Goal: Transaction & Acquisition: Purchase product/service

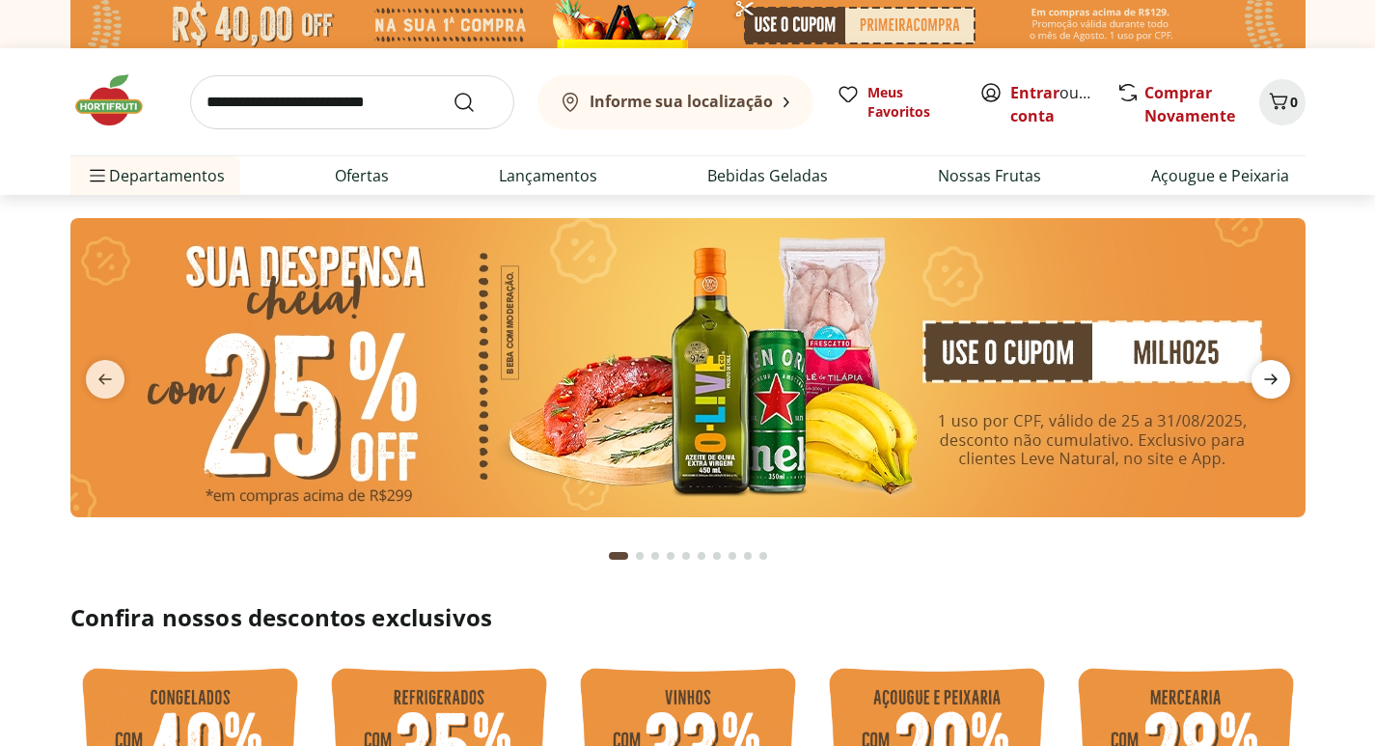
click at [1279, 366] on span "next" at bounding box center [1270, 379] width 39 height 39
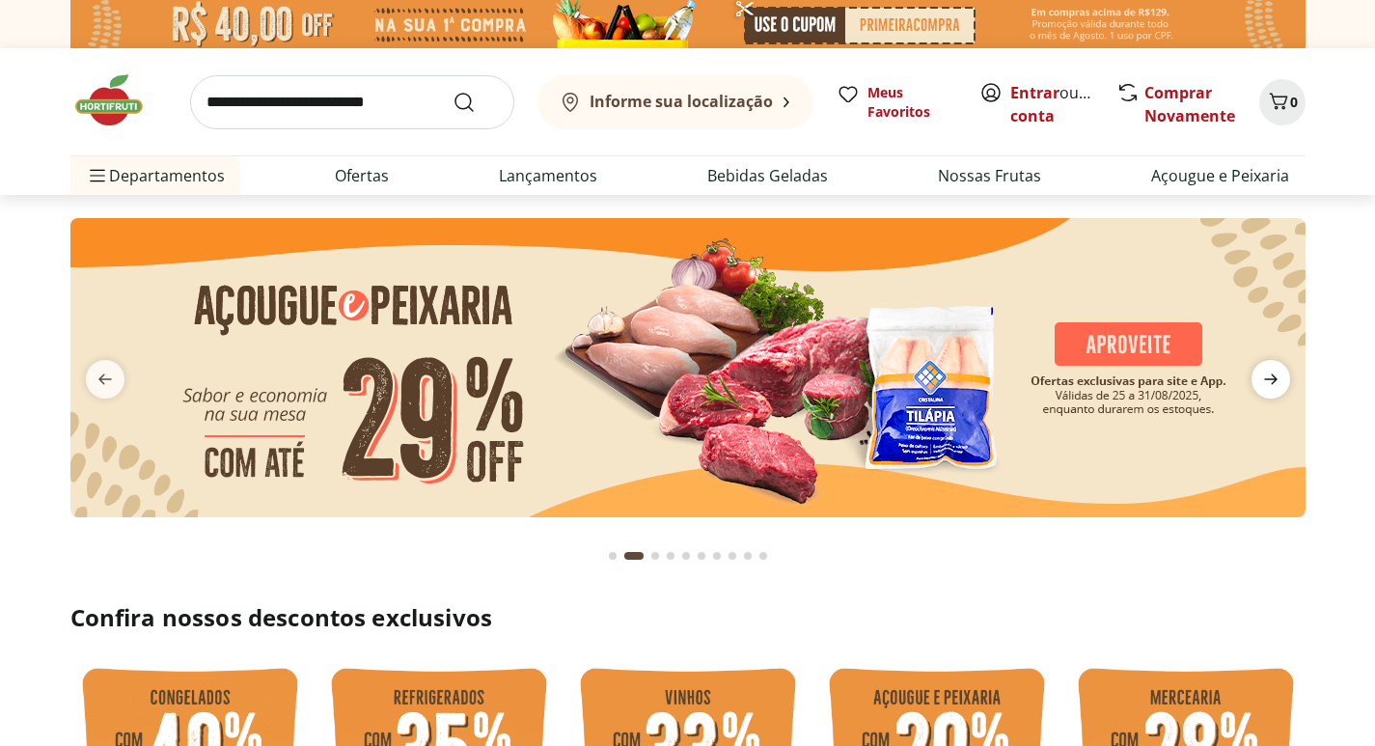
click at [1279, 365] on span "next" at bounding box center [1270, 379] width 39 height 39
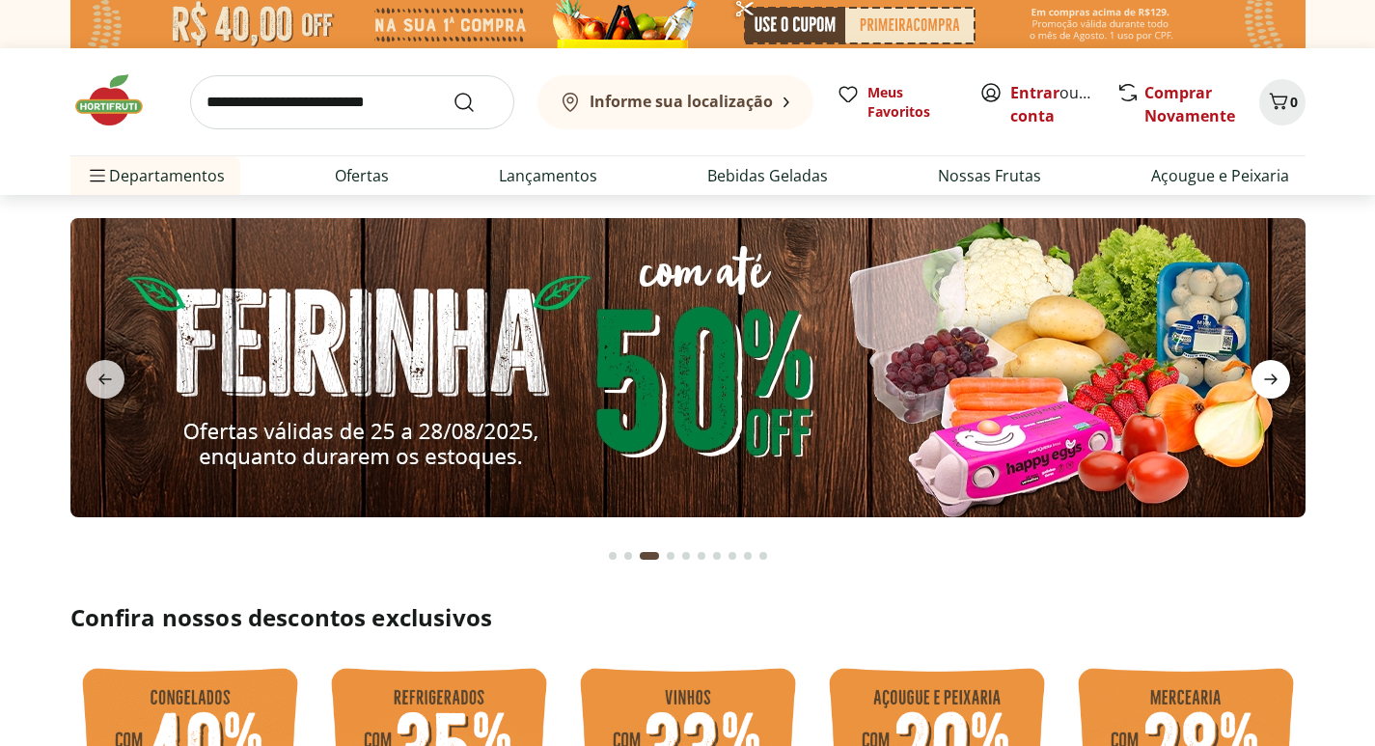
click at [1278, 368] on icon "next" at bounding box center [1270, 379] width 23 height 23
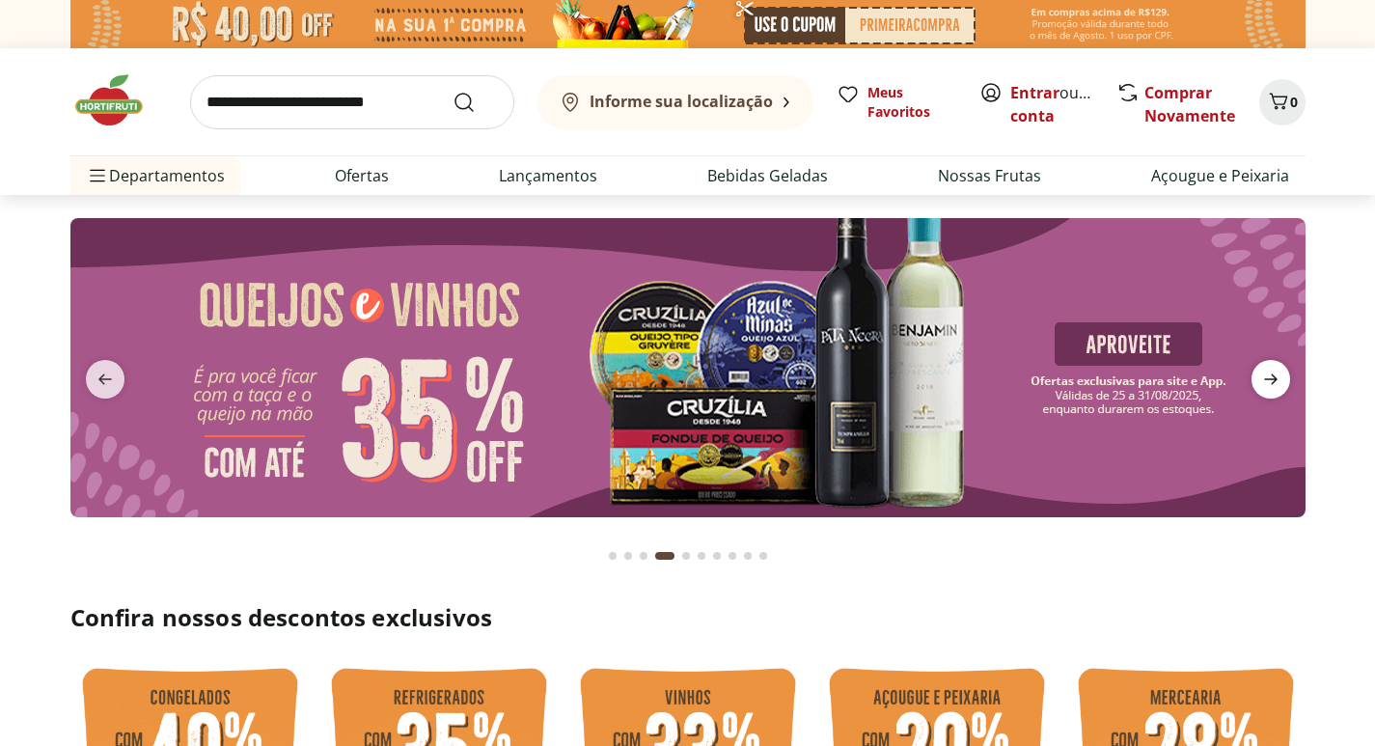
click at [1278, 369] on icon "next" at bounding box center [1270, 379] width 23 height 23
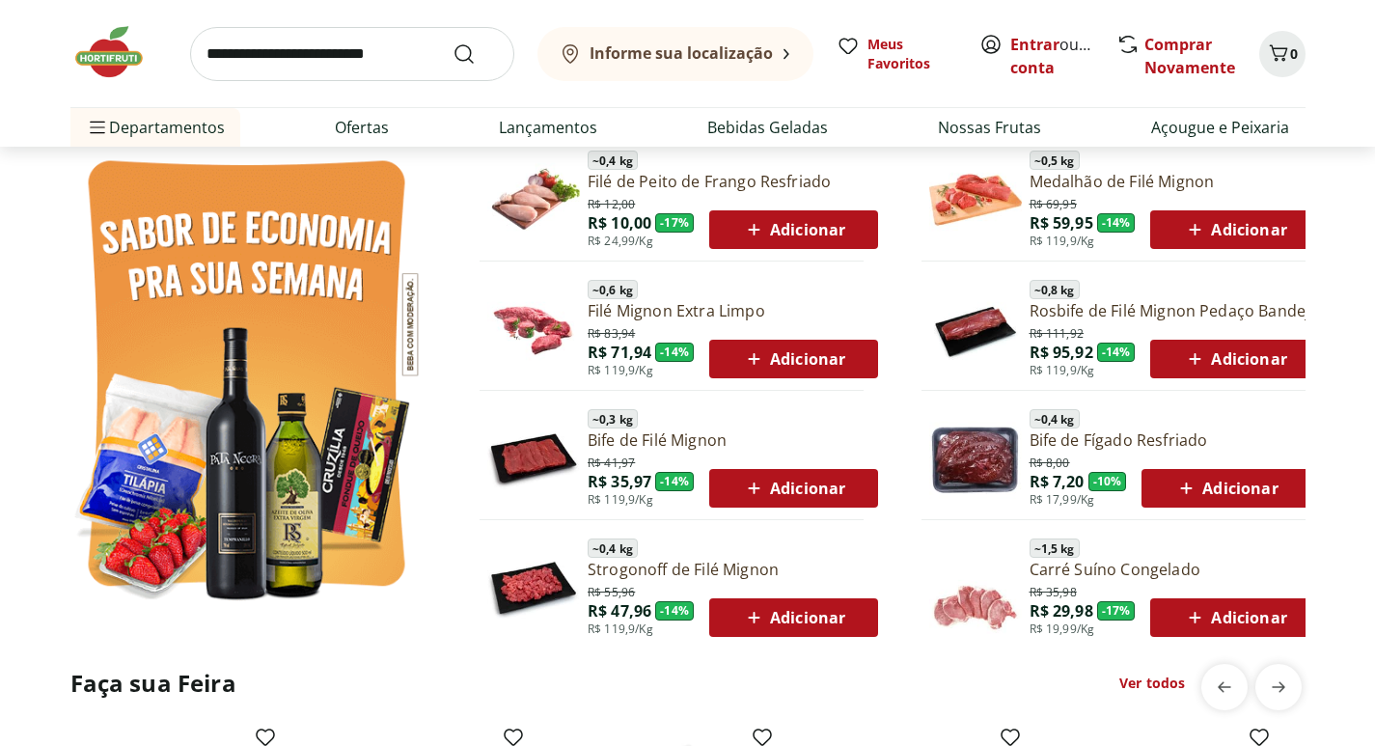
scroll to position [1061, 0]
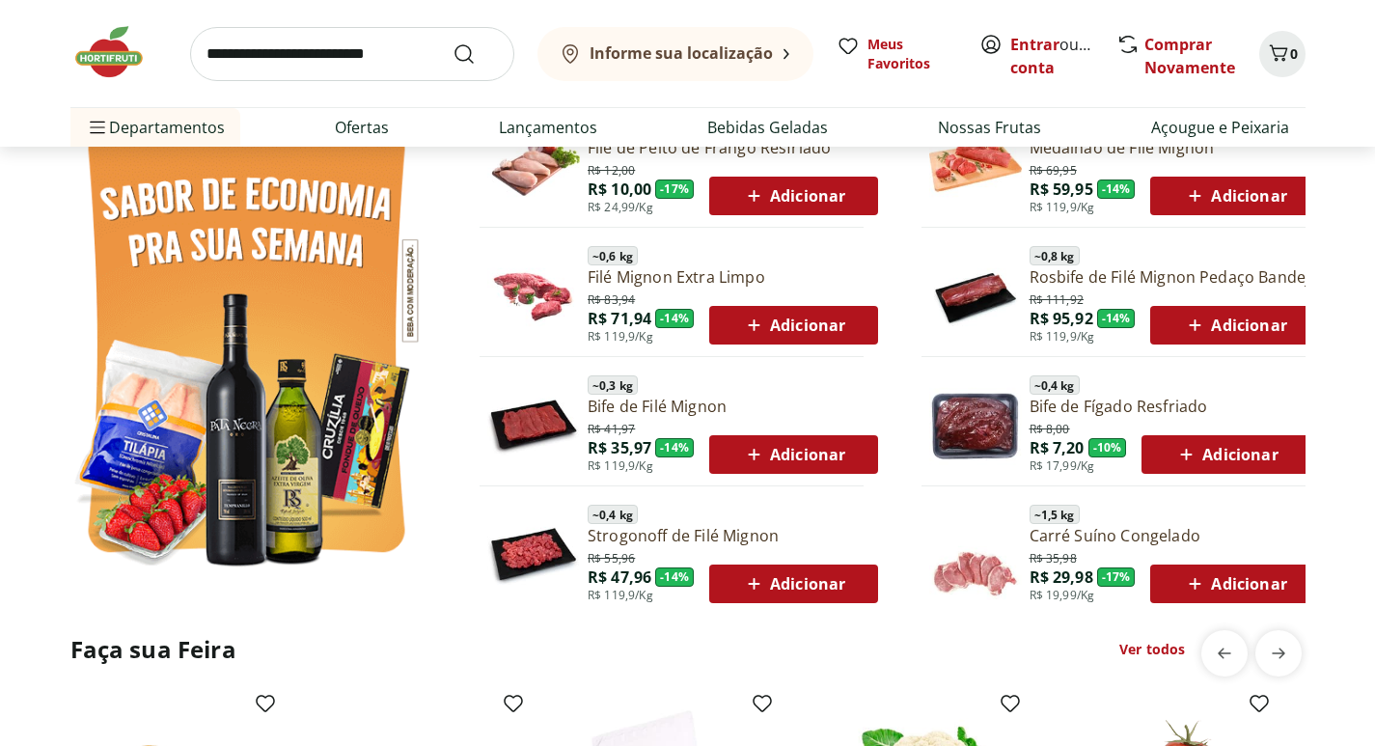
click at [1159, 649] on link "Ver todos" at bounding box center [1152, 649] width 66 height 19
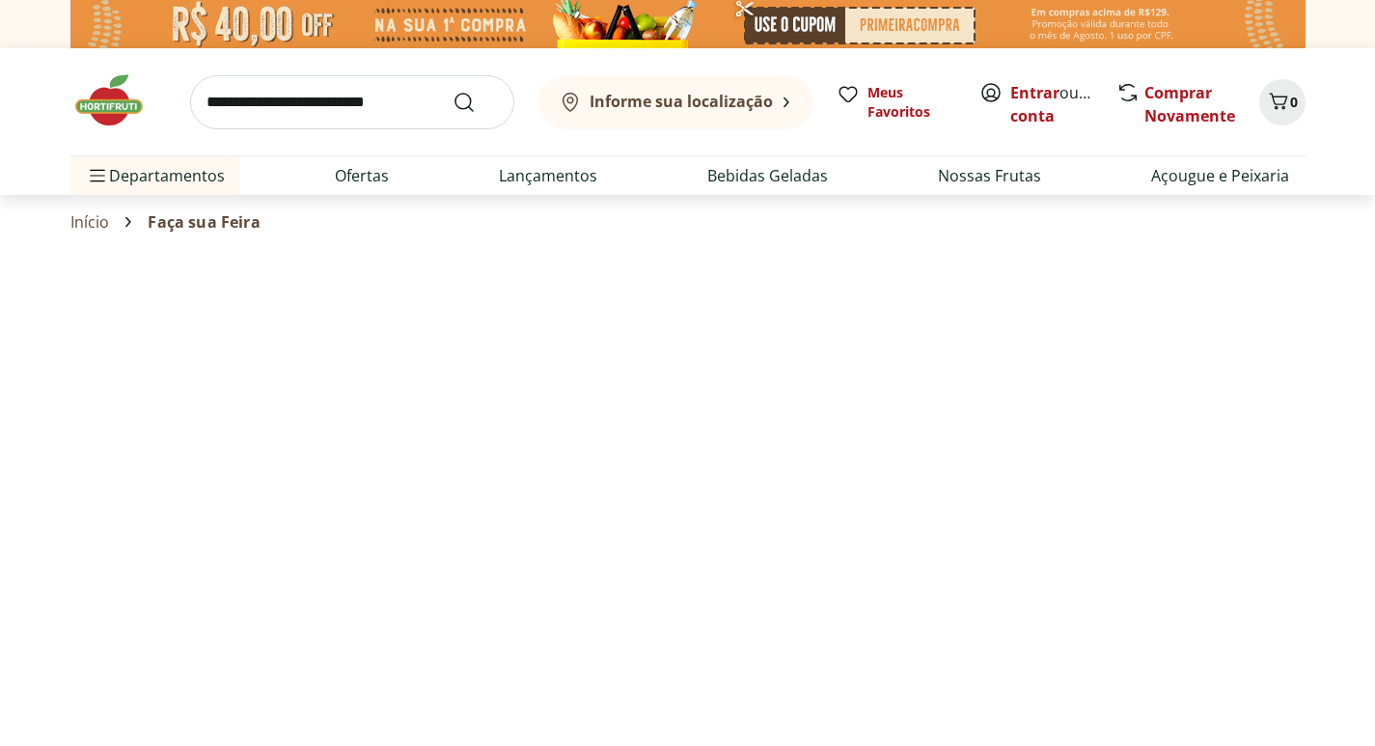
select select "**********"
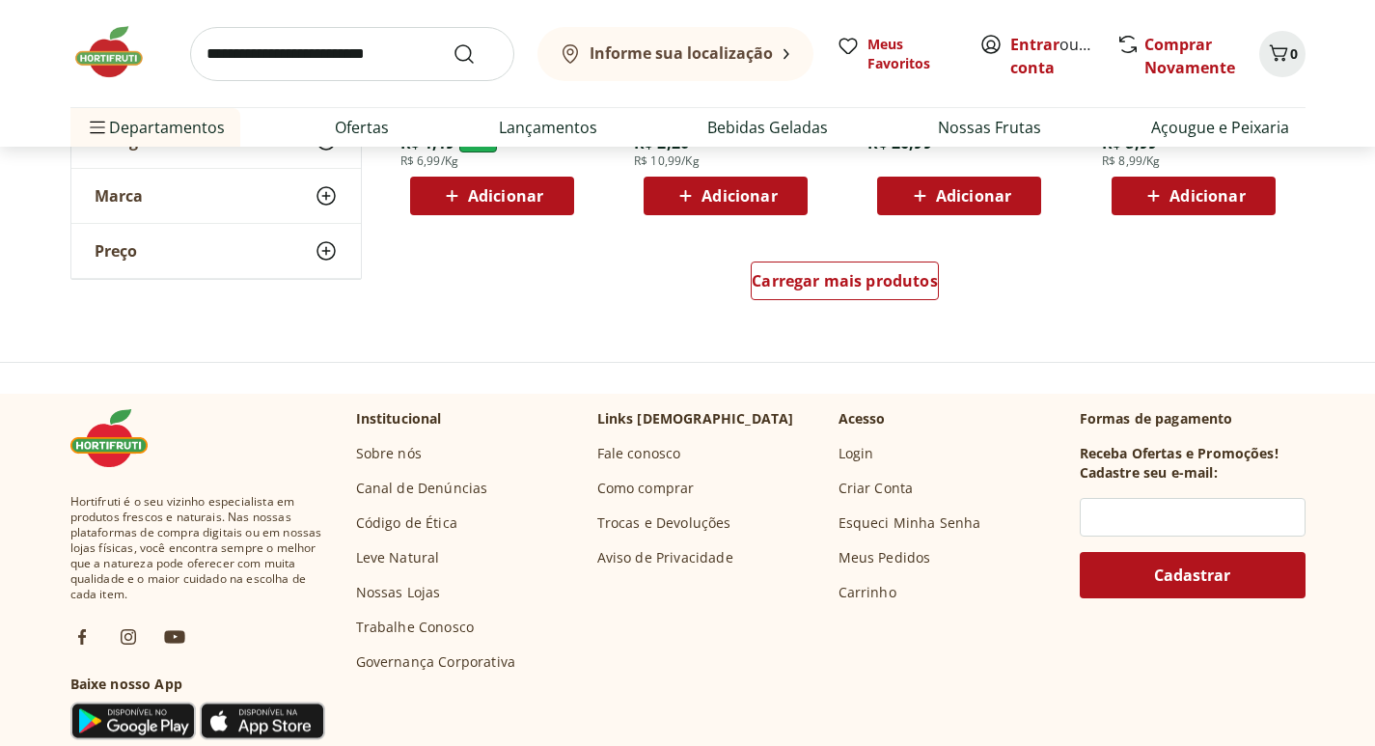
scroll to position [1351, 0]
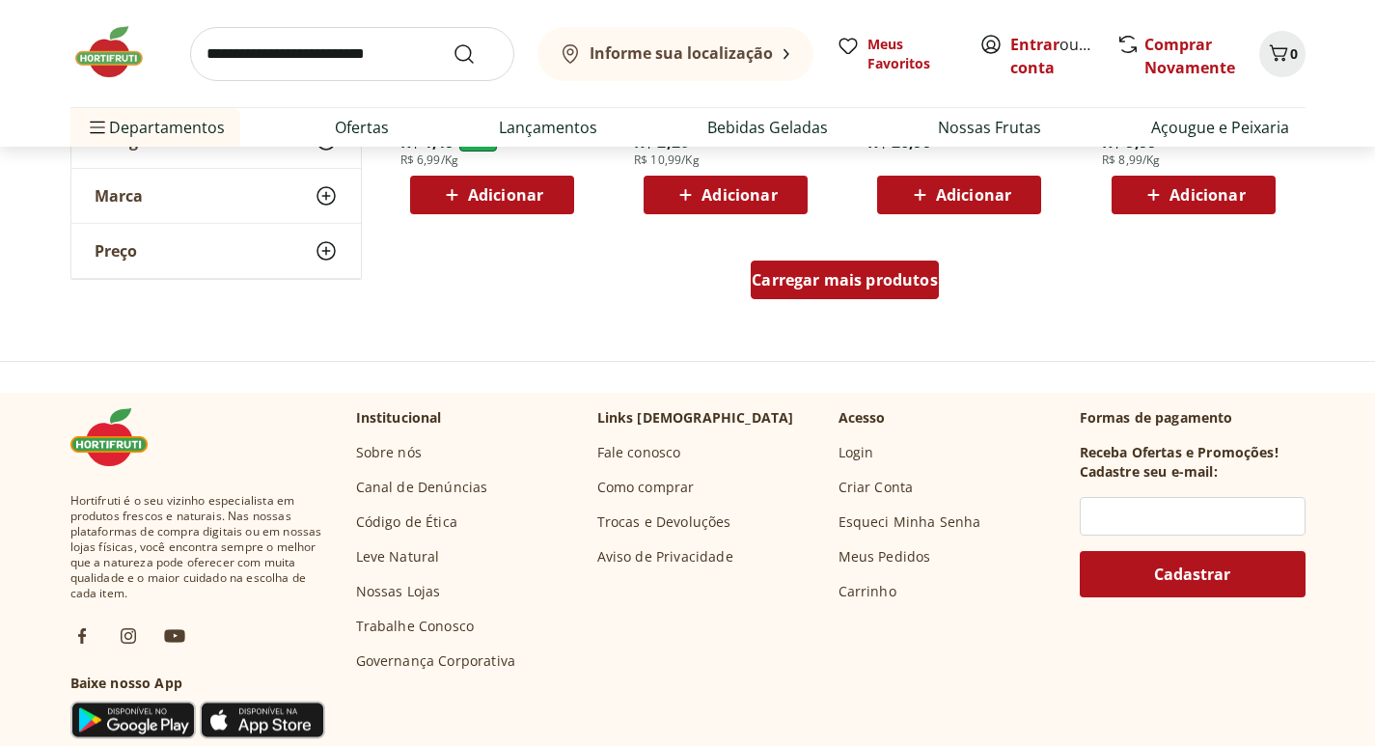
click at [873, 287] on span "Carregar mais produtos" at bounding box center [844, 279] width 186 height 15
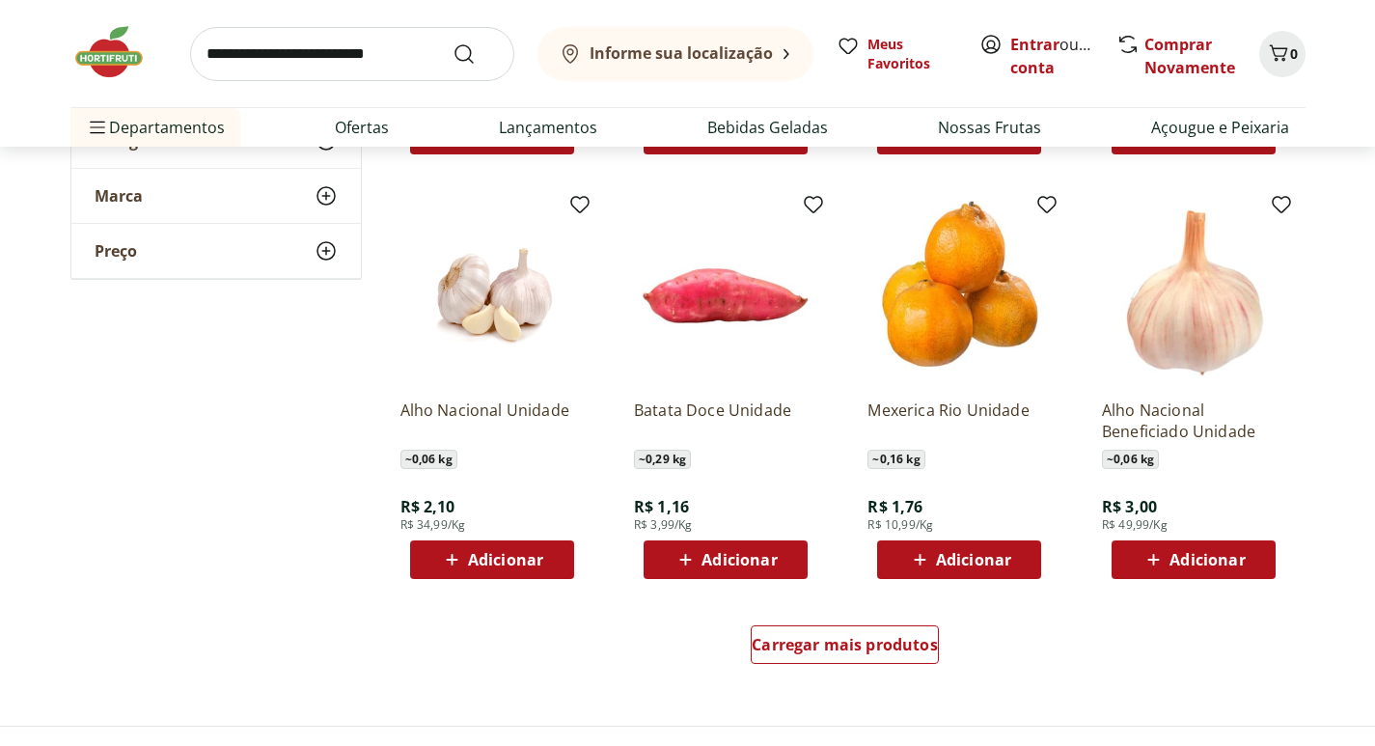
scroll to position [2315, 0]
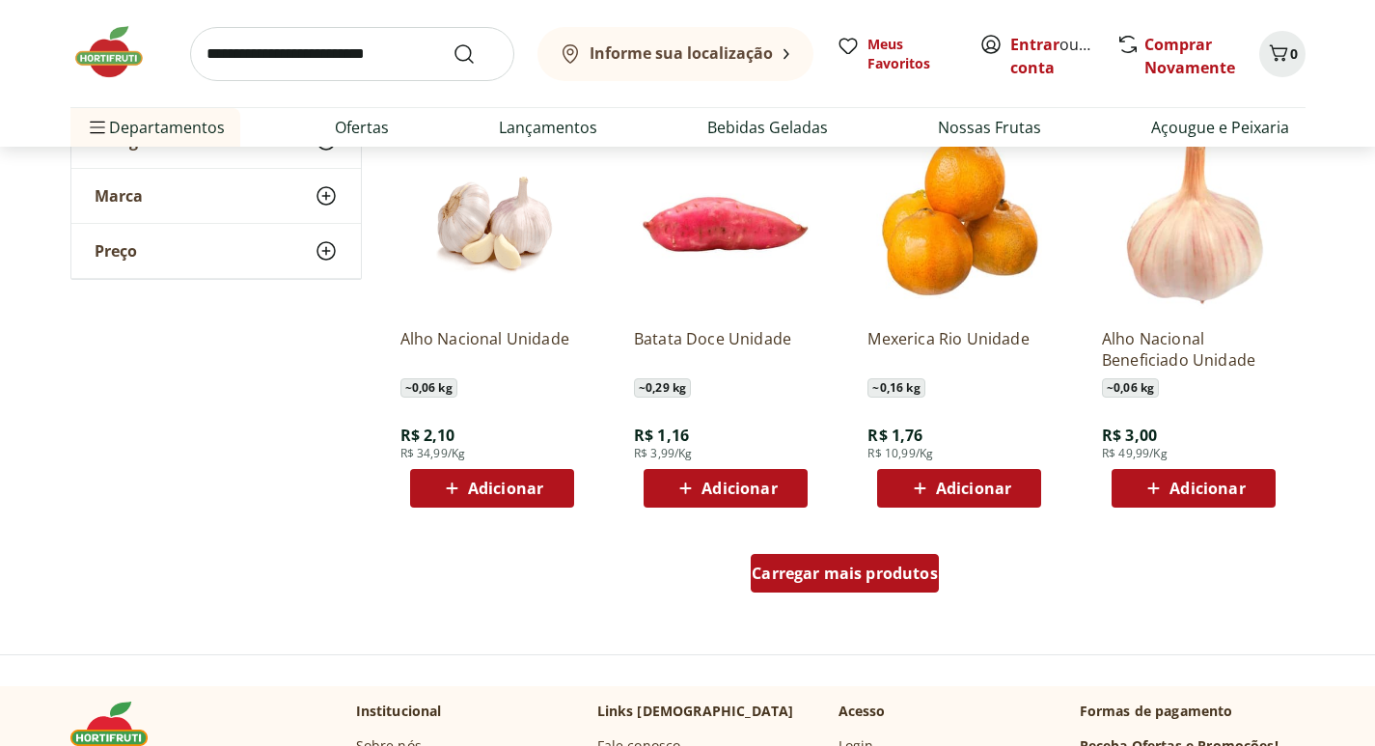
click at [848, 573] on span "Carregar mais produtos" at bounding box center [844, 572] width 186 height 15
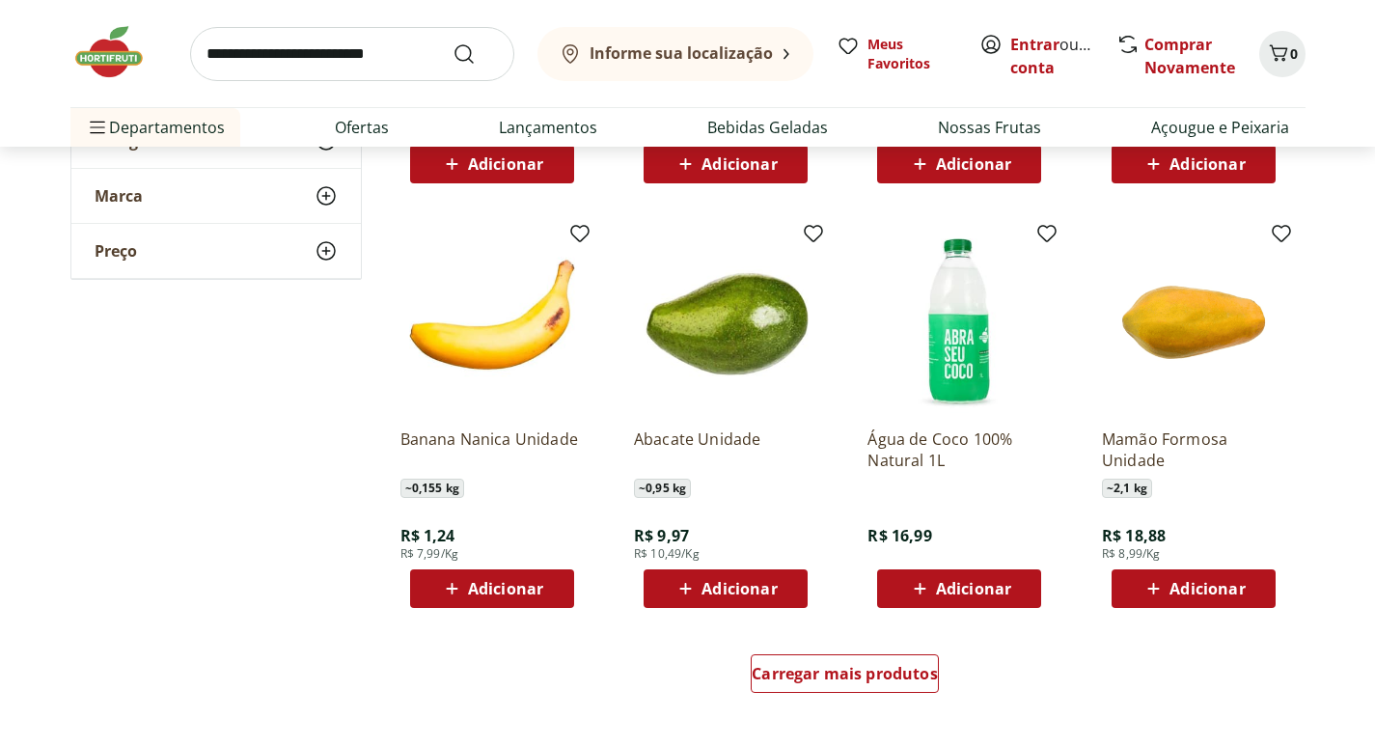
scroll to position [3762, 0]
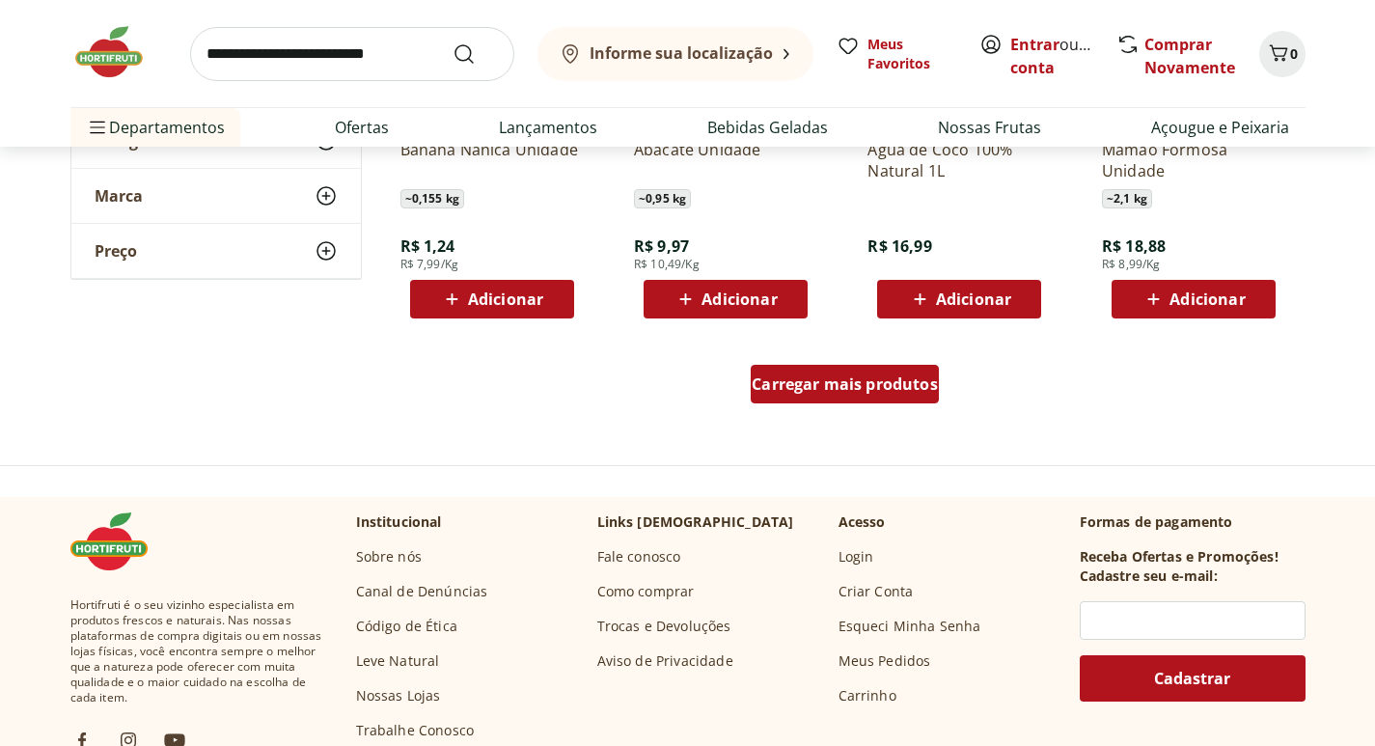
click at [816, 376] on span "Carregar mais produtos" at bounding box center [844, 383] width 186 height 15
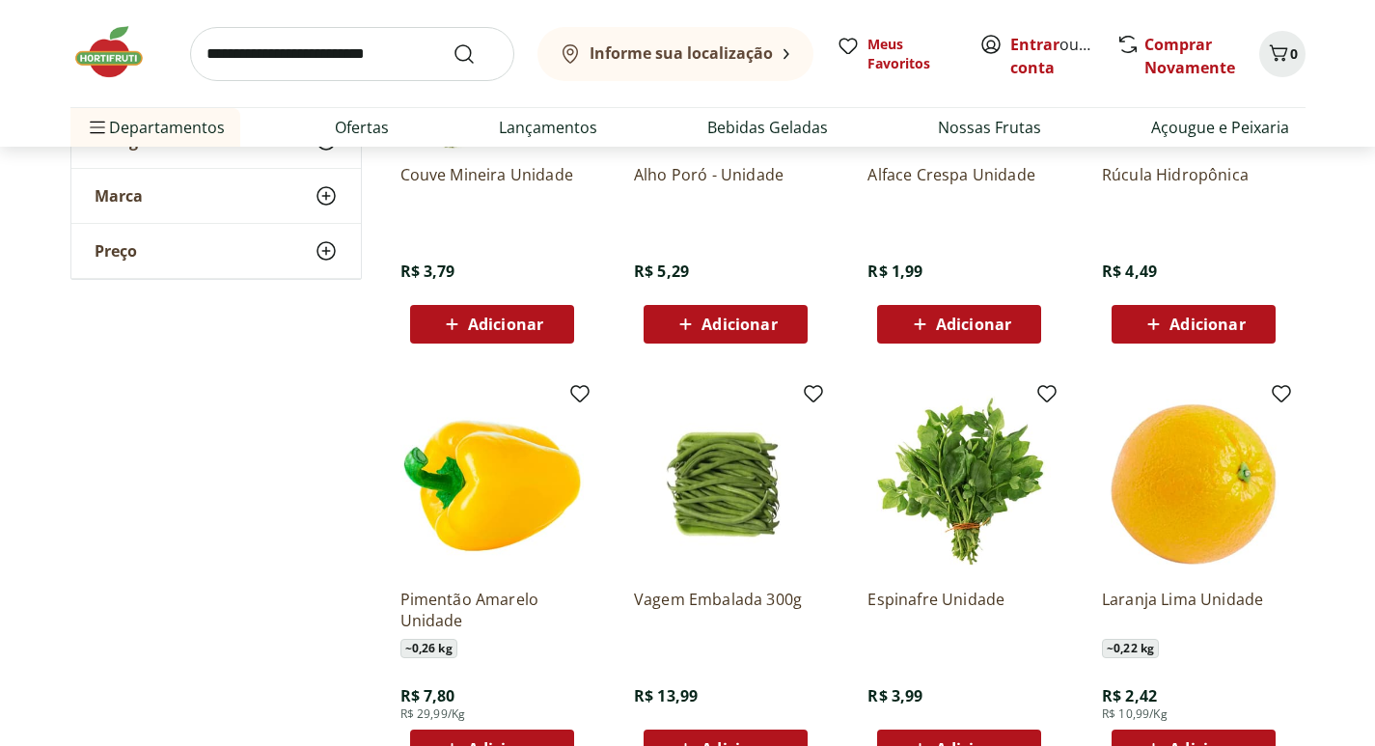
scroll to position [4727, 0]
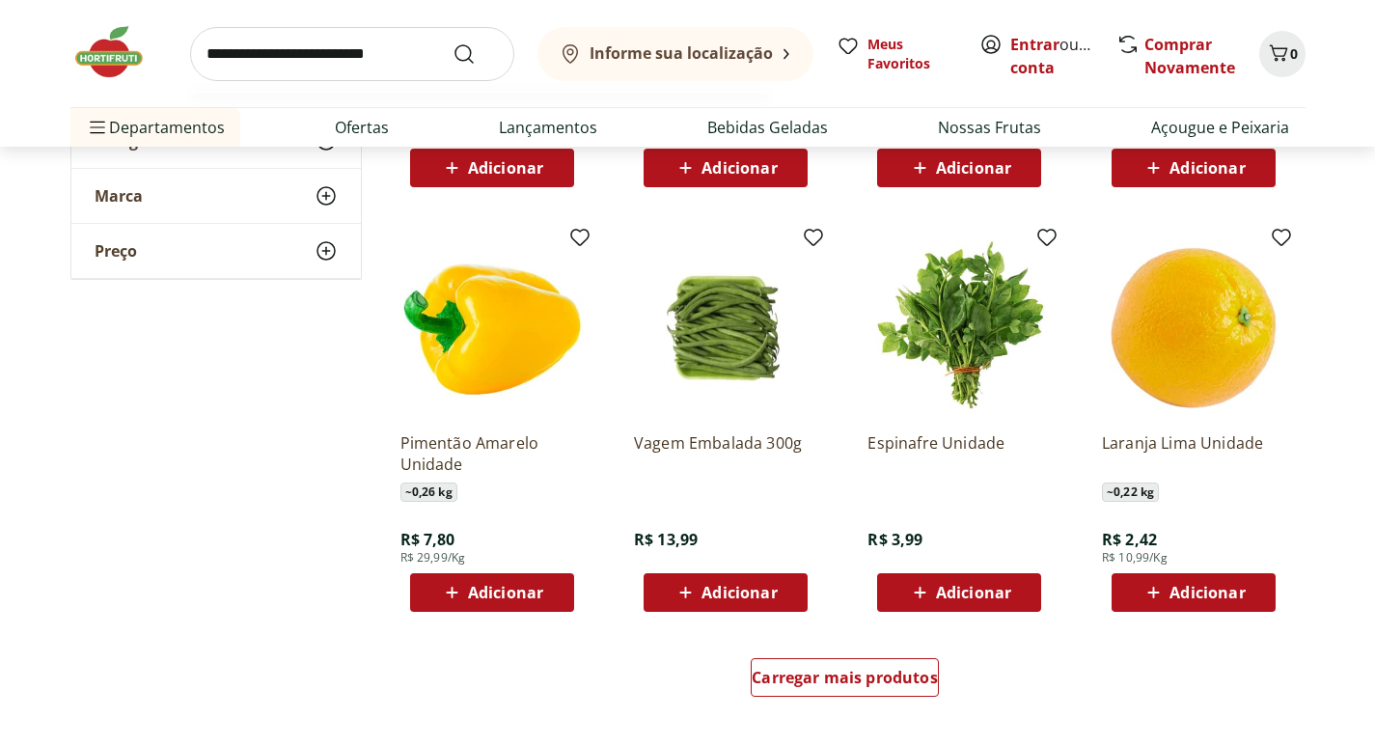
click at [360, 62] on input "search" at bounding box center [352, 54] width 324 height 54
click at [373, 123] on link "Ofertas" at bounding box center [362, 127] width 54 height 23
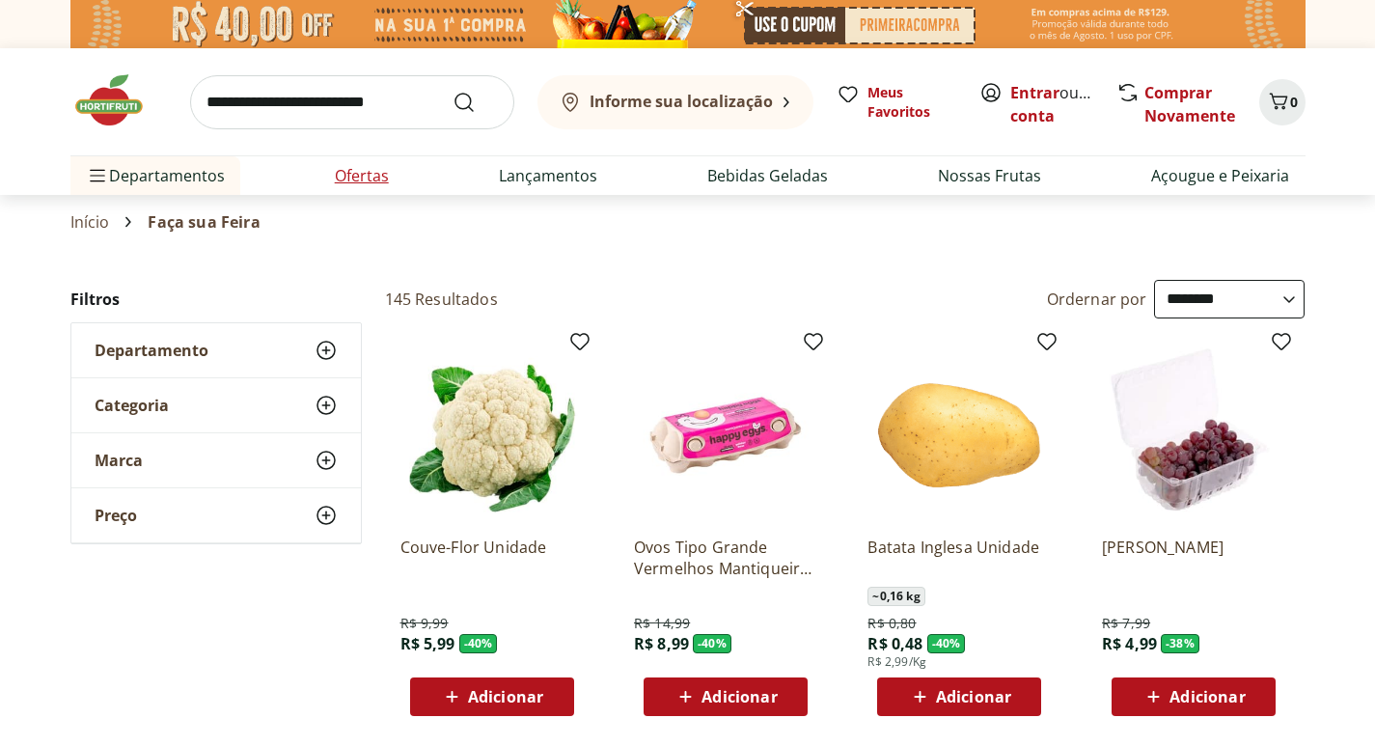
select select "**********"
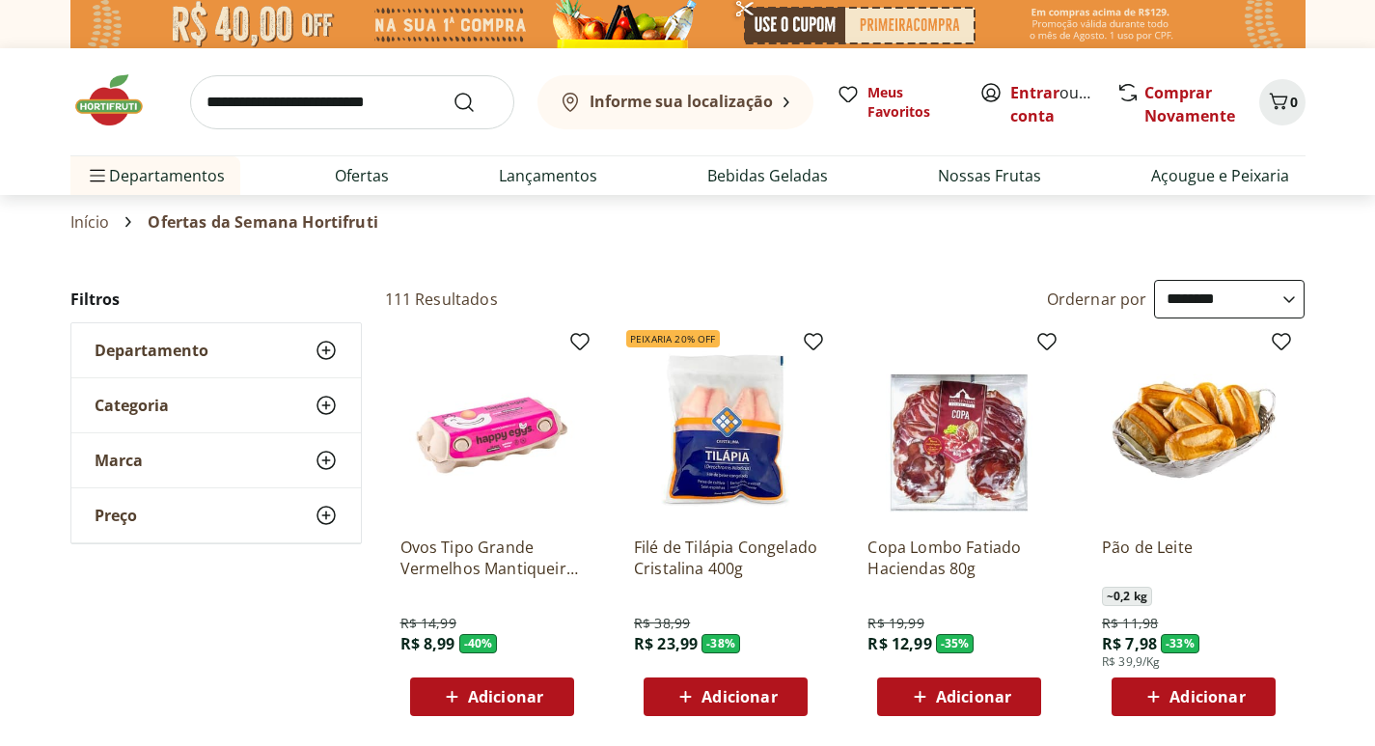
click at [1270, 299] on select "**********" at bounding box center [1229, 299] width 150 height 39
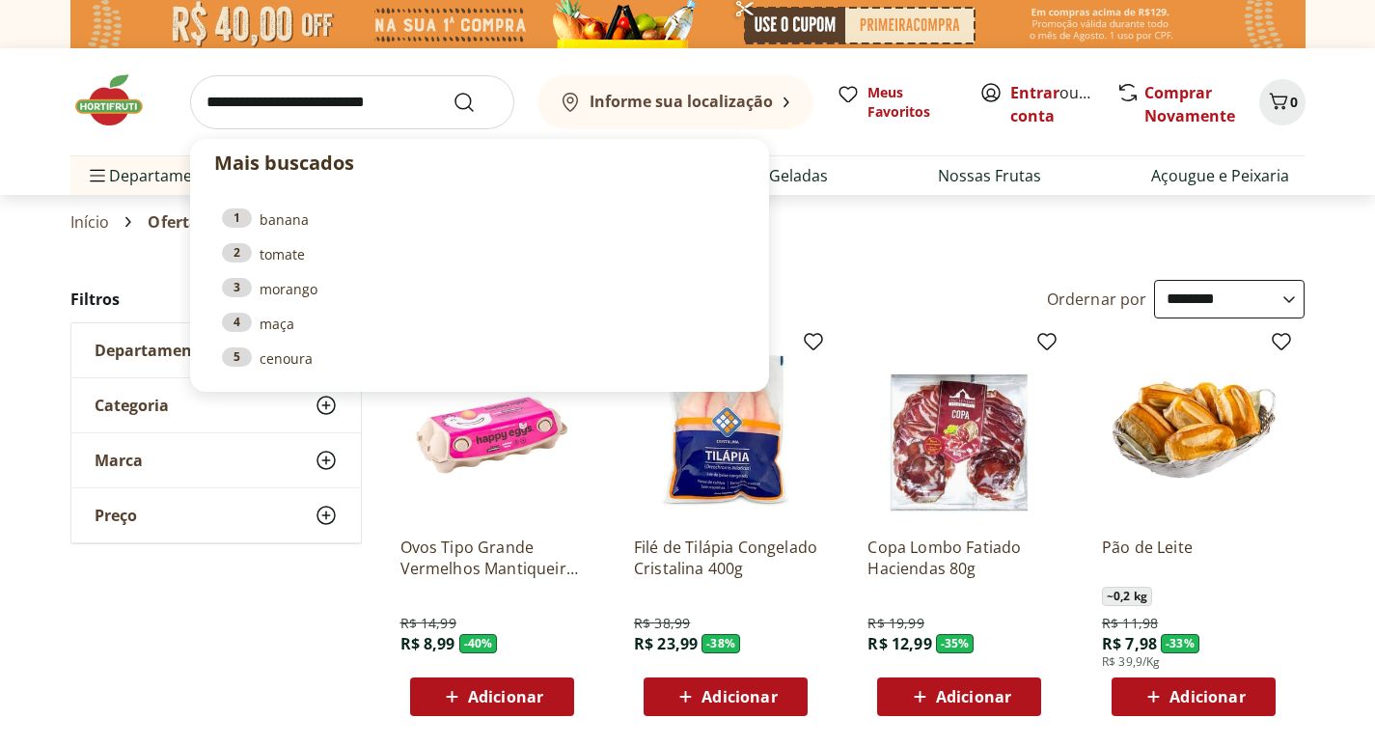
click at [355, 83] on input "search" at bounding box center [352, 102] width 324 height 54
drag, startPoint x: 189, startPoint y: 655, endPoint x: 178, endPoint y: 470, distance: 185.6
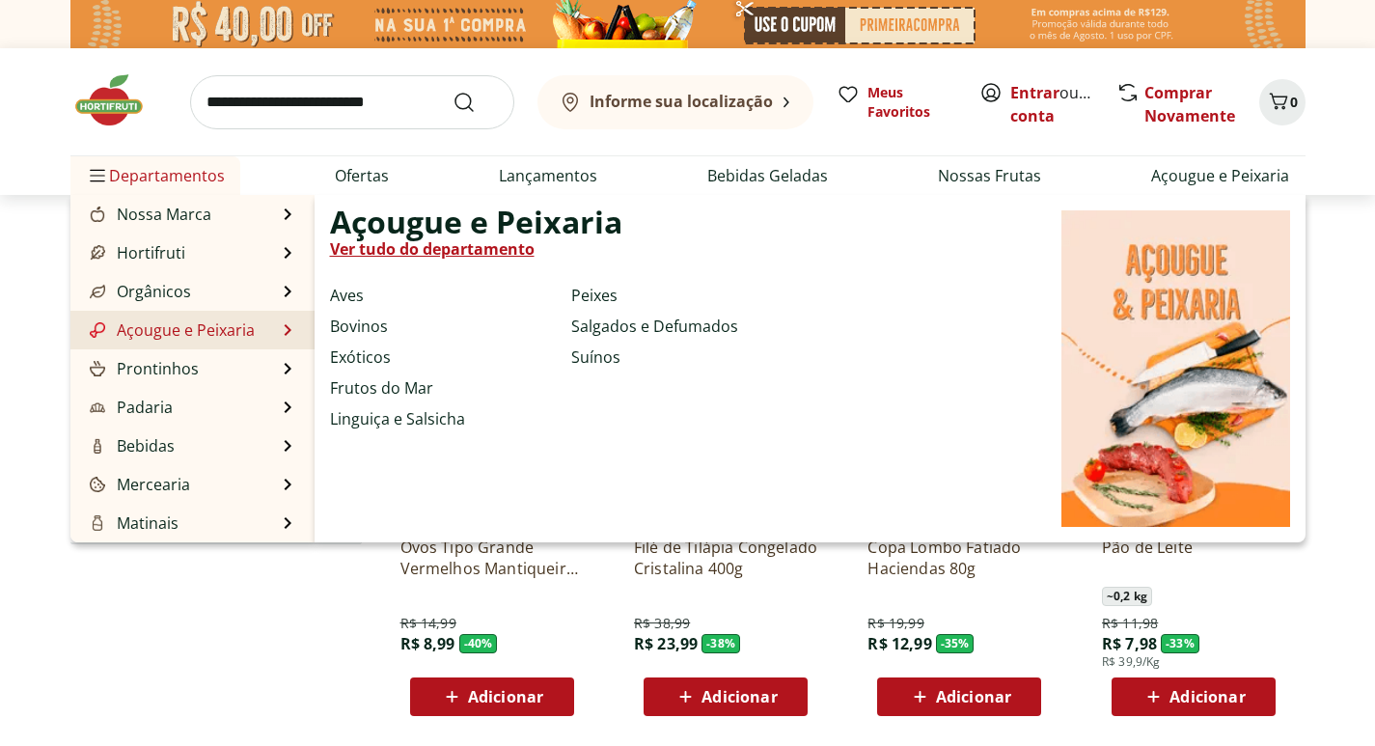
click at [212, 341] on link "Açougue e Peixaria" at bounding box center [170, 329] width 169 height 23
select select "**********"
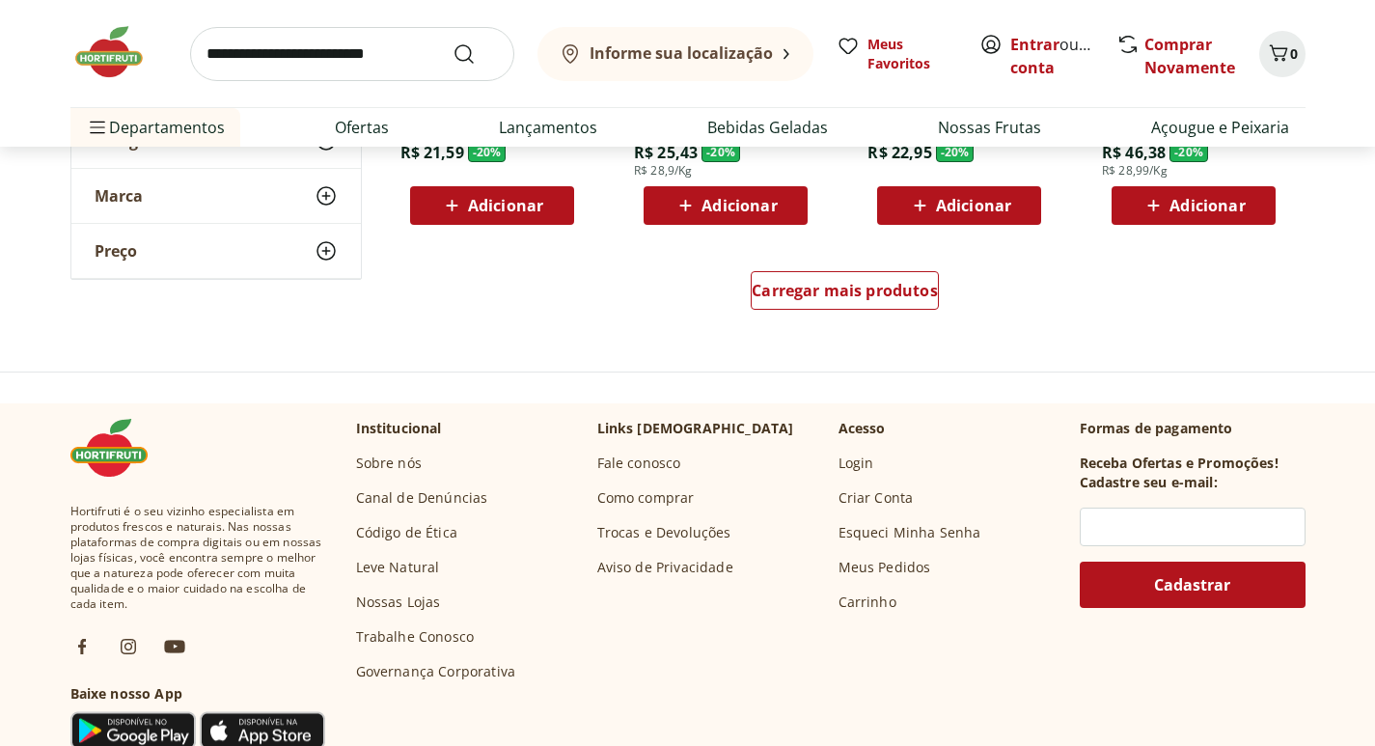
scroll to position [1351, 0]
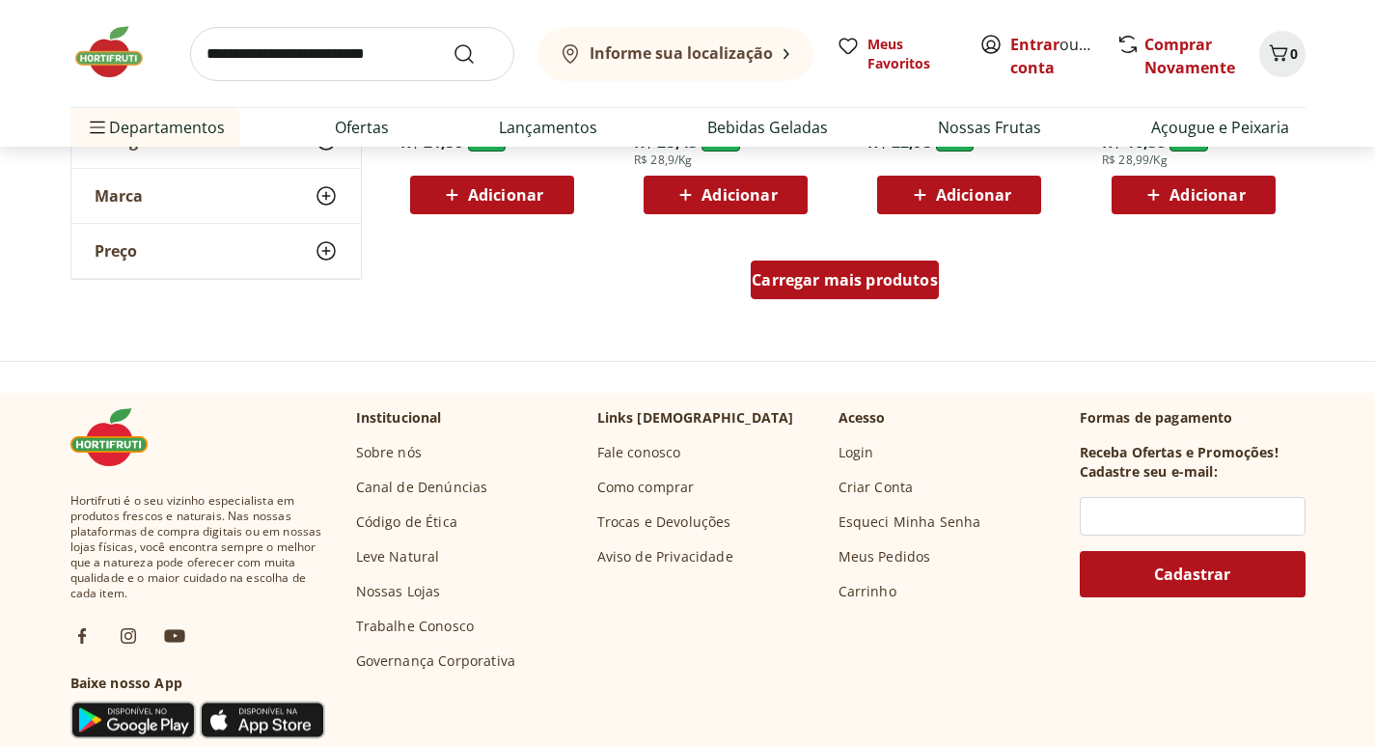
click at [878, 266] on div "Carregar mais produtos" at bounding box center [845, 279] width 188 height 39
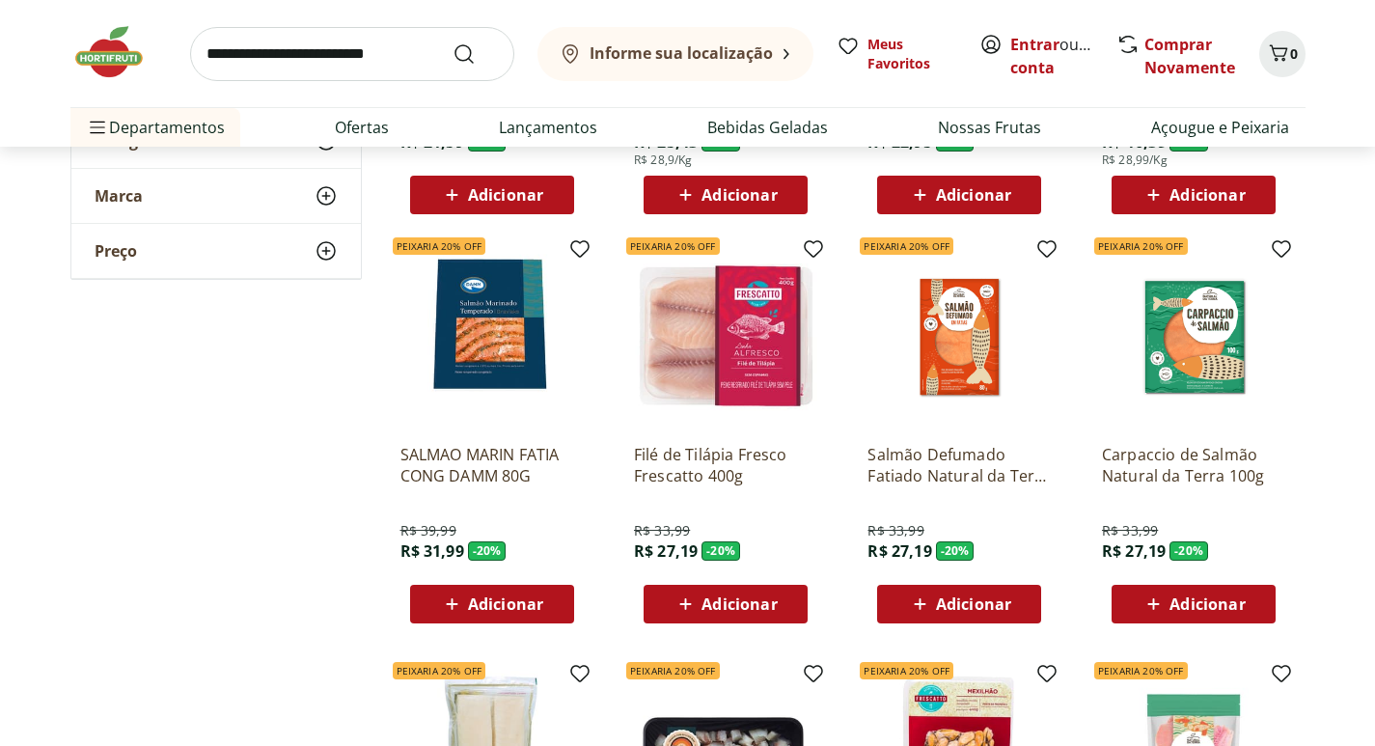
click at [730, 327] on img at bounding box center [725, 336] width 183 height 183
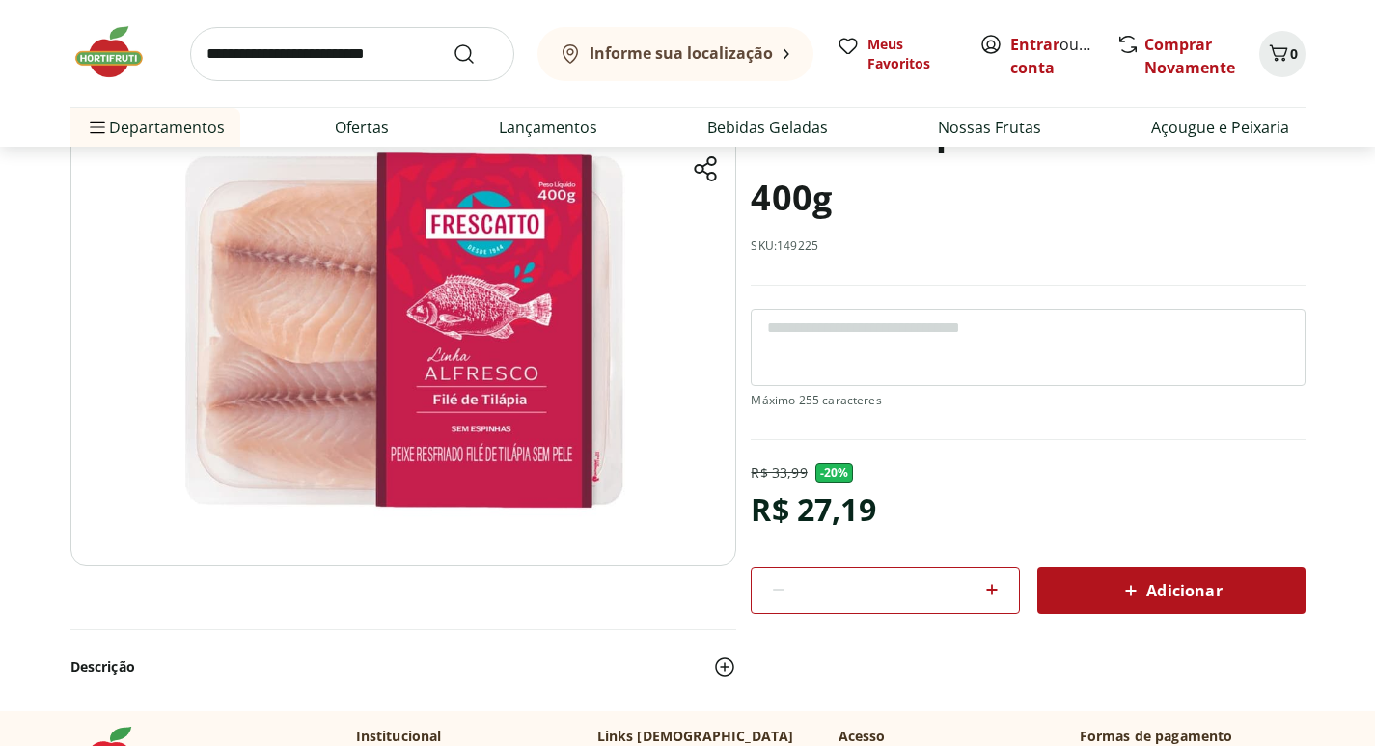
scroll to position [193, 0]
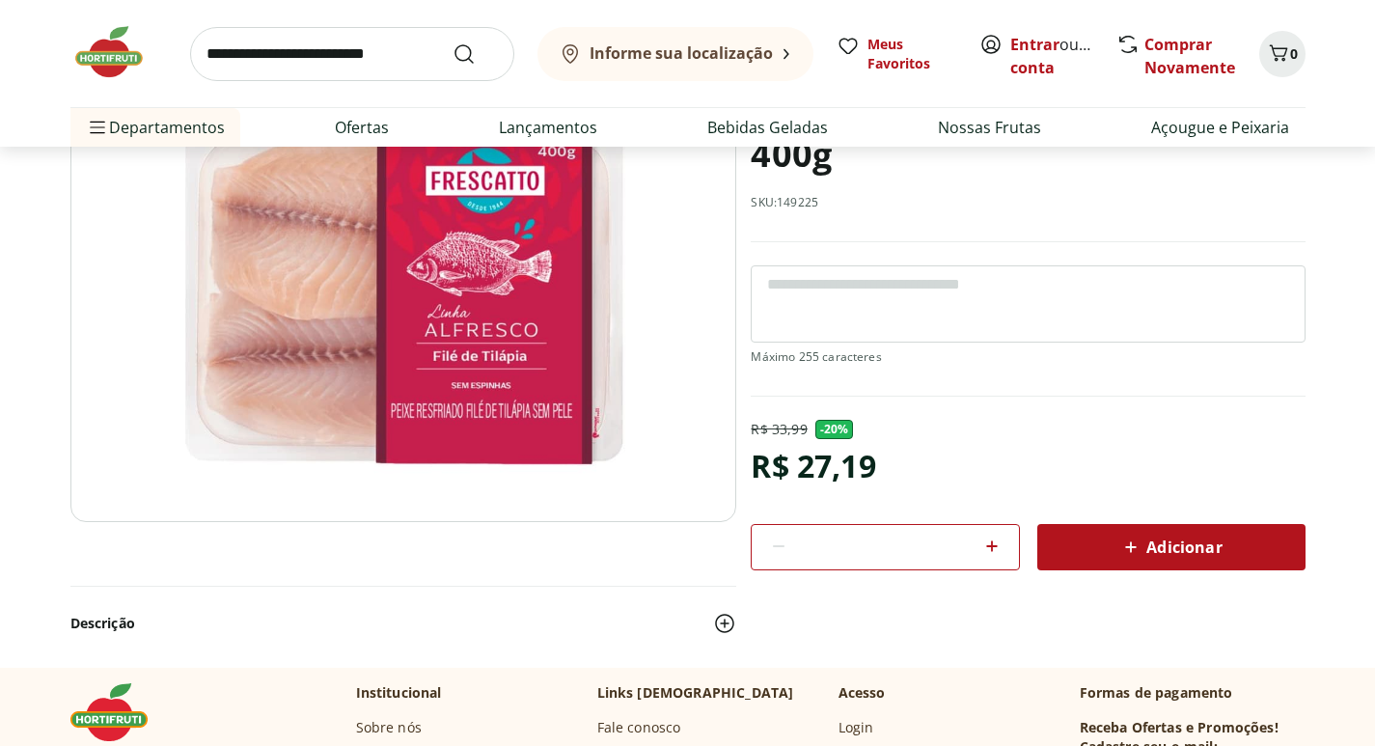
click at [1004, 541] on div "*" at bounding box center [885, 547] width 268 height 46
click at [988, 545] on icon at bounding box center [992, 546] width 12 height 12
click at [975, 553] on div "*" at bounding box center [885, 547] width 268 height 46
click at [998, 543] on icon at bounding box center [991, 545] width 23 height 23
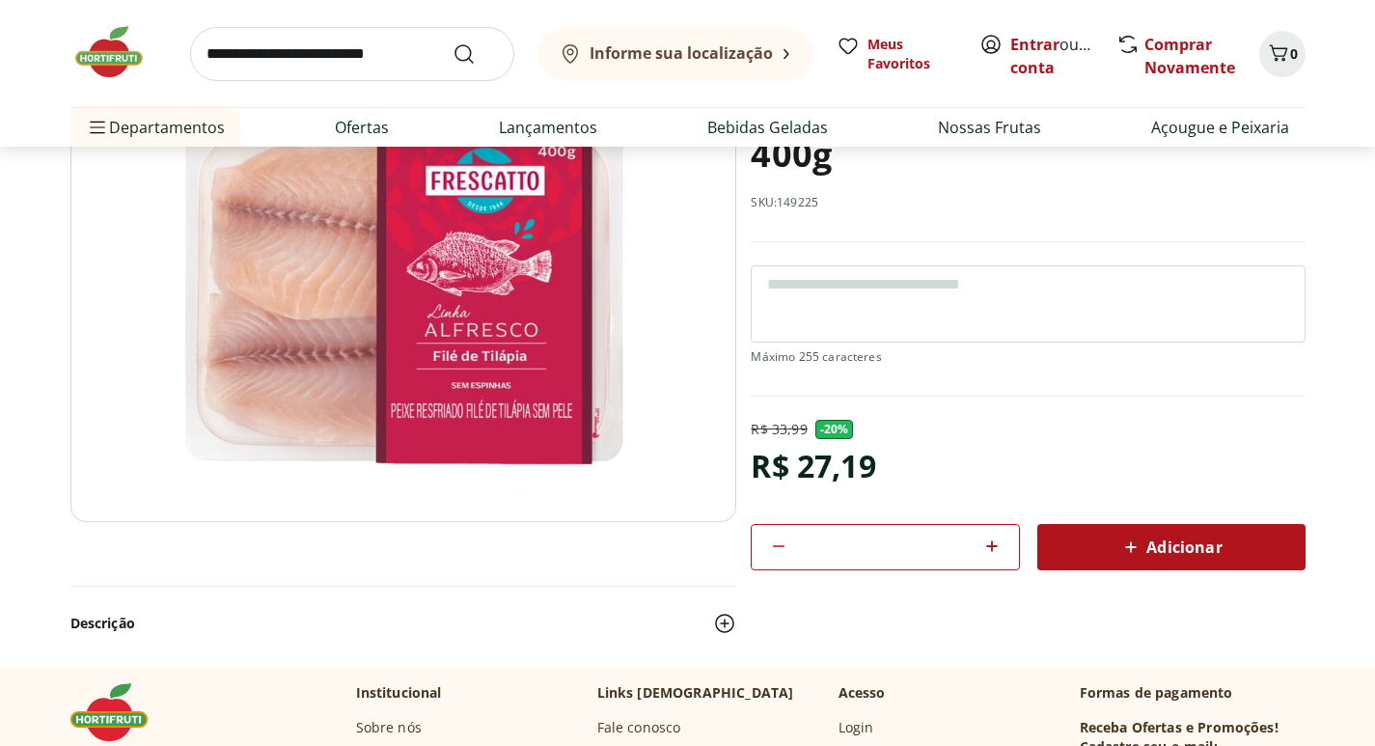
type input "*"
click at [1178, 542] on span "Adicionar" at bounding box center [1170, 546] width 102 height 23
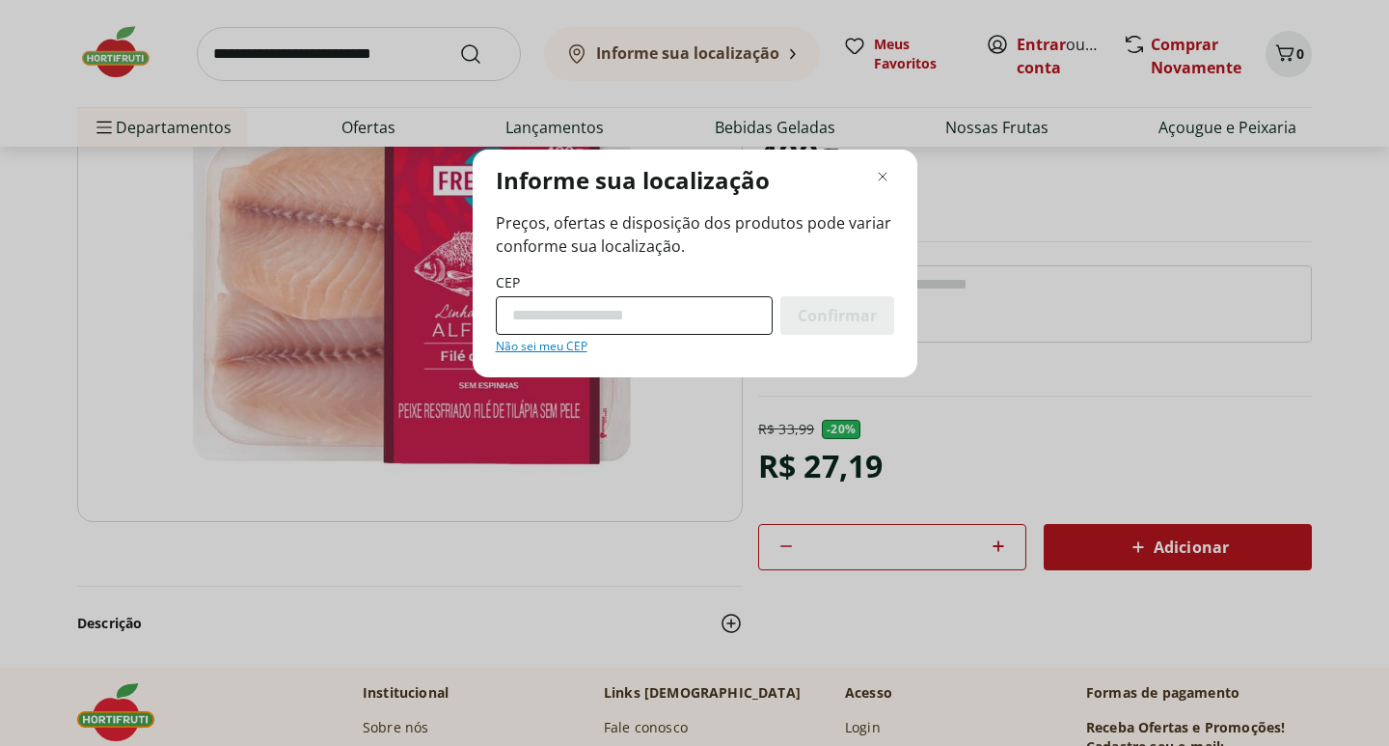
click at [564, 328] on input "CEP" at bounding box center [634, 315] width 277 height 39
type input "*********"
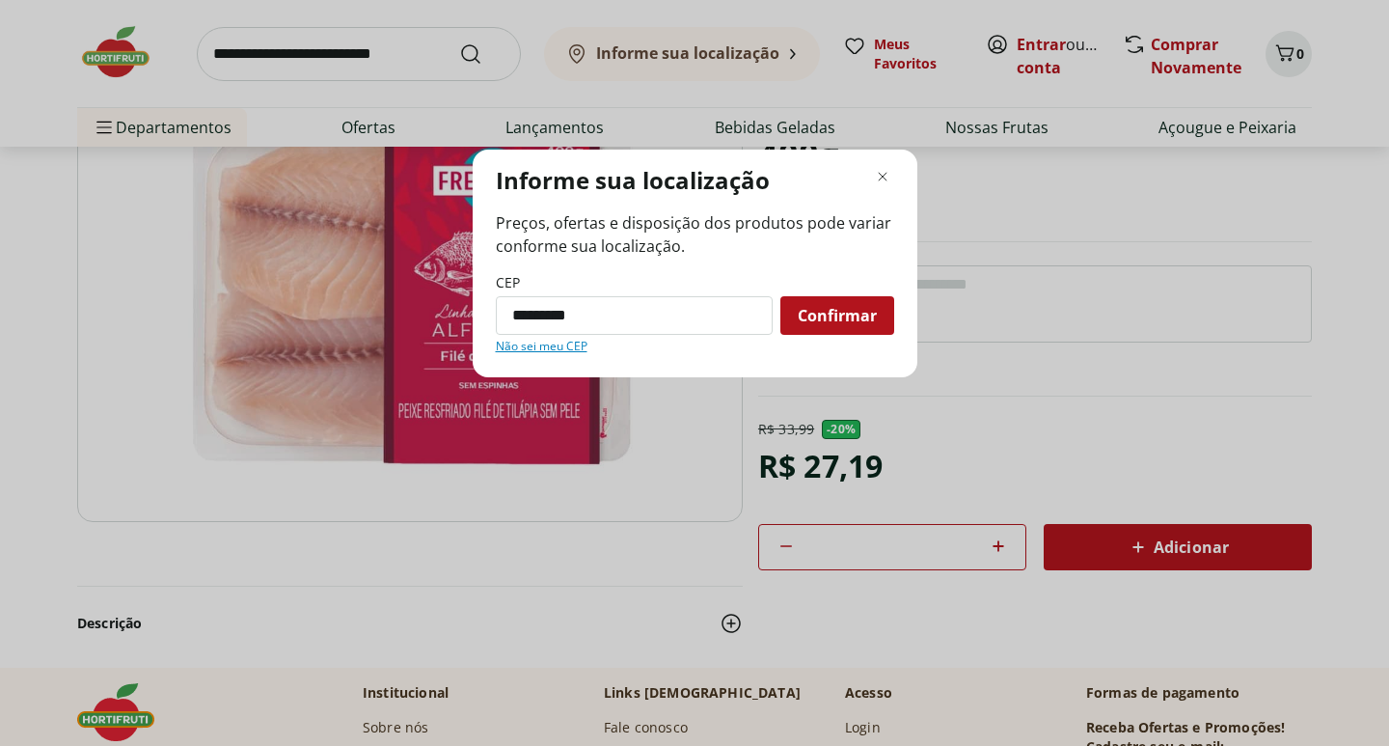
click at [849, 311] on span "Confirmar" at bounding box center [837, 315] width 79 height 15
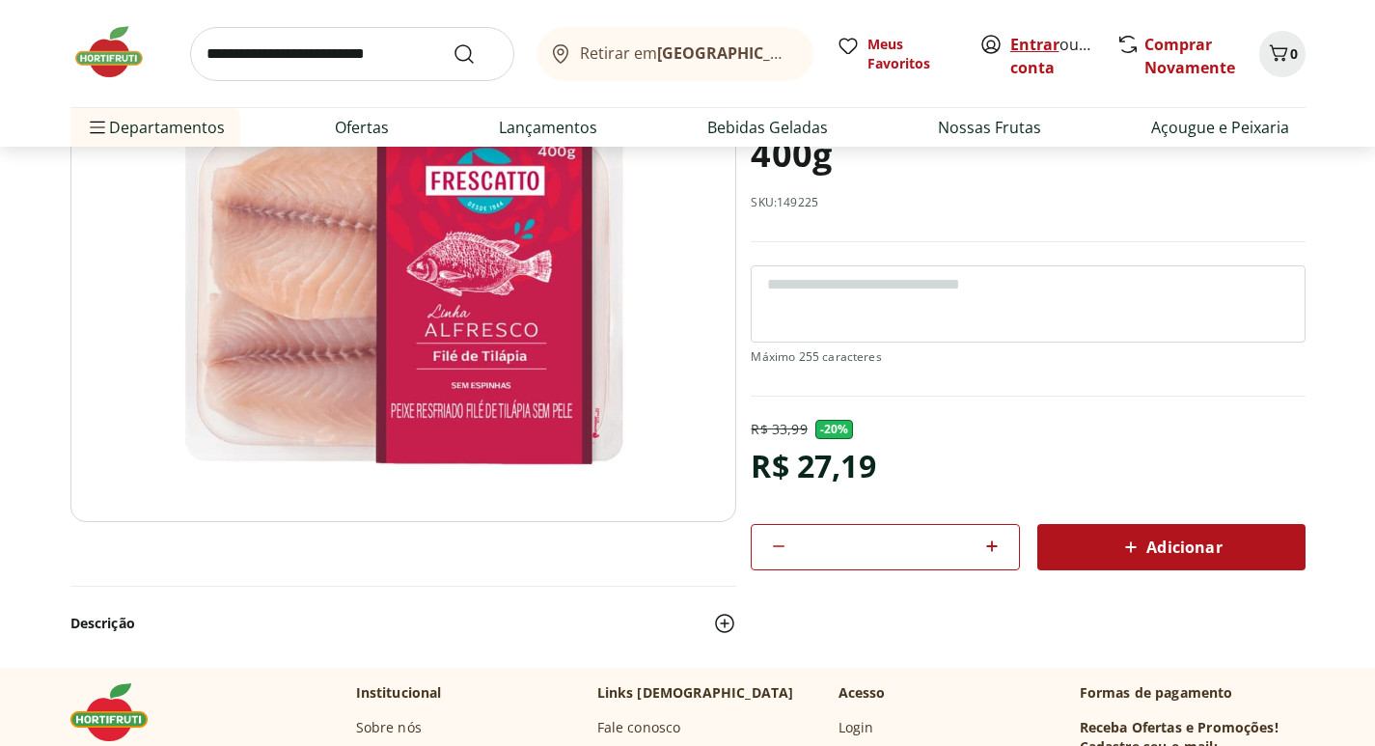
click at [1032, 43] on link "Entrar" at bounding box center [1034, 44] width 49 height 21
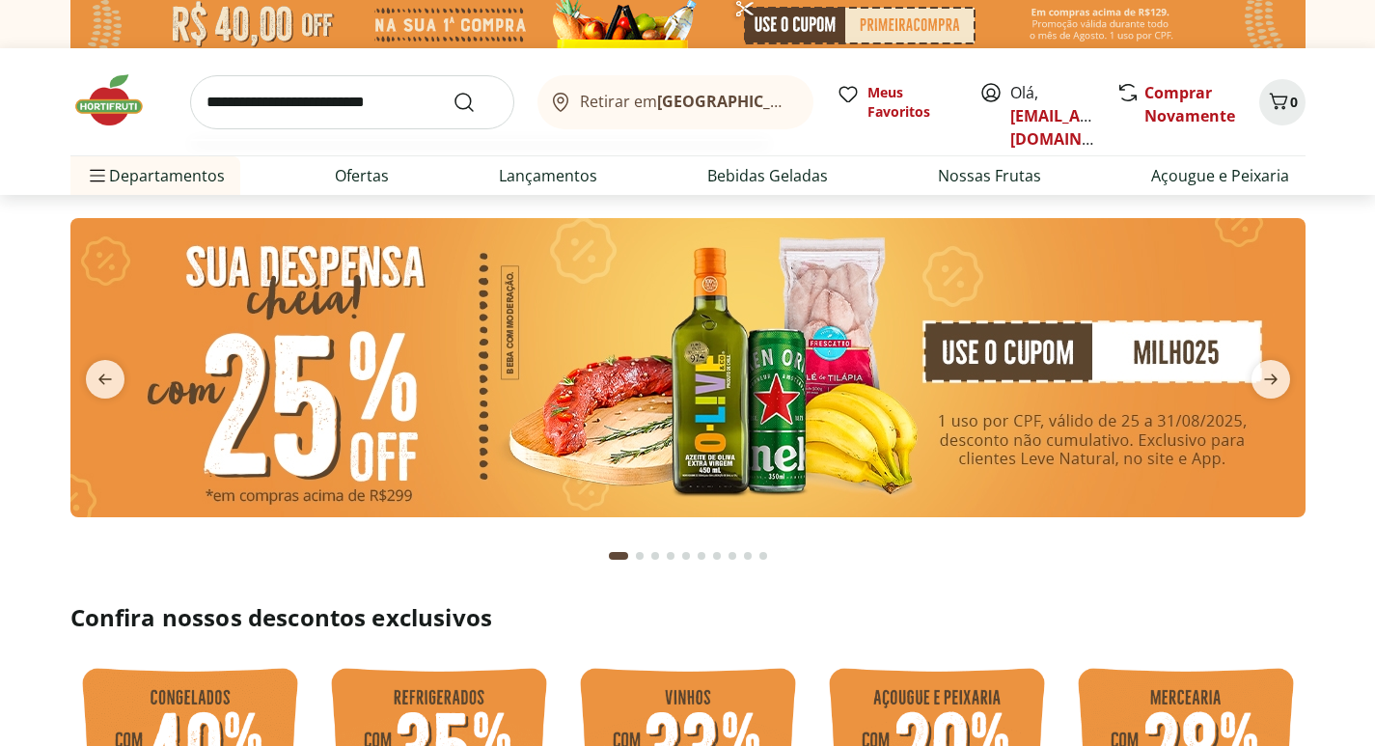
click at [289, 114] on input "search" at bounding box center [352, 102] width 324 height 54
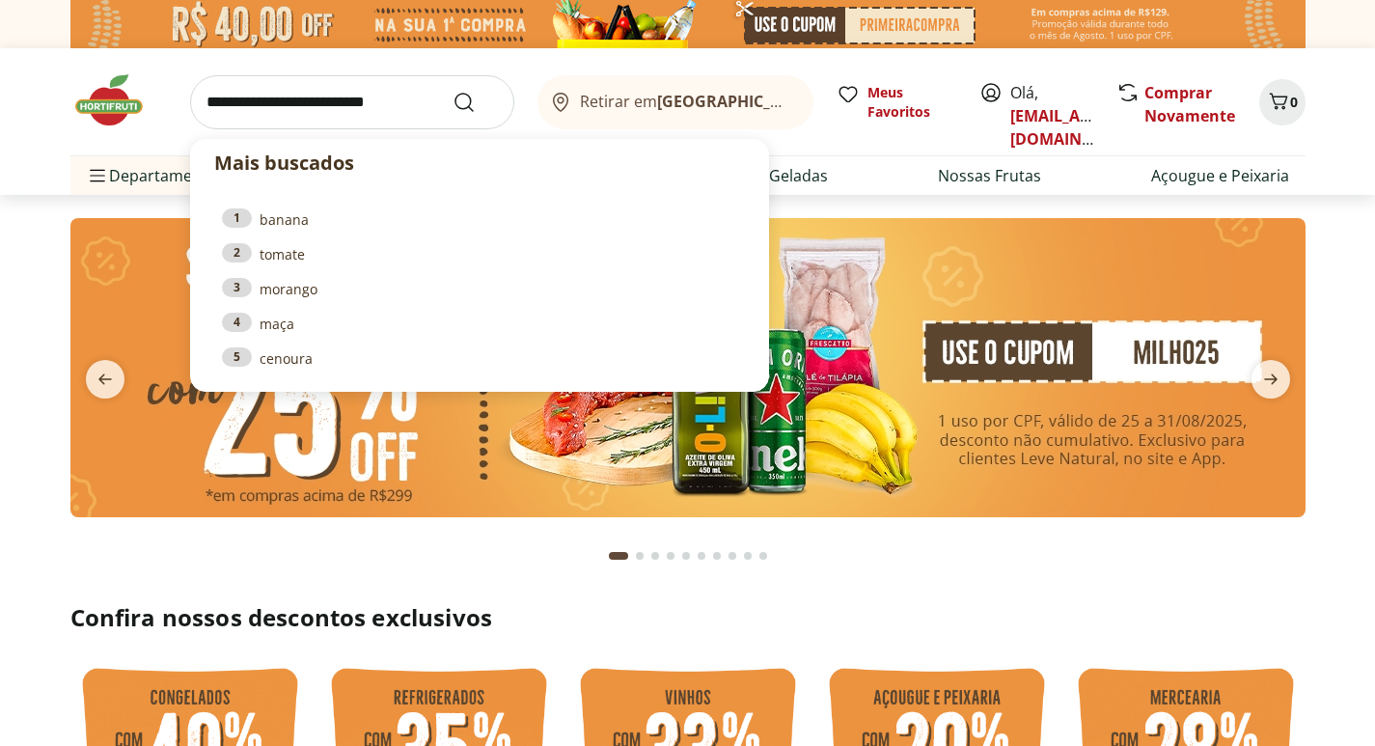
click at [262, 562] on section at bounding box center [687, 398] width 1235 height 361
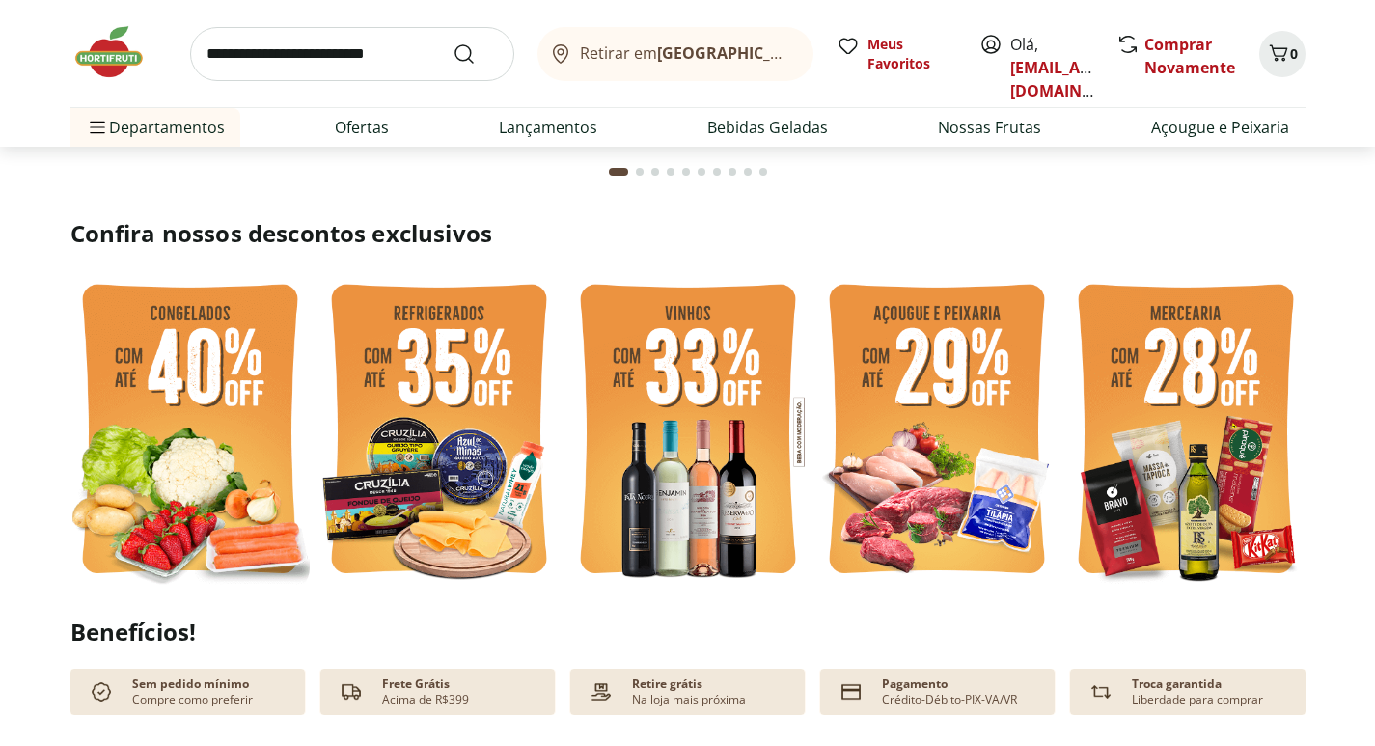
scroll to position [386, 0]
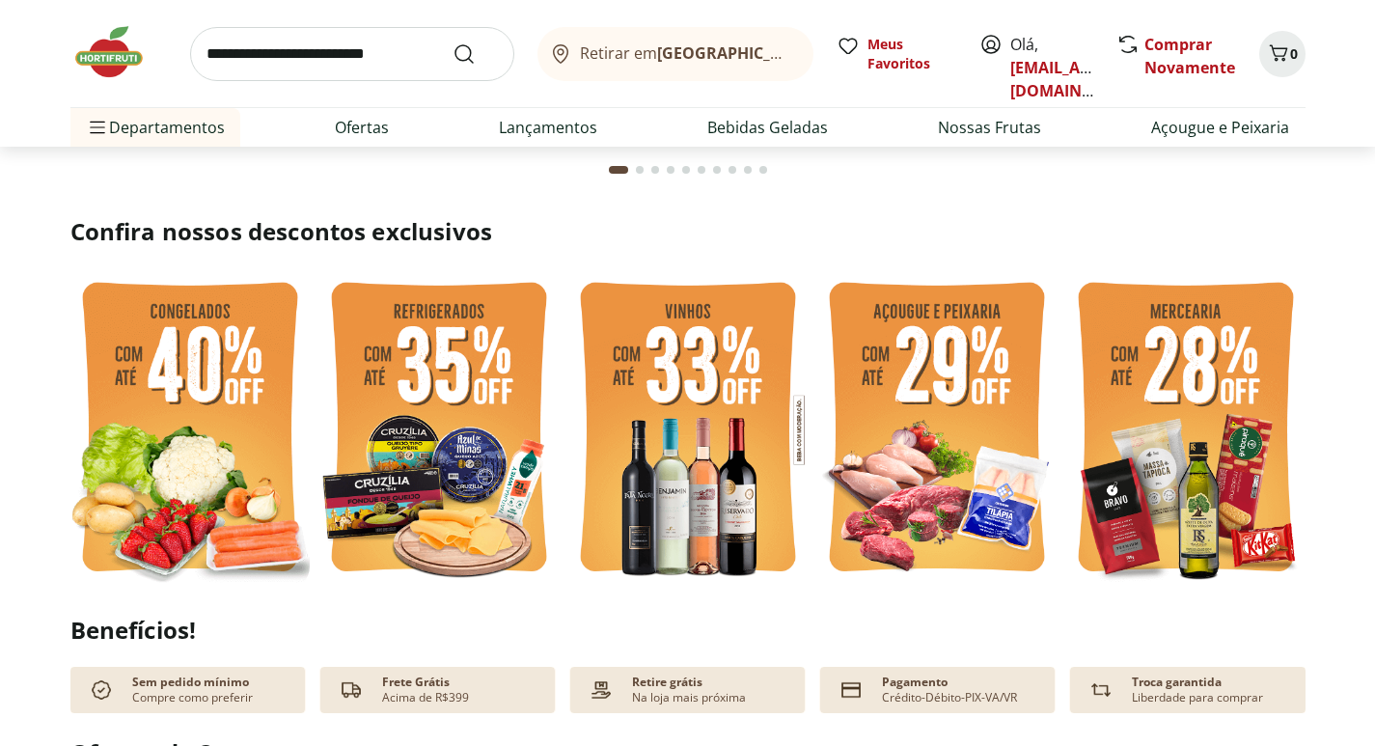
click at [982, 399] on img at bounding box center [936, 429] width 239 height 319
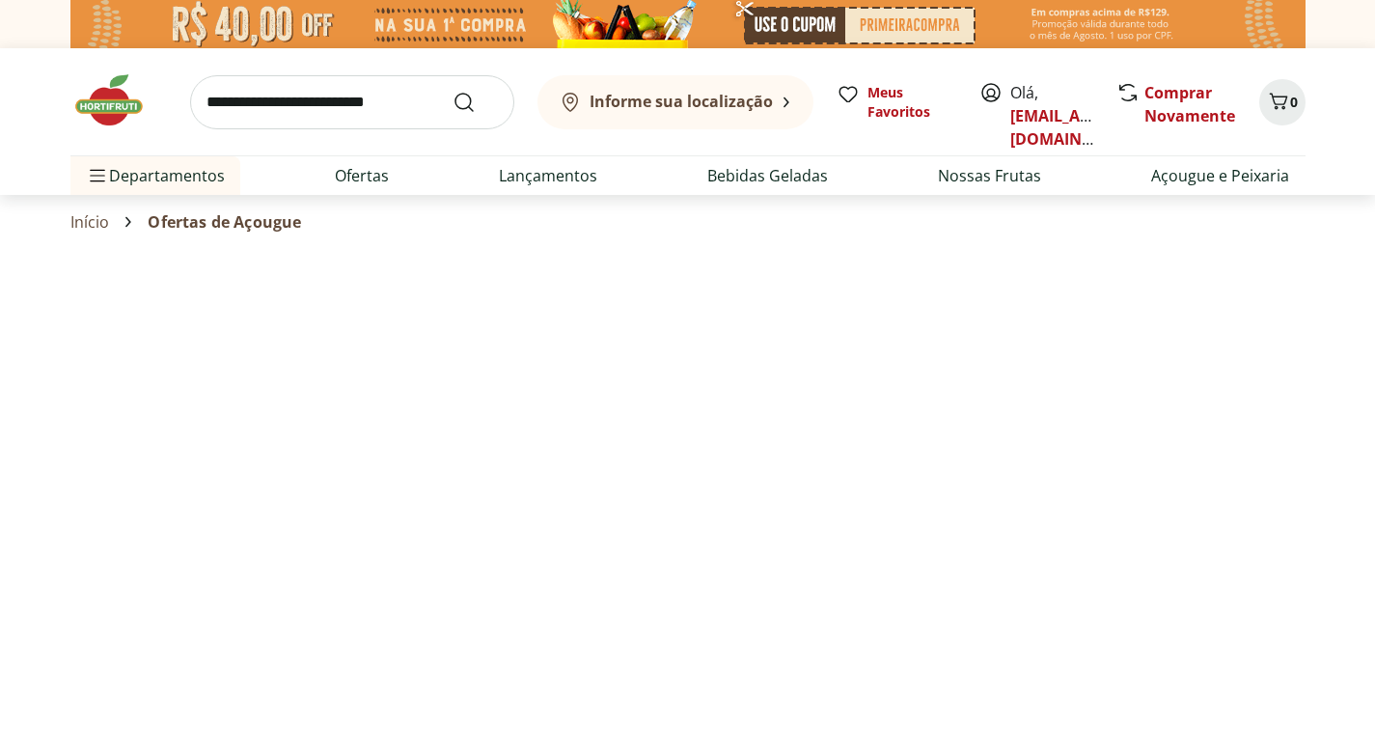
select select "**********"
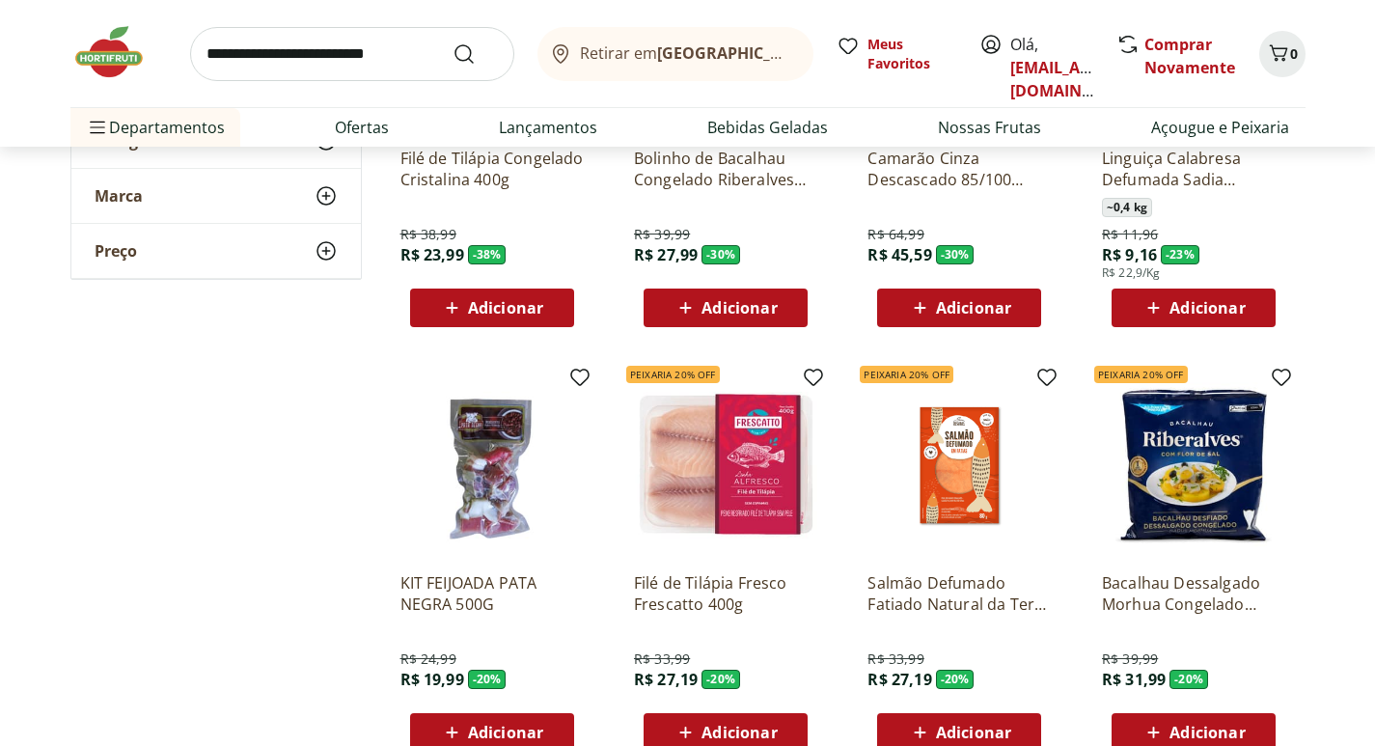
scroll to position [482, 0]
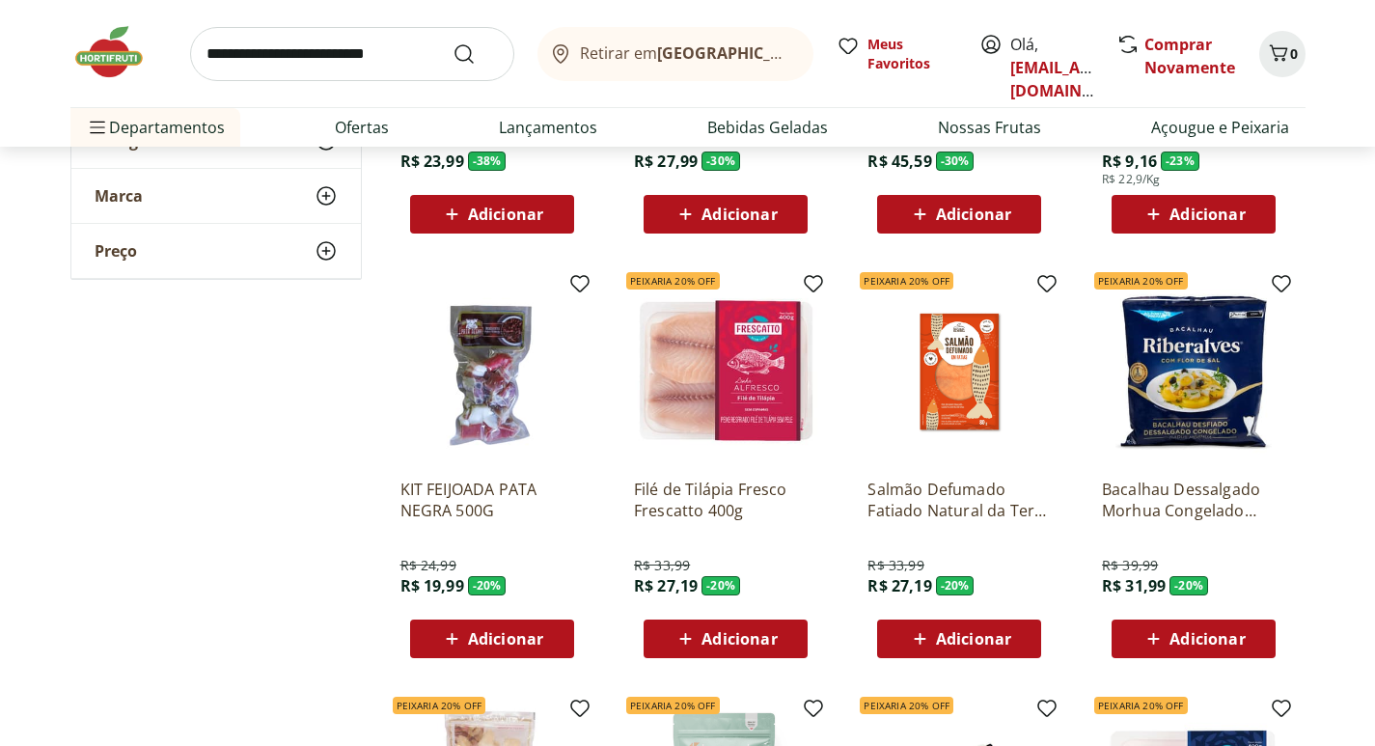
click at [743, 379] on img at bounding box center [725, 371] width 183 height 183
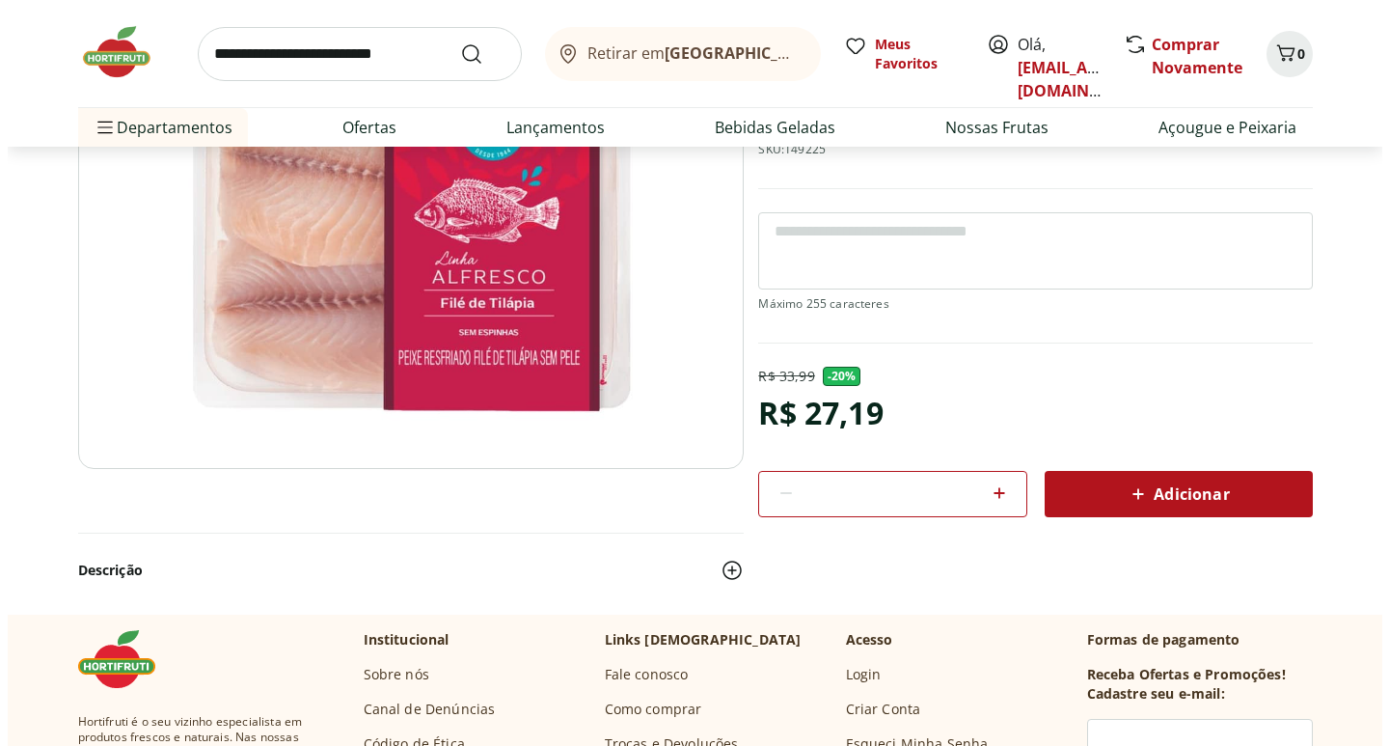
scroll to position [289, 0]
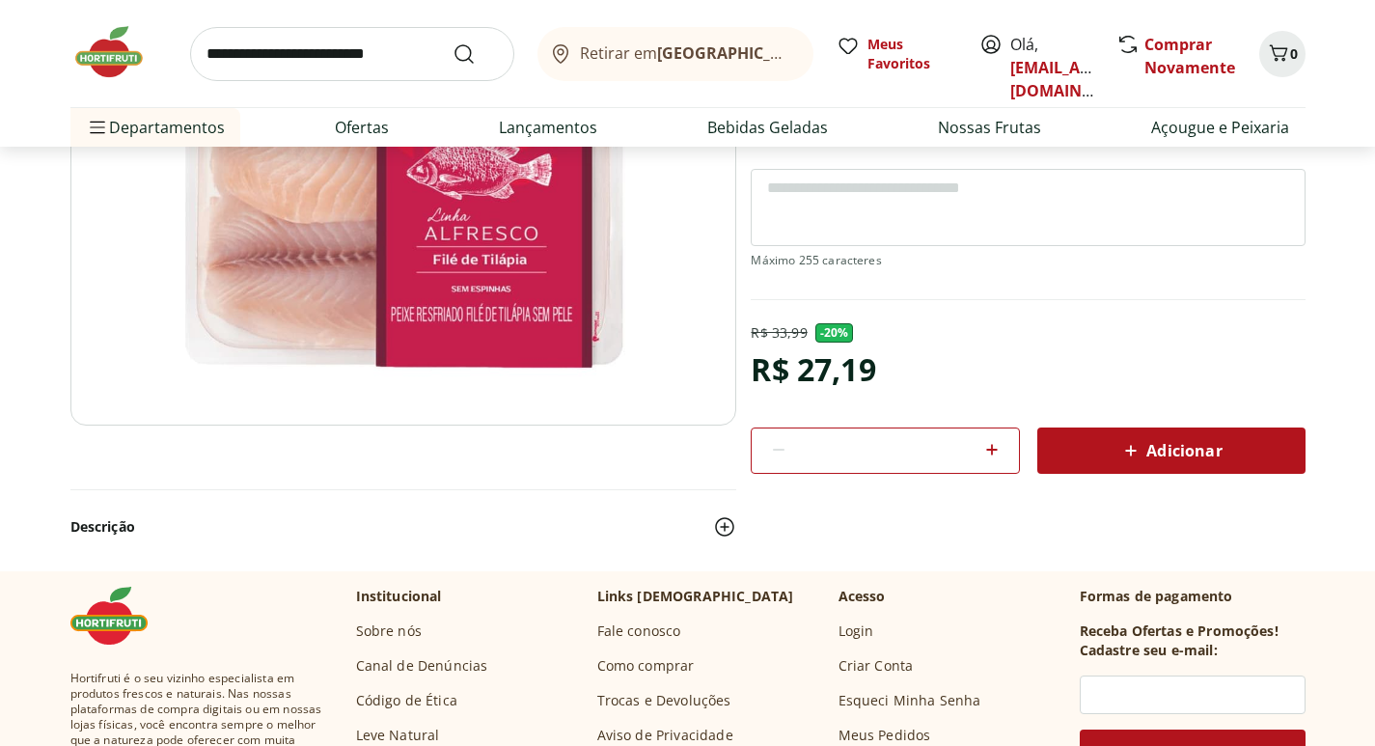
click at [995, 442] on icon at bounding box center [991, 449] width 23 height 23
type input "*"
click at [992, 447] on icon at bounding box center [992, 450] width 12 height 12
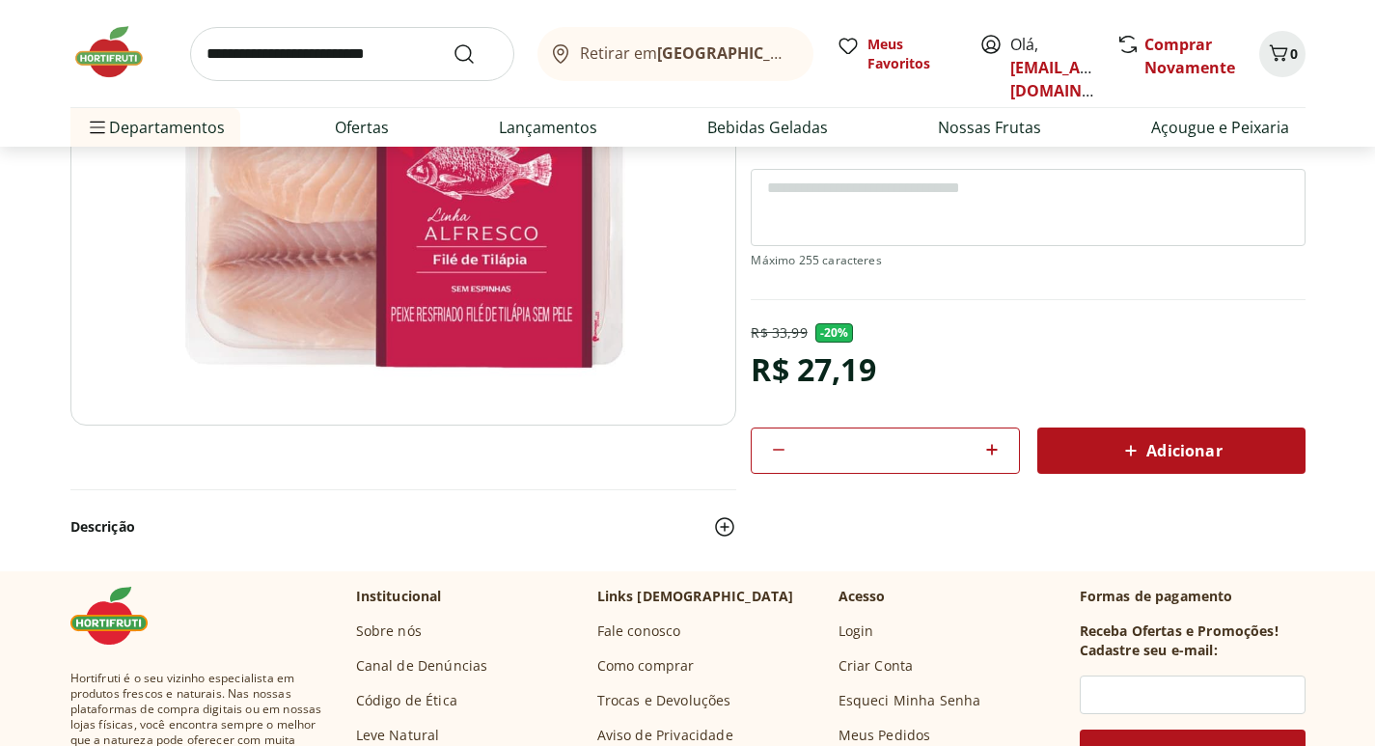
click at [996, 449] on icon at bounding box center [992, 450] width 12 height 12
click at [993, 451] on icon at bounding box center [991, 449] width 23 height 23
type input "*"
click at [1150, 444] on span "Adicionar" at bounding box center [1170, 450] width 102 height 23
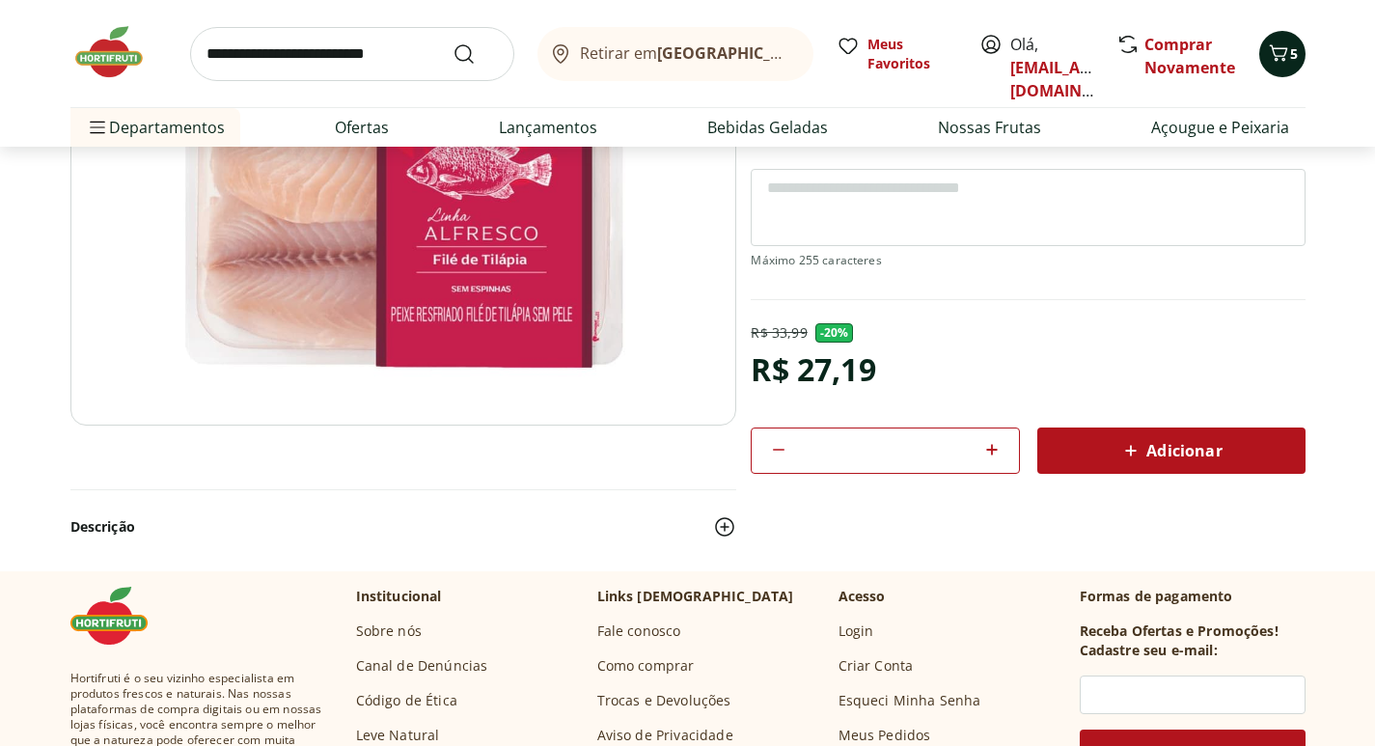
click at [1281, 52] on icon "Carrinho" at bounding box center [1278, 52] width 23 height 23
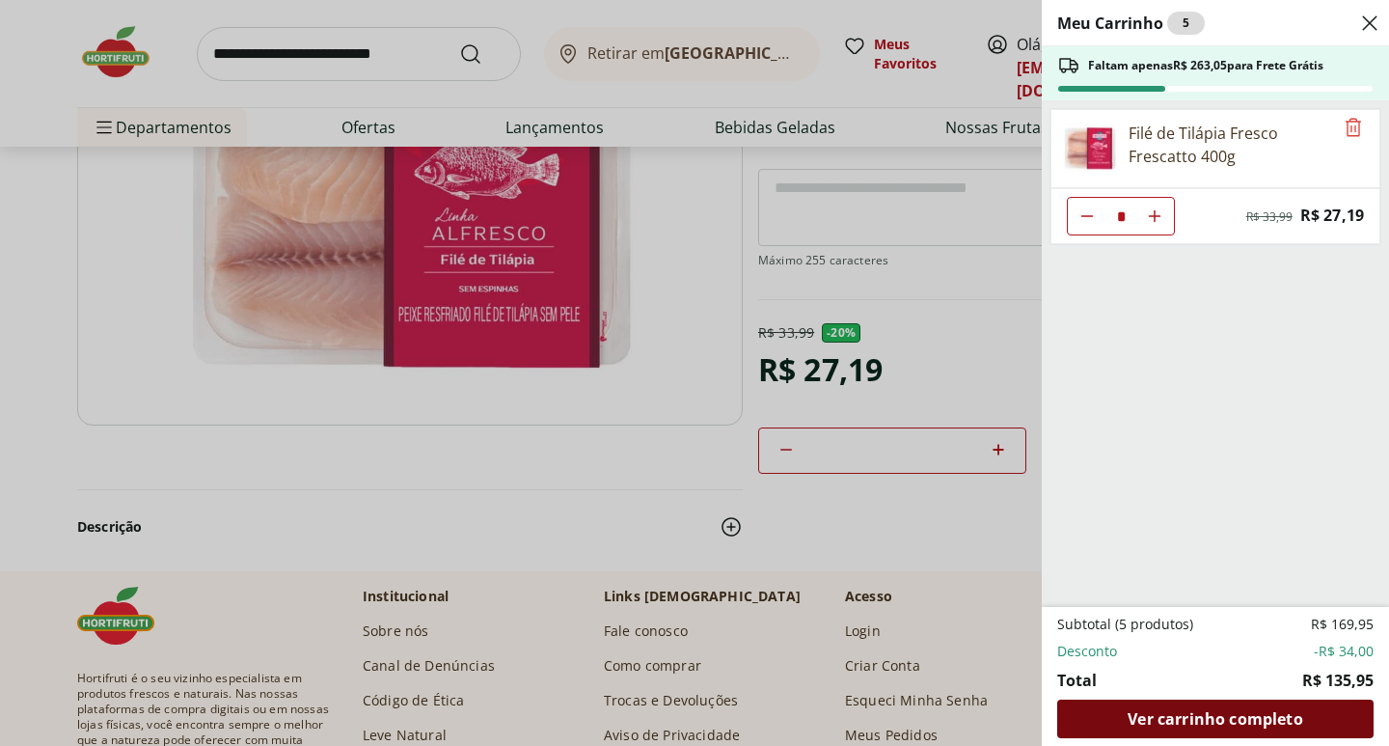
click at [1161, 712] on span "Ver carrinho completo" at bounding box center [1215, 718] width 175 height 15
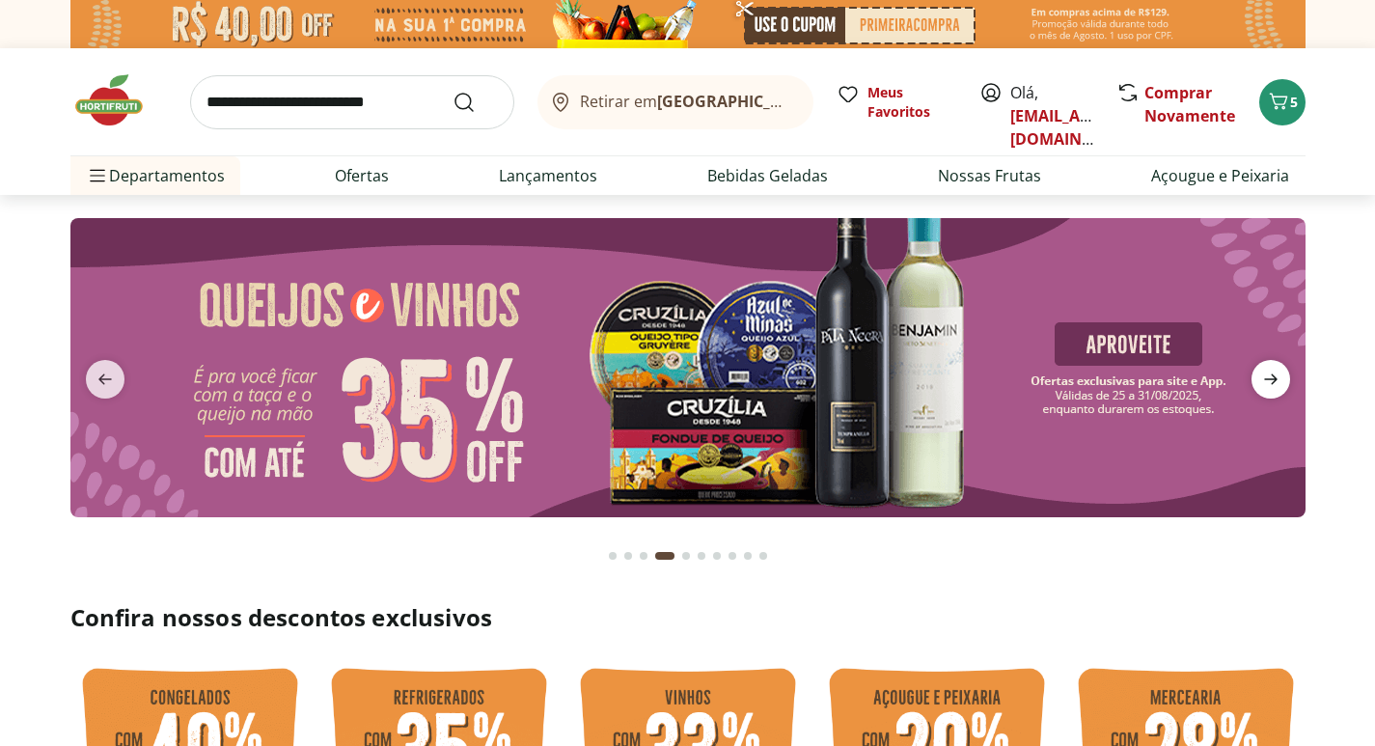
click at [1264, 365] on span "next" at bounding box center [1270, 379] width 39 height 39
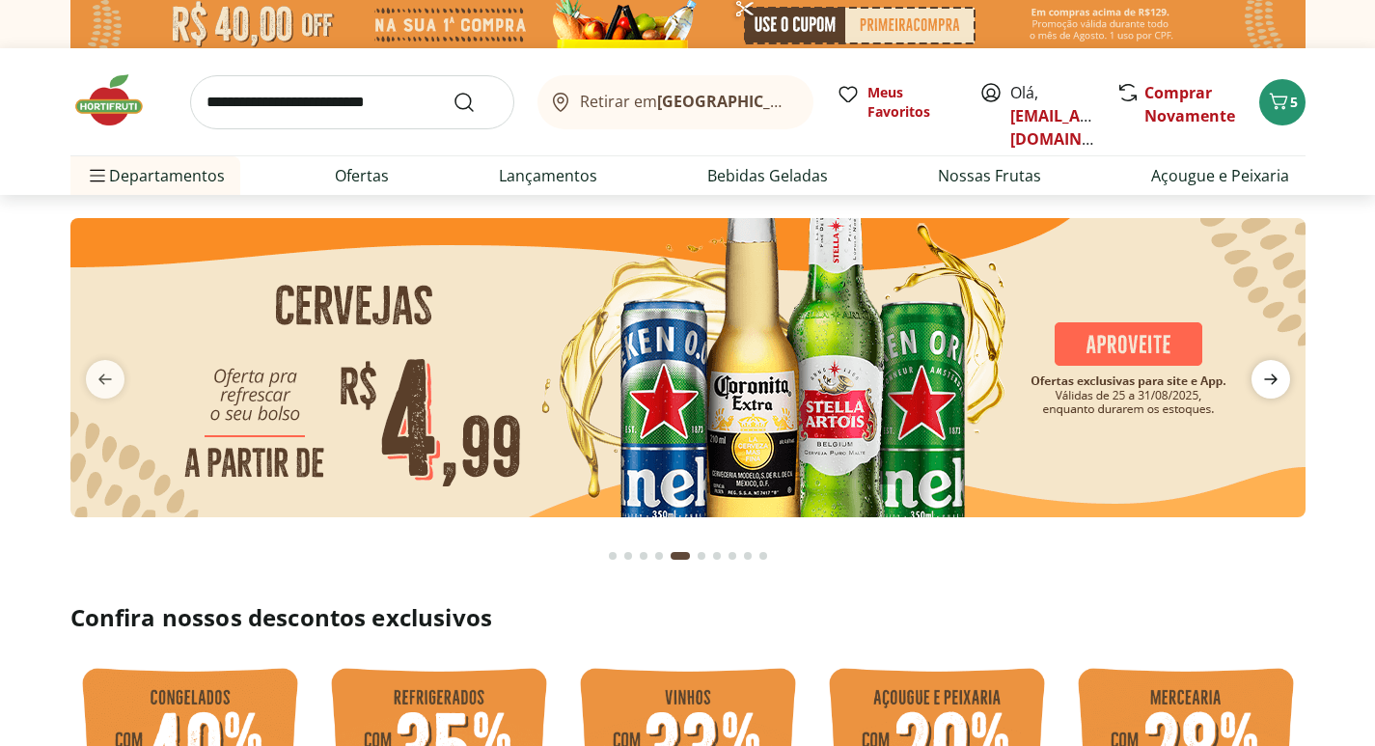
click at [1264, 365] on span "next" at bounding box center [1270, 379] width 39 height 39
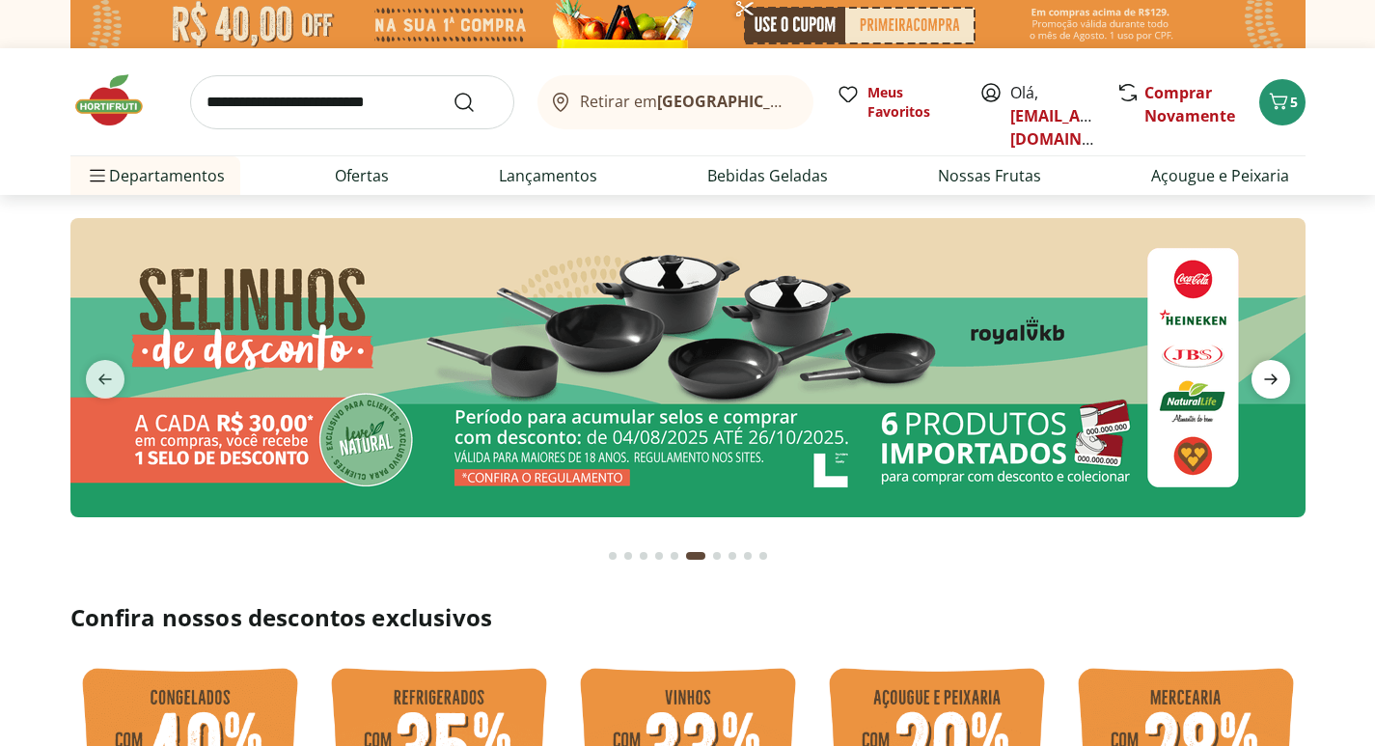
click at [1264, 365] on span "next" at bounding box center [1270, 379] width 39 height 39
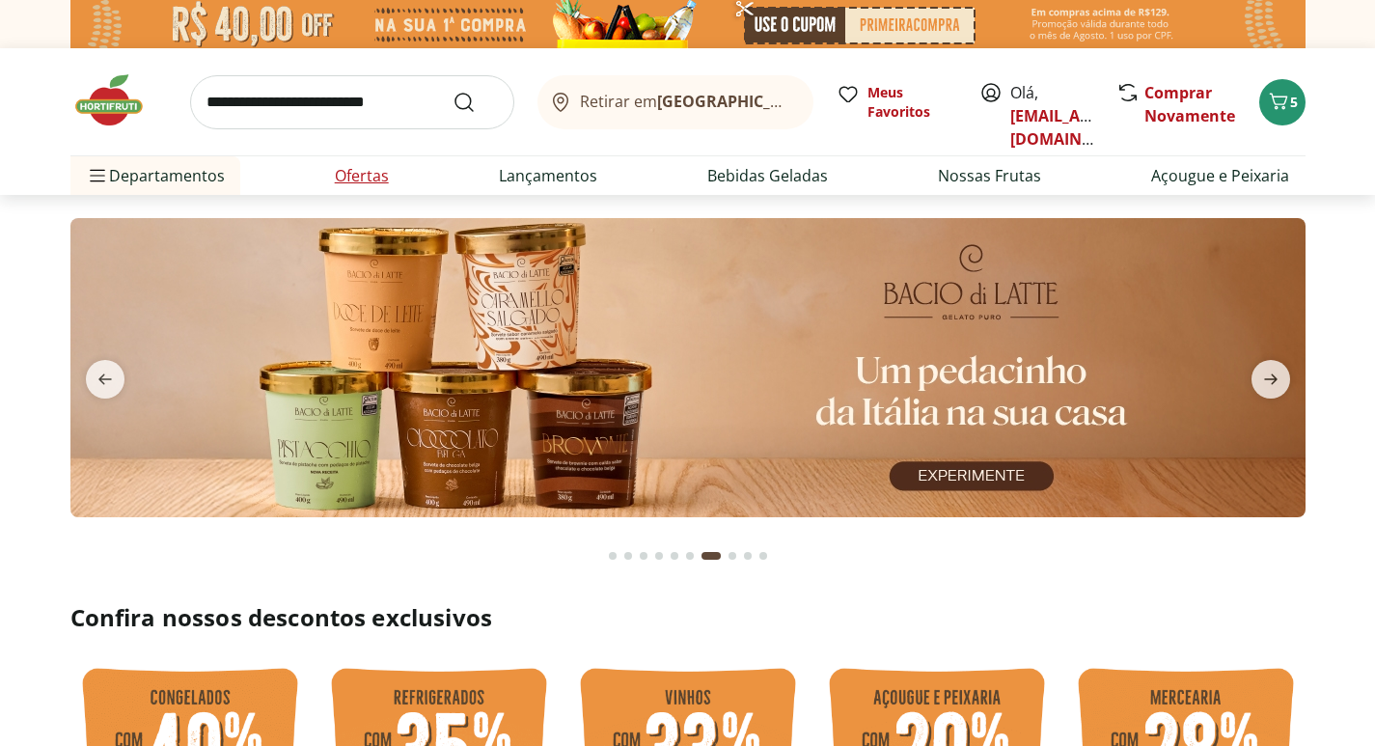
click at [366, 176] on link "Ofertas" at bounding box center [362, 175] width 54 height 23
select select "**********"
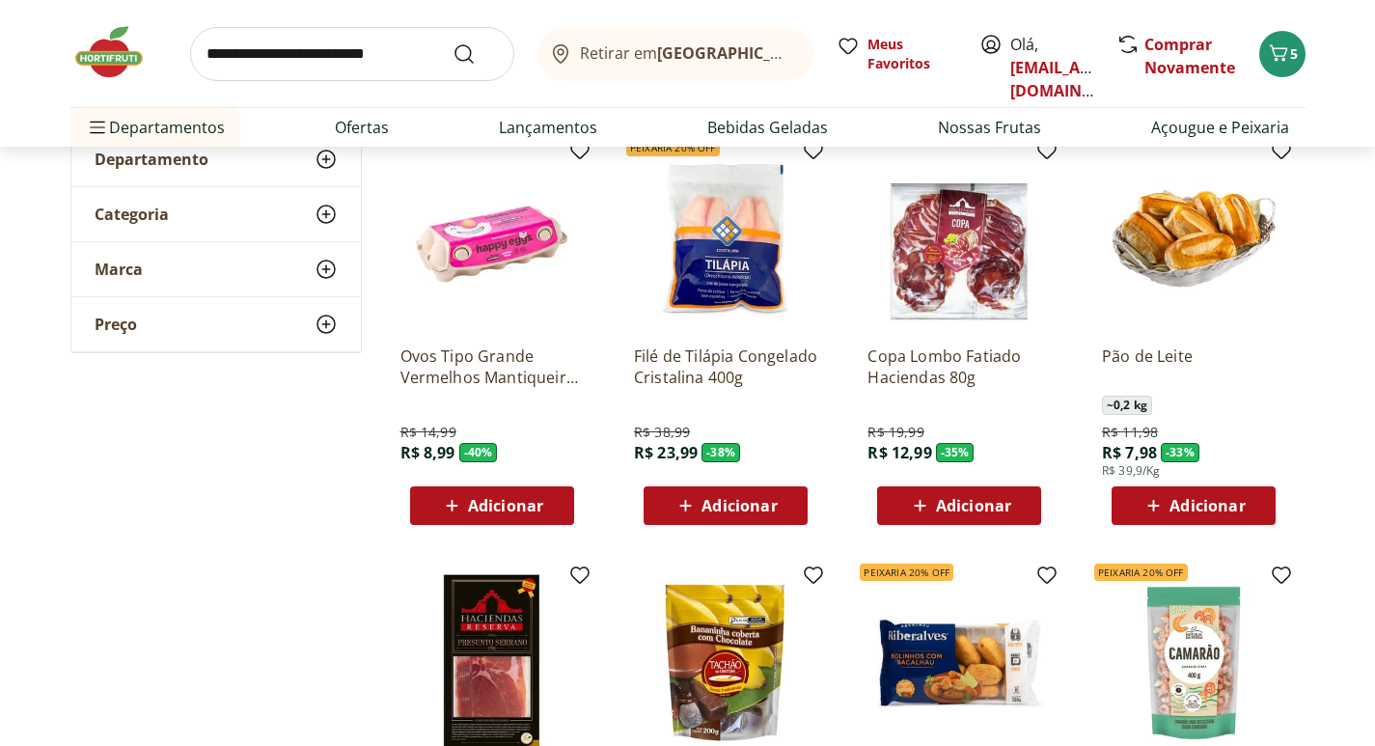
scroll to position [193, 0]
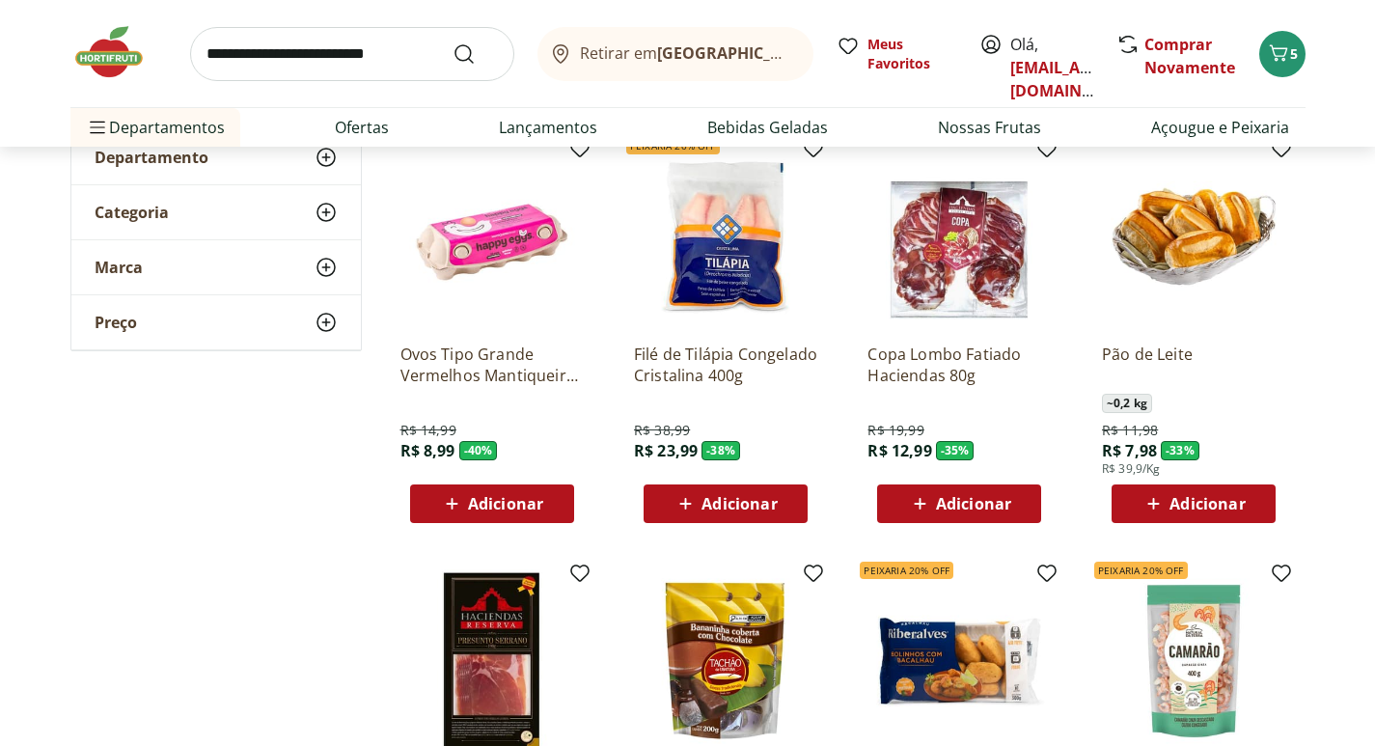
click at [458, 368] on p "Ovos Tipo Grande Vermelhos Mantiqueira Happy Eggs 10 Unidades" at bounding box center [491, 364] width 183 height 42
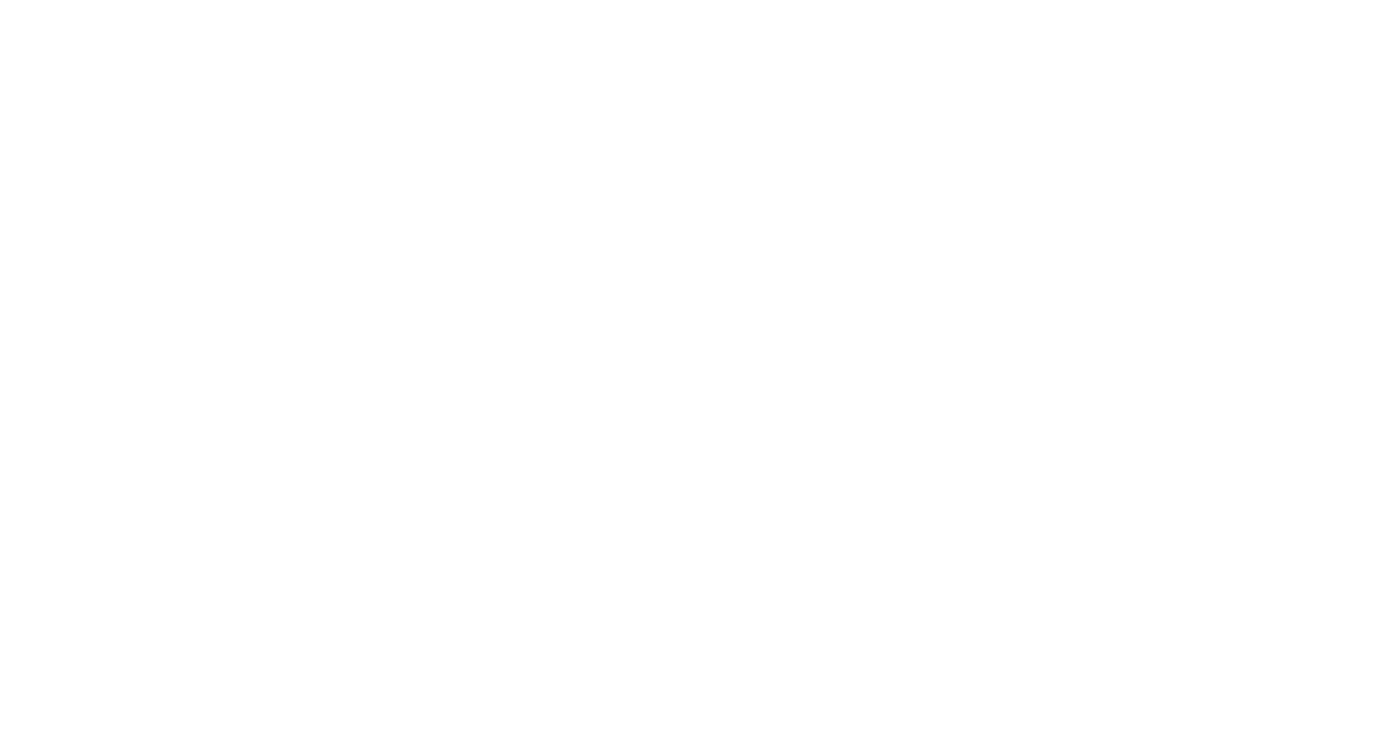
select select "**********"
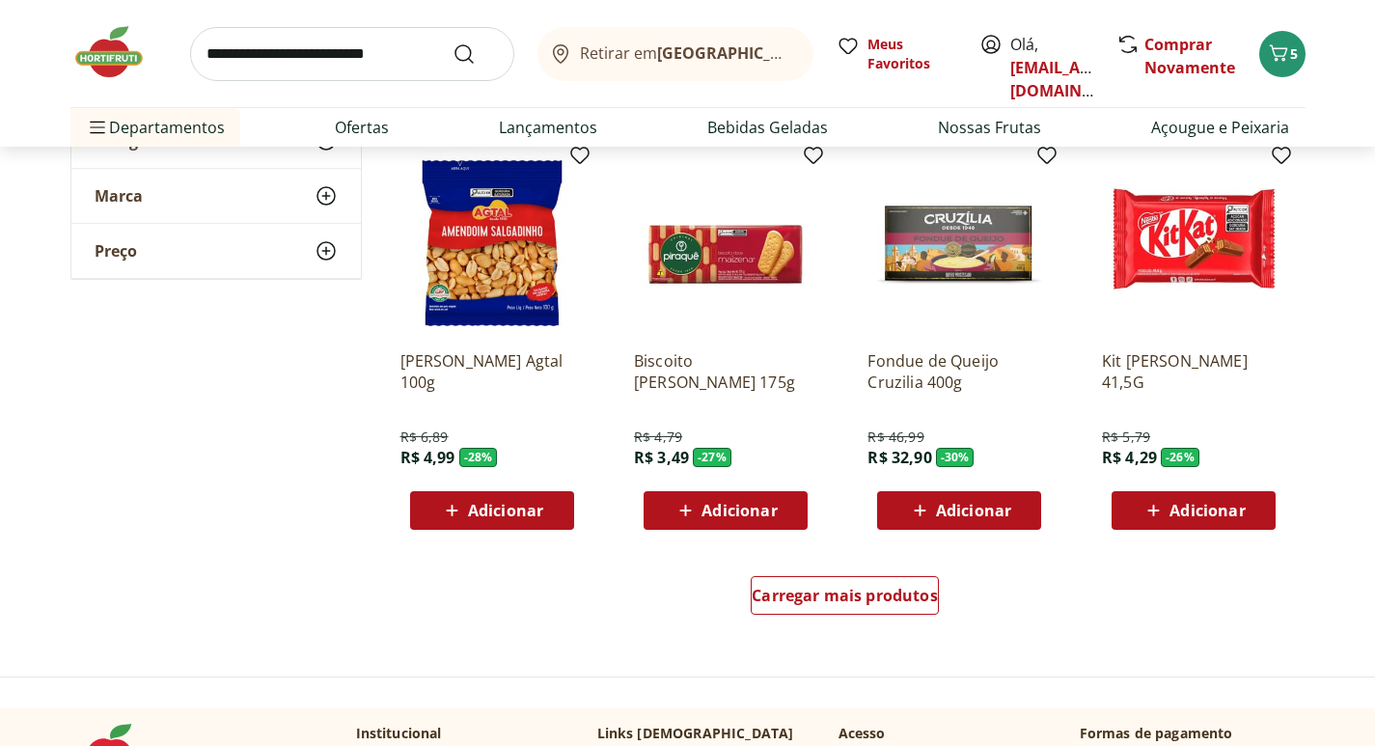
scroll to position [1254, 0]
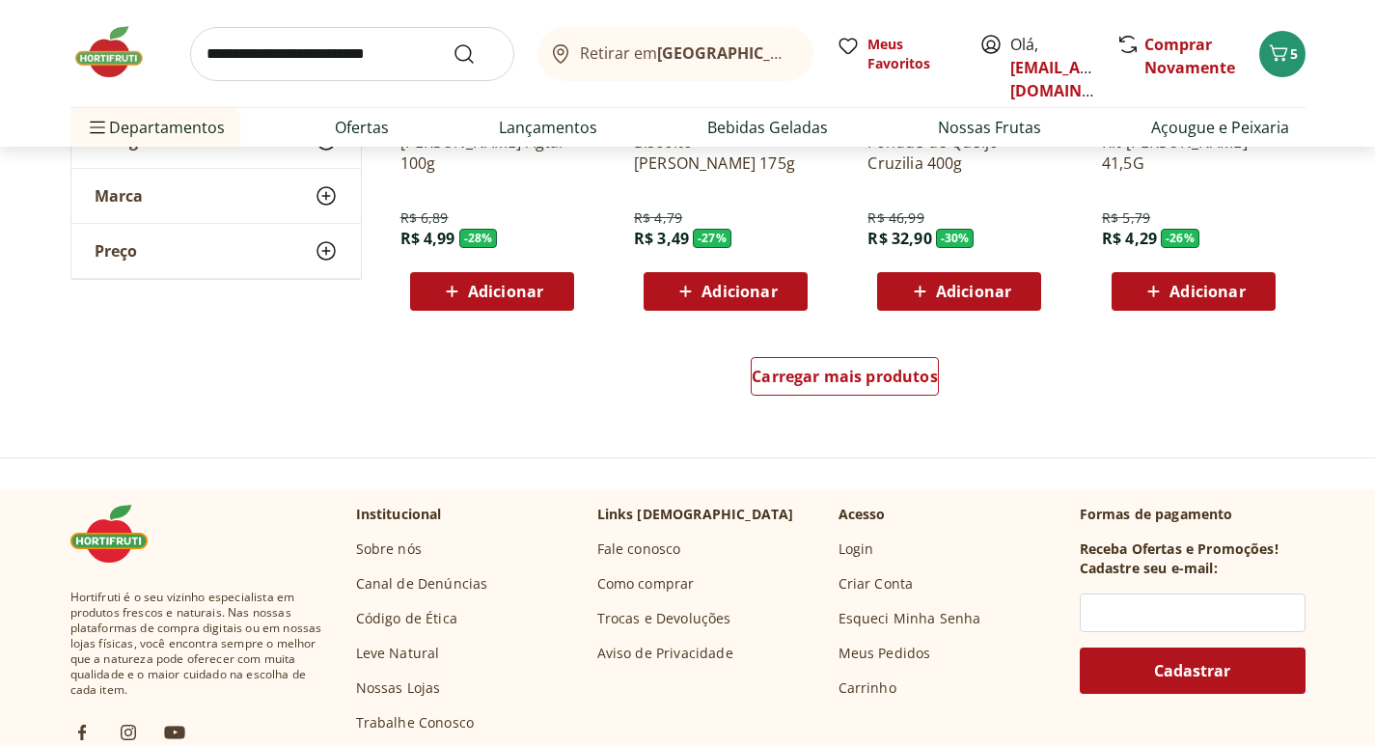
click at [834, 349] on div "Carregar mais produtos" at bounding box center [845, 380] width 936 height 93
click at [823, 379] on span "Carregar mais produtos" at bounding box center [844, 376] width 186 height 15
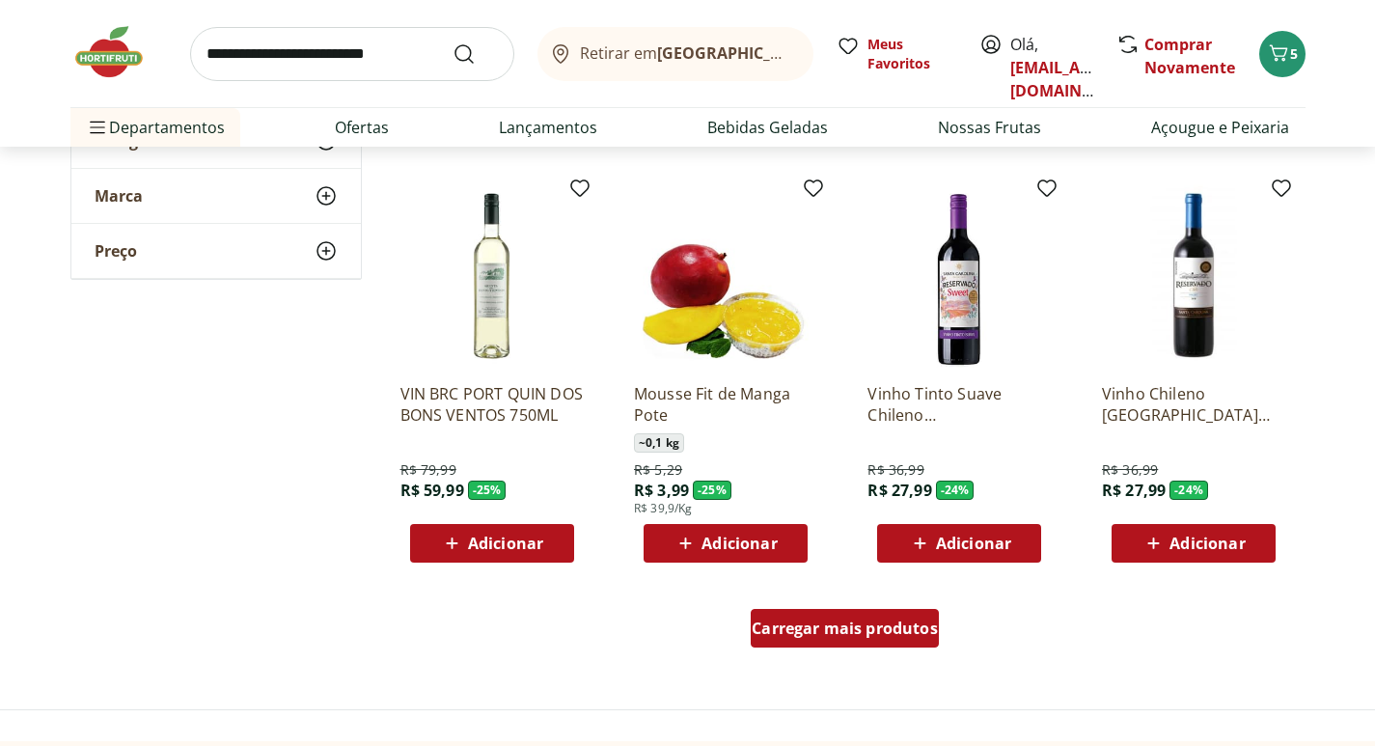
scroll to position [2315, 0]
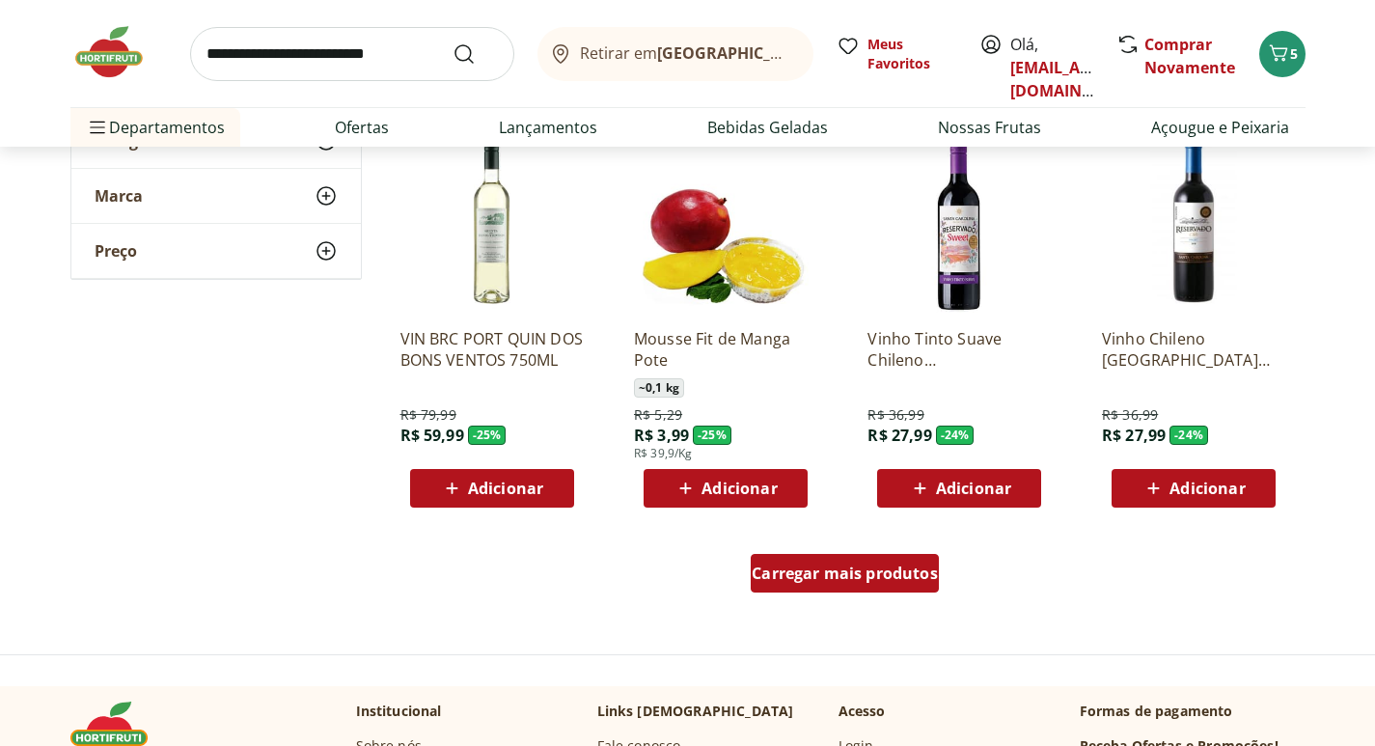
click at [864, 578] on span "Carregar mais produtos" at bounding box center [844, 572] width 186 height 15
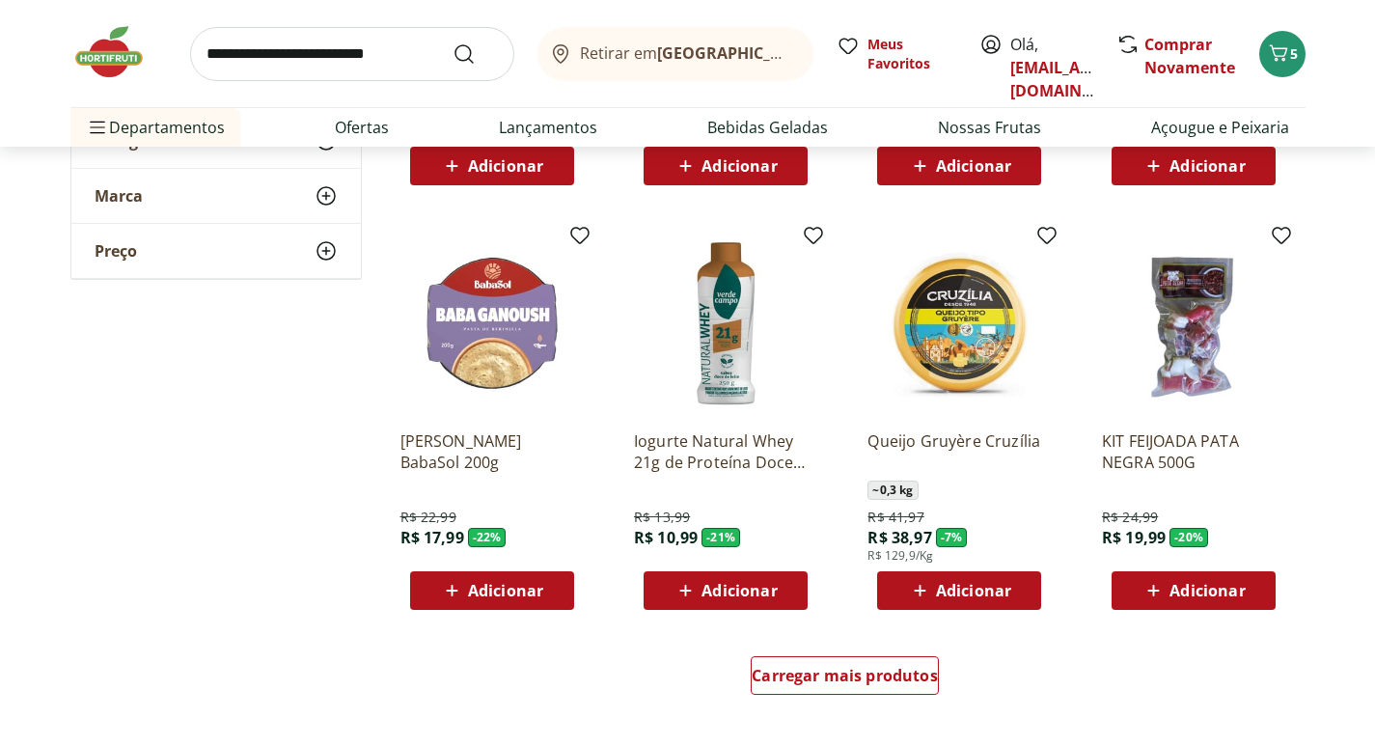
scroll to position [3569, 0]
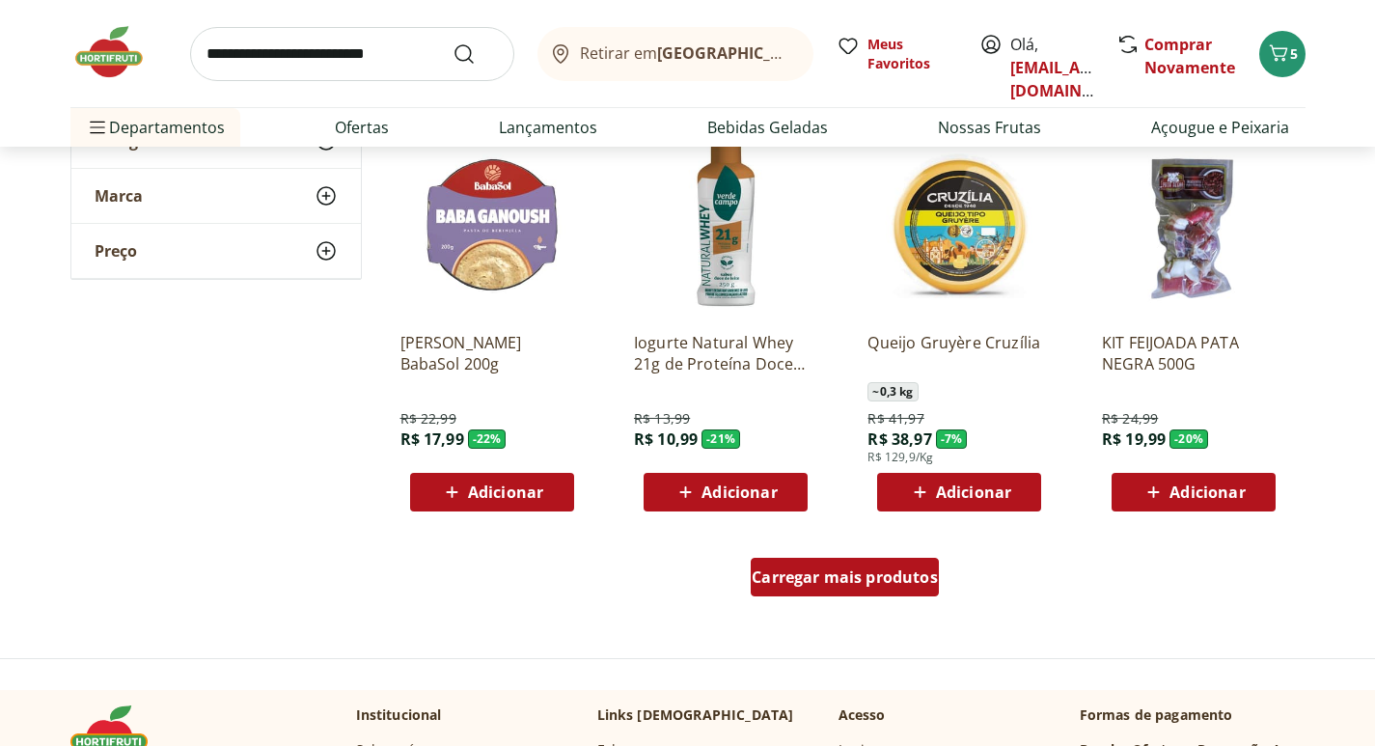
click at [834, 583] on span "Carregar mais produtos" at bounding box center [844, 576] width 186 height 15
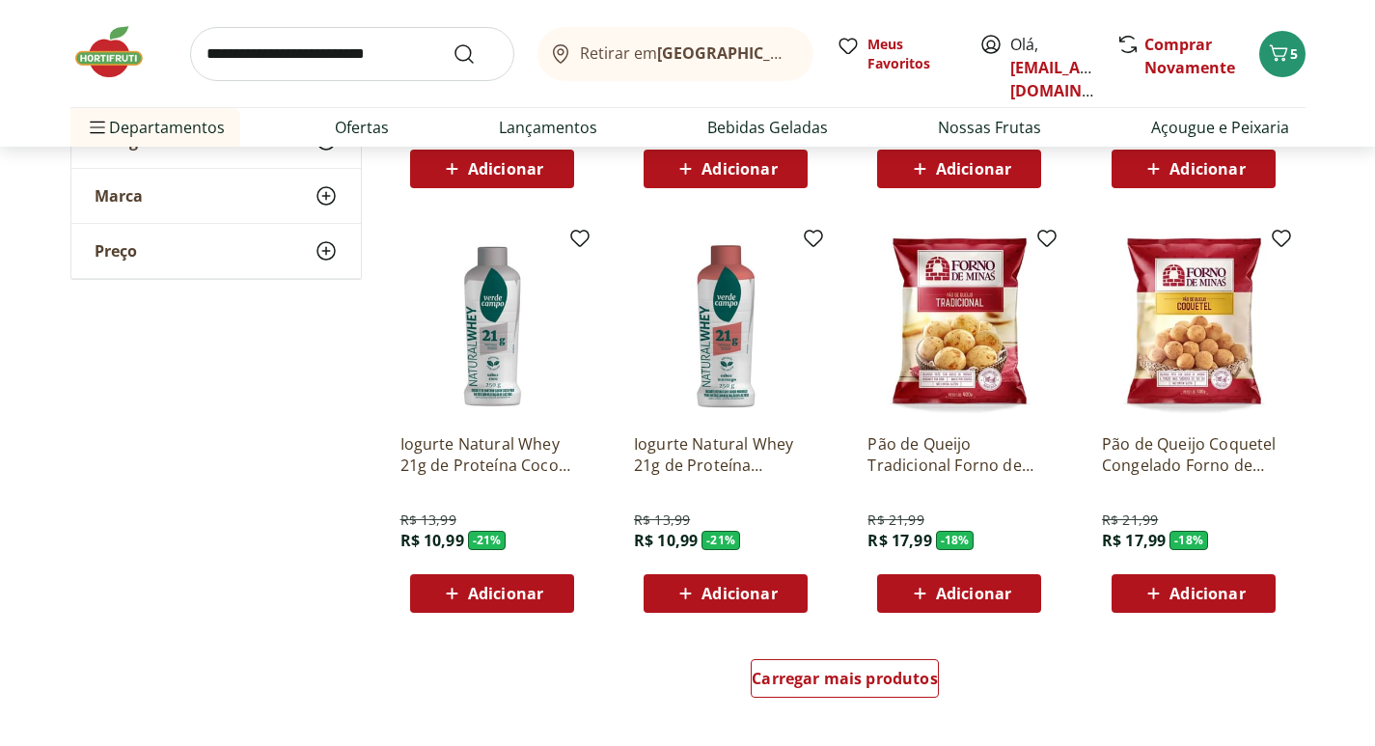
scroll to position [4823, 0]
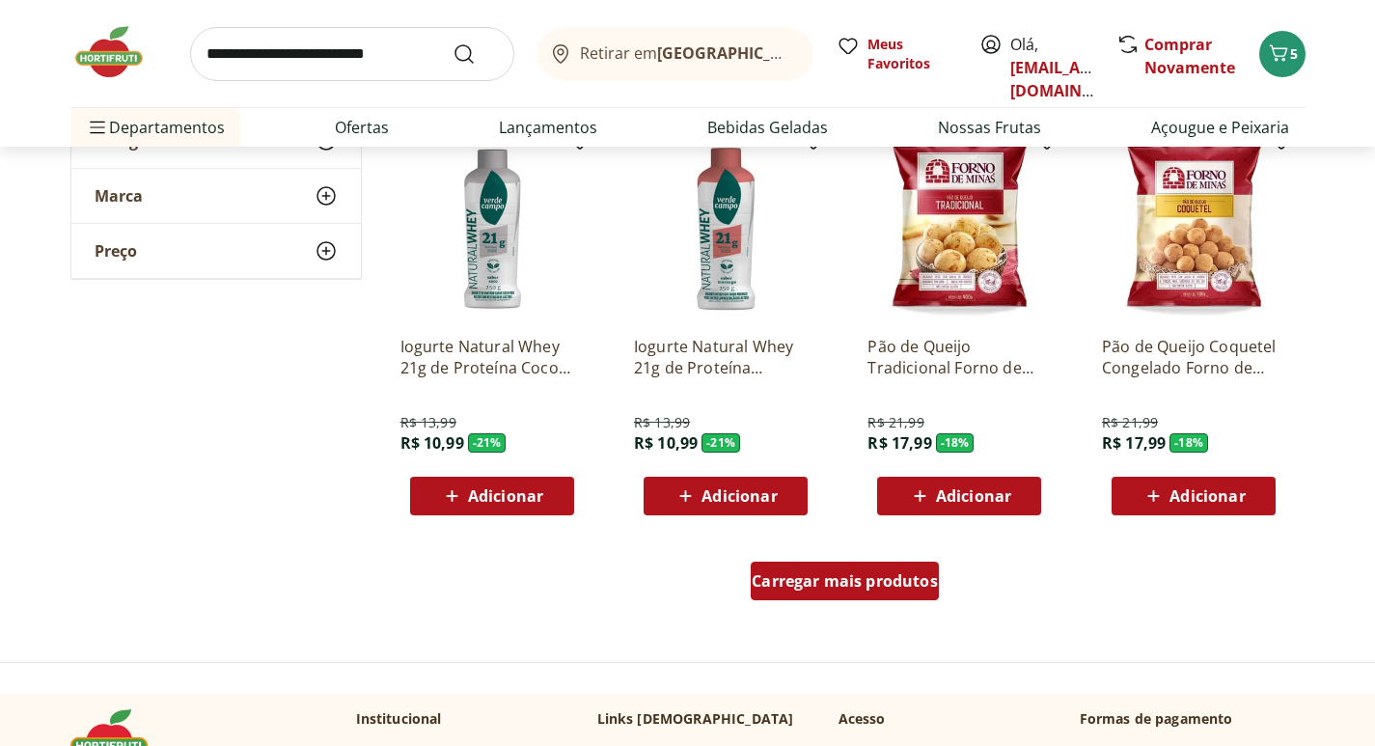
click at [807, 573] on span "Carregar mais produtos" at bounding box center [844, 580] width 186 height 15
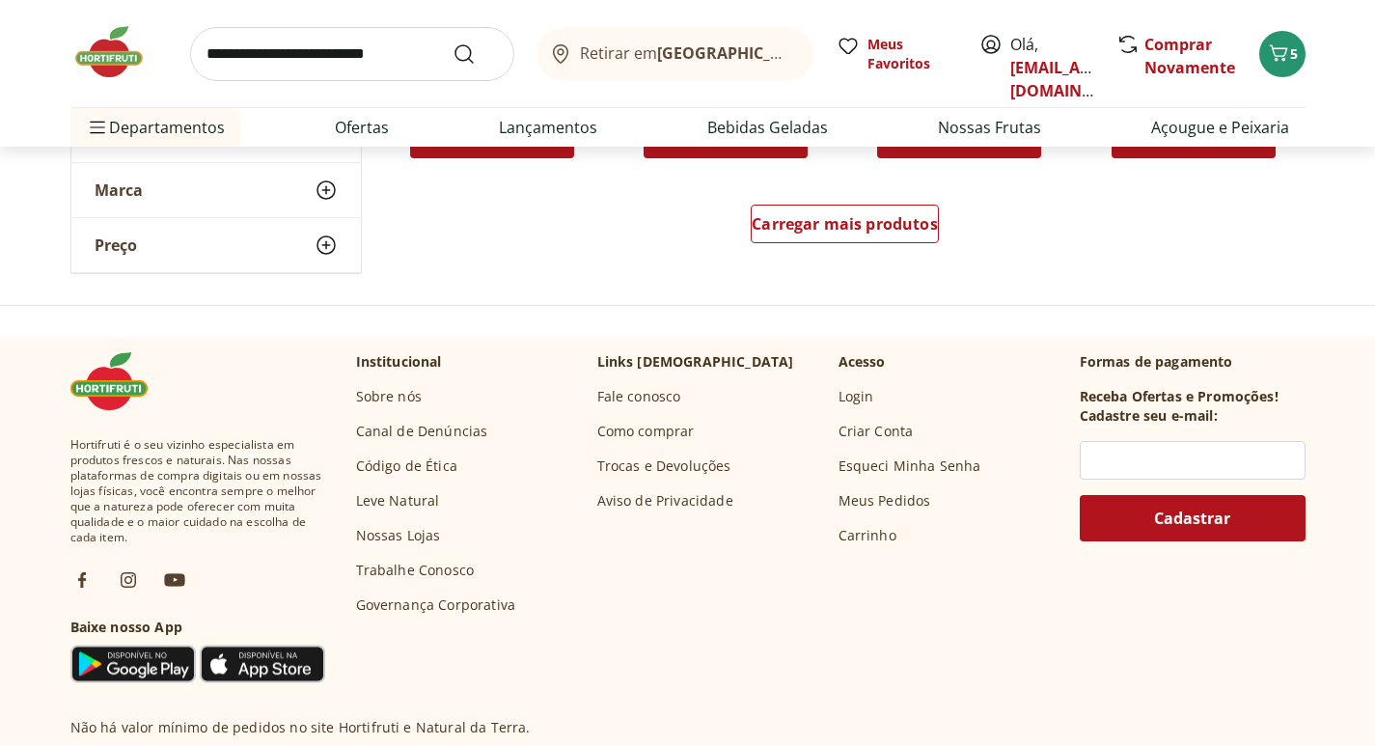
scroll to position [6463, 0]
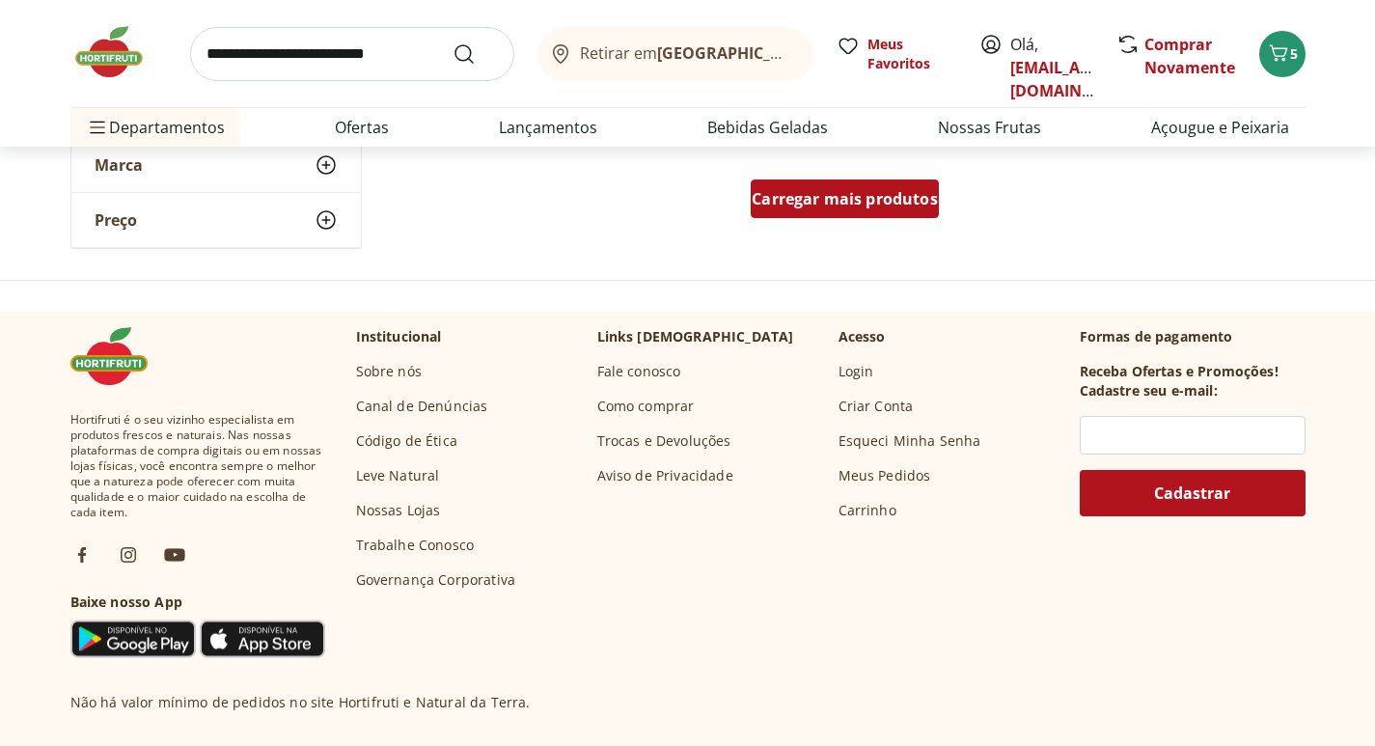
click at [875, 209] on div "Carregar mais produtos" at bounding box center [845, 198] width 188 height 39
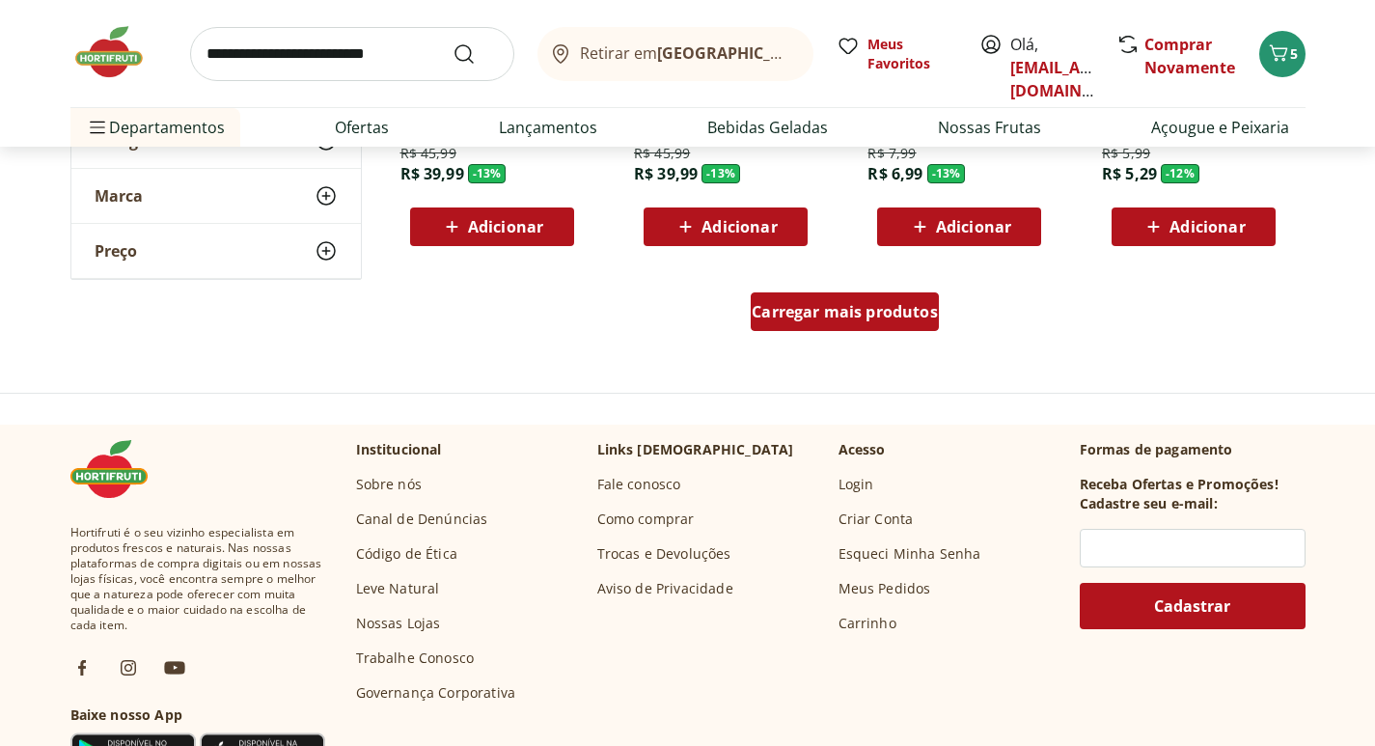
scroll to position [7621, 0]
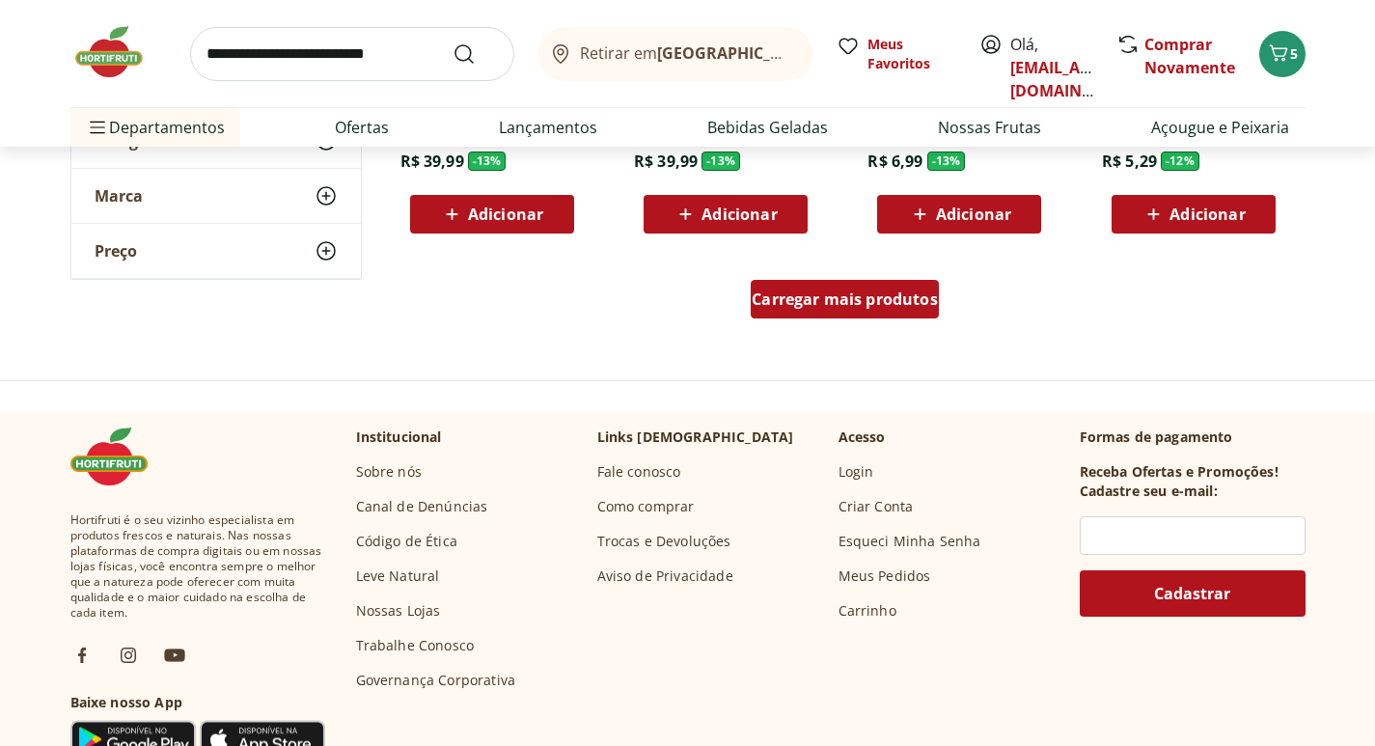
click at [838, 307] on span "Carregar mais produtos" at bounding box center [844, 298] width 186 height 15
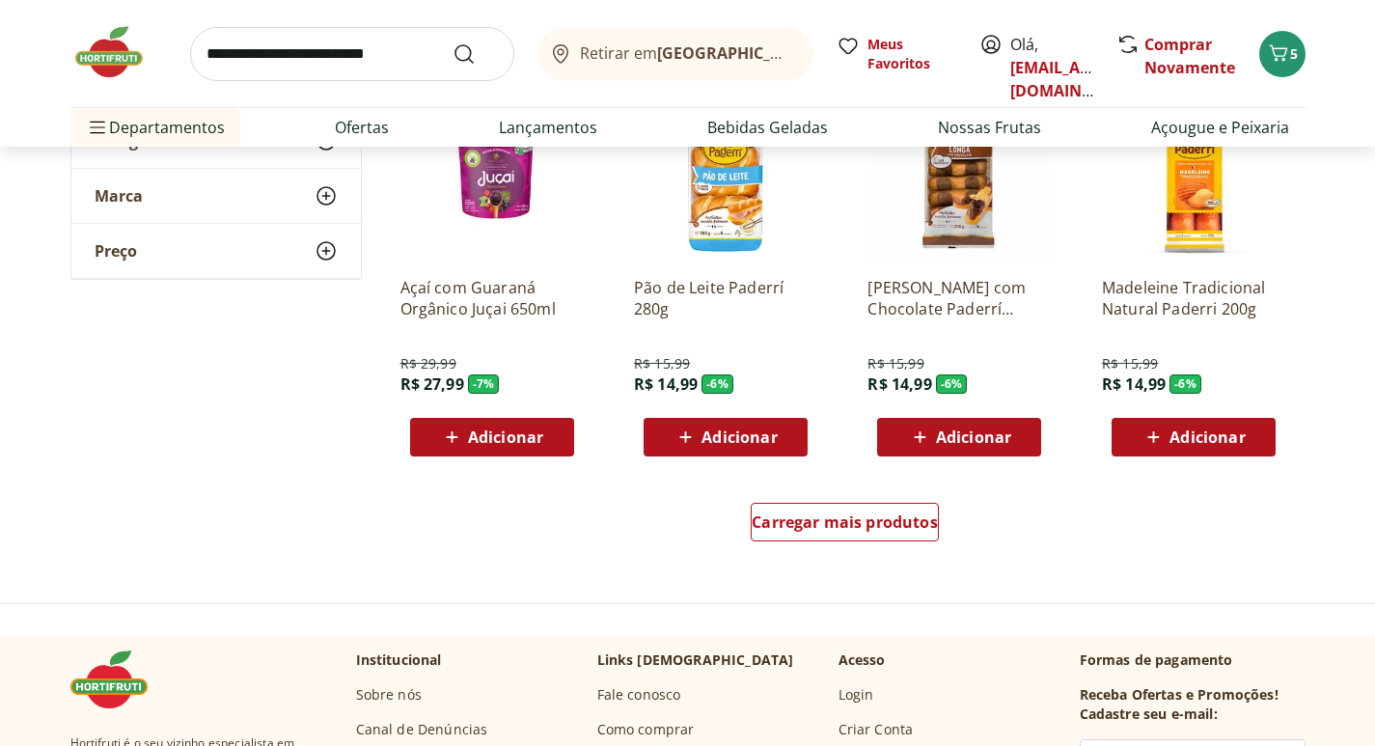
scroll to position [8682, 0]
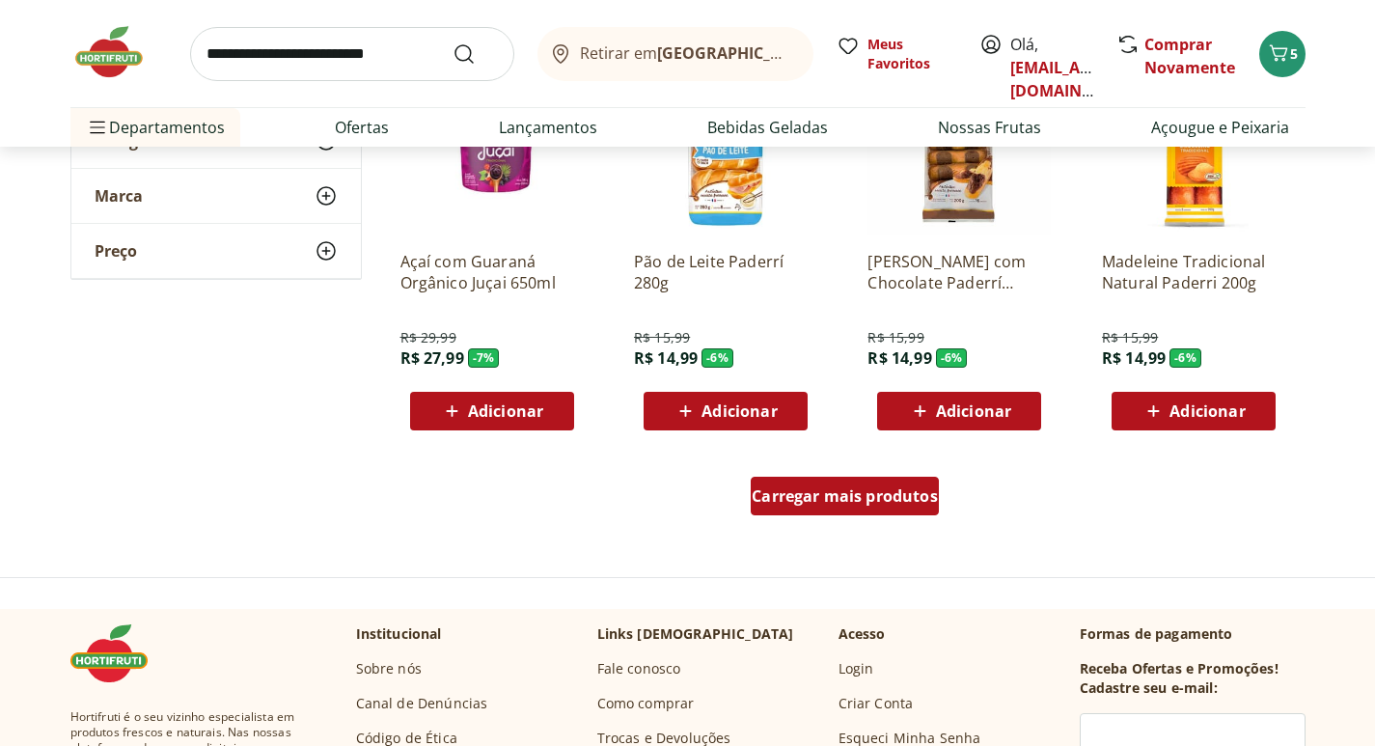
click at [852, 512] on div "Carregar mais produtos" at bounding box center [845, 496] width 188 height 39
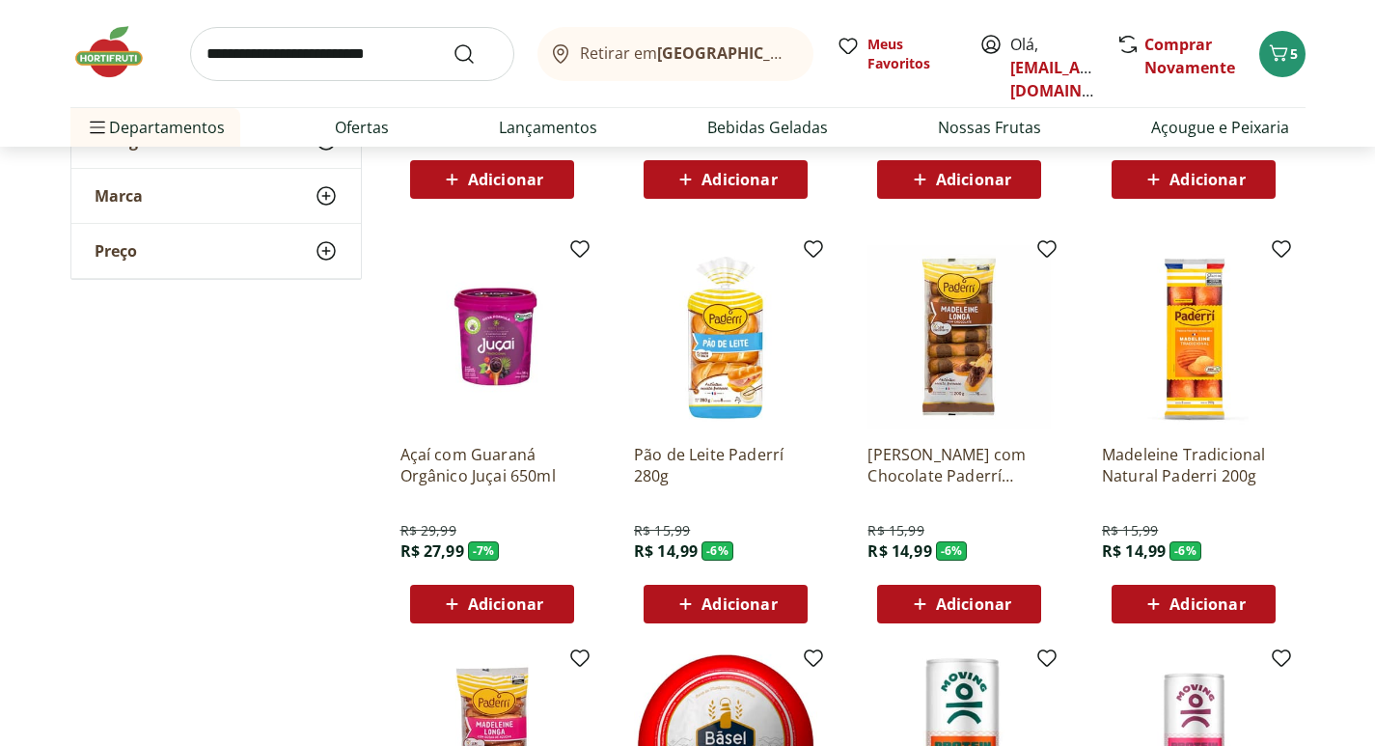
scroll to position [7814, 0]
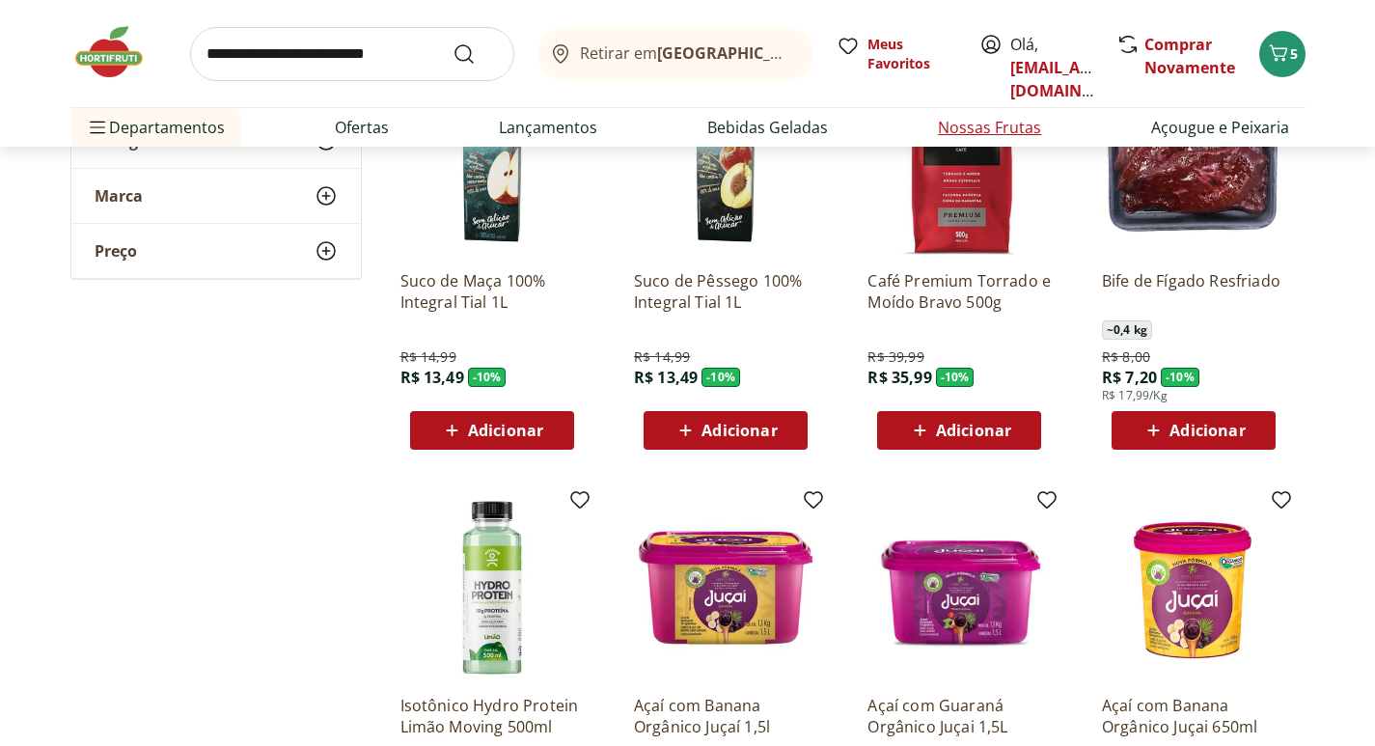
click at [1018, 121] on link "Nossas Frutas" at bounding box center [989, 127] width 103 height 23
select select "**********"
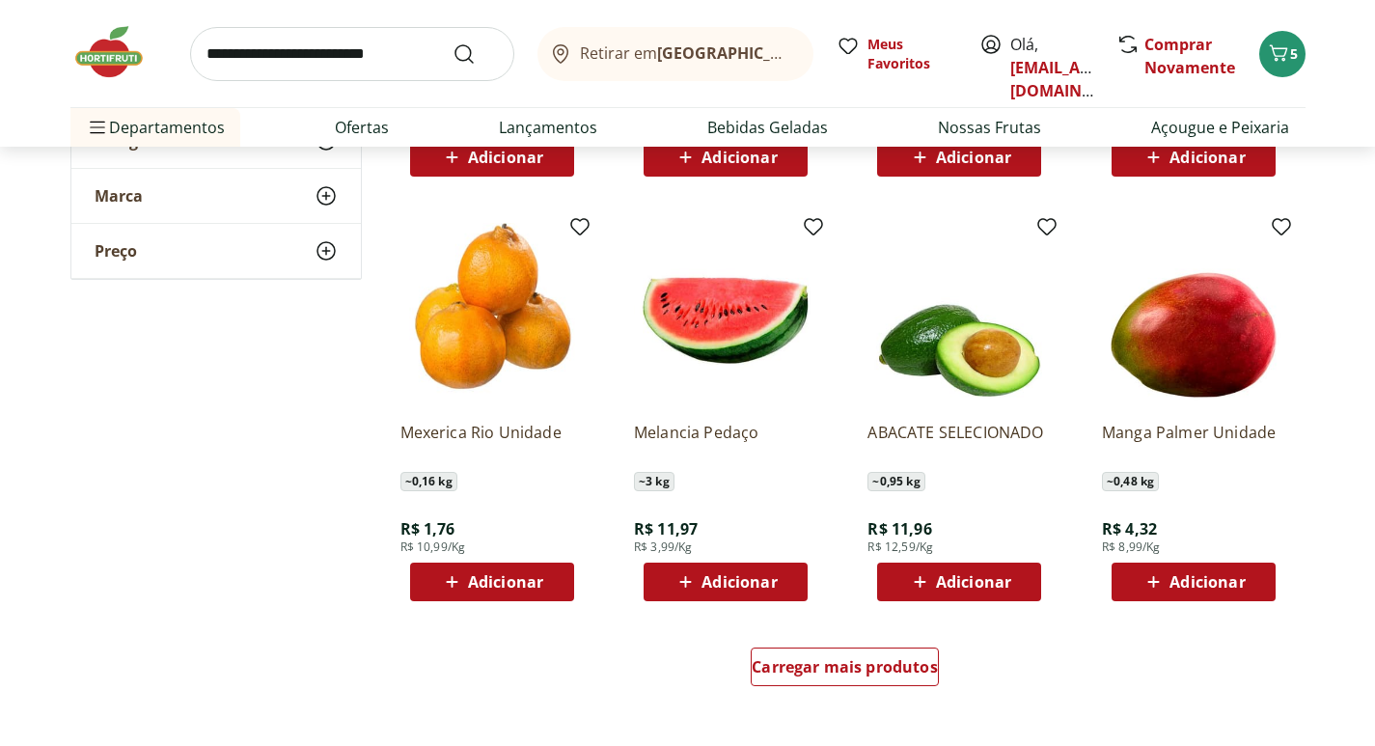
scroll to position [965, 0]
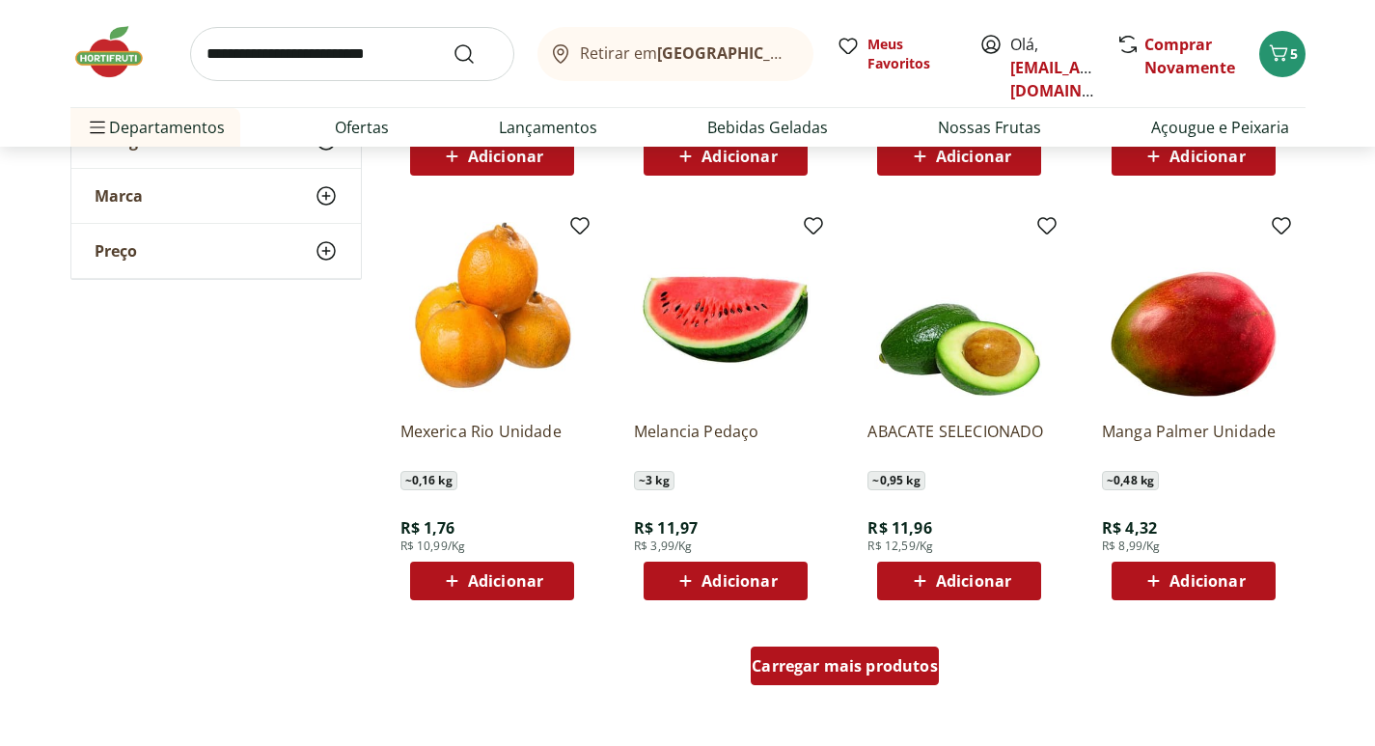
click at [864, 682] on div "Carregar mais produtos" at bounding box center [845, 665] width 188 height 39
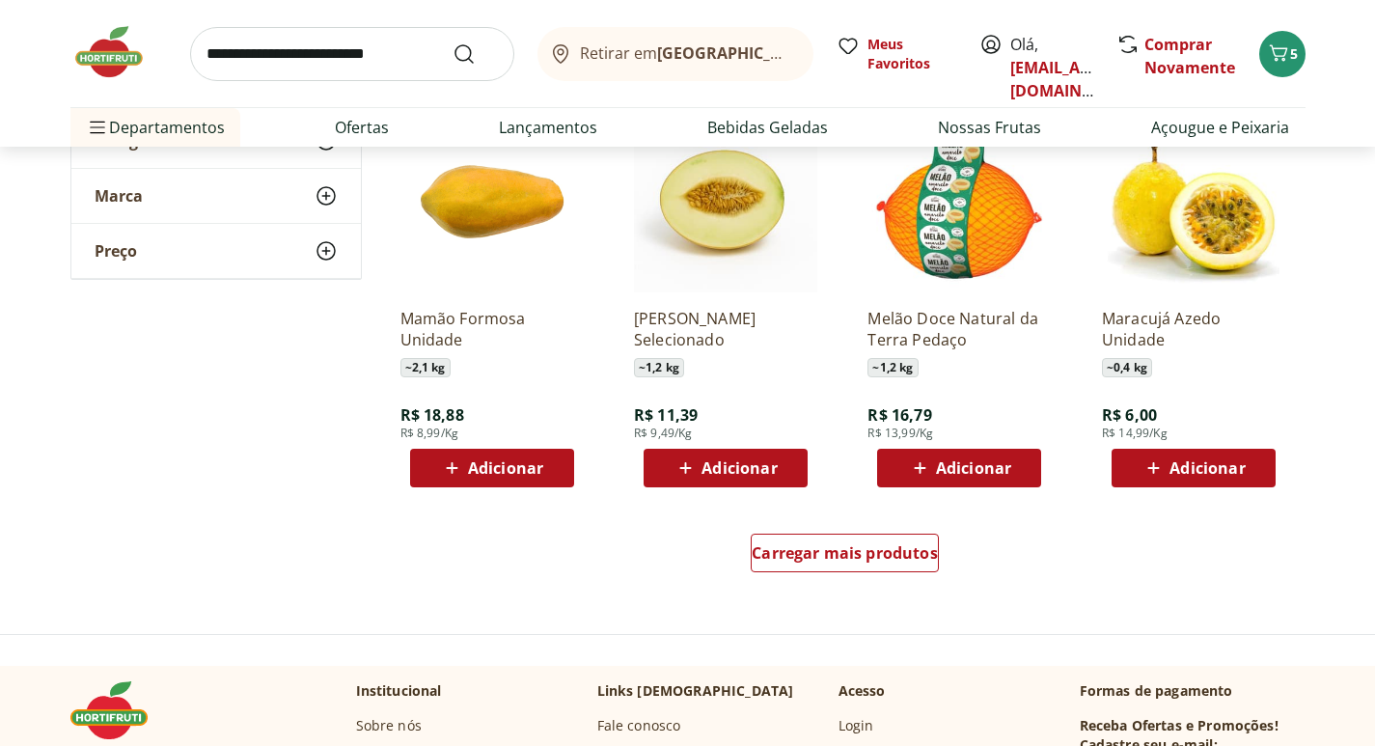
scroll to position [2412, 0]
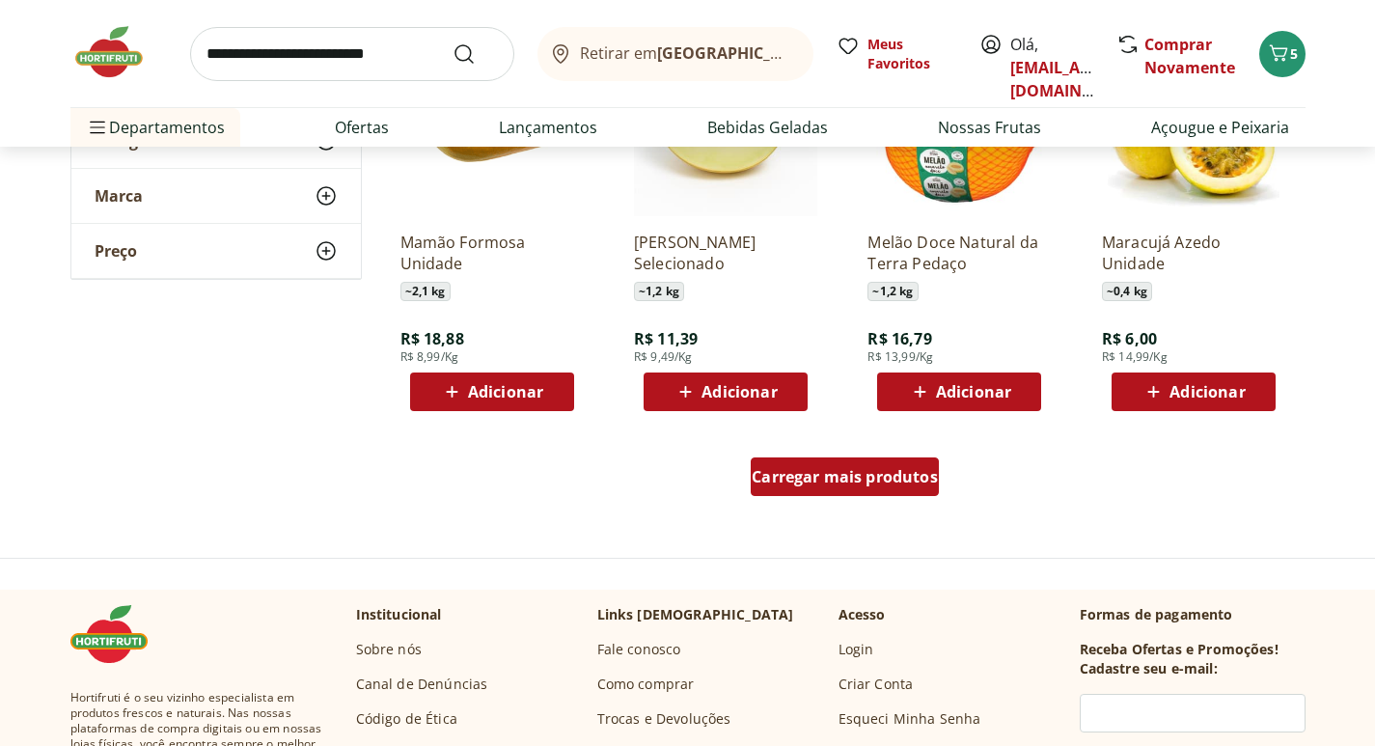
click at [833, 474] on span "Carregar mais produtos" at bounding box center [844, 476] width 186 height 15
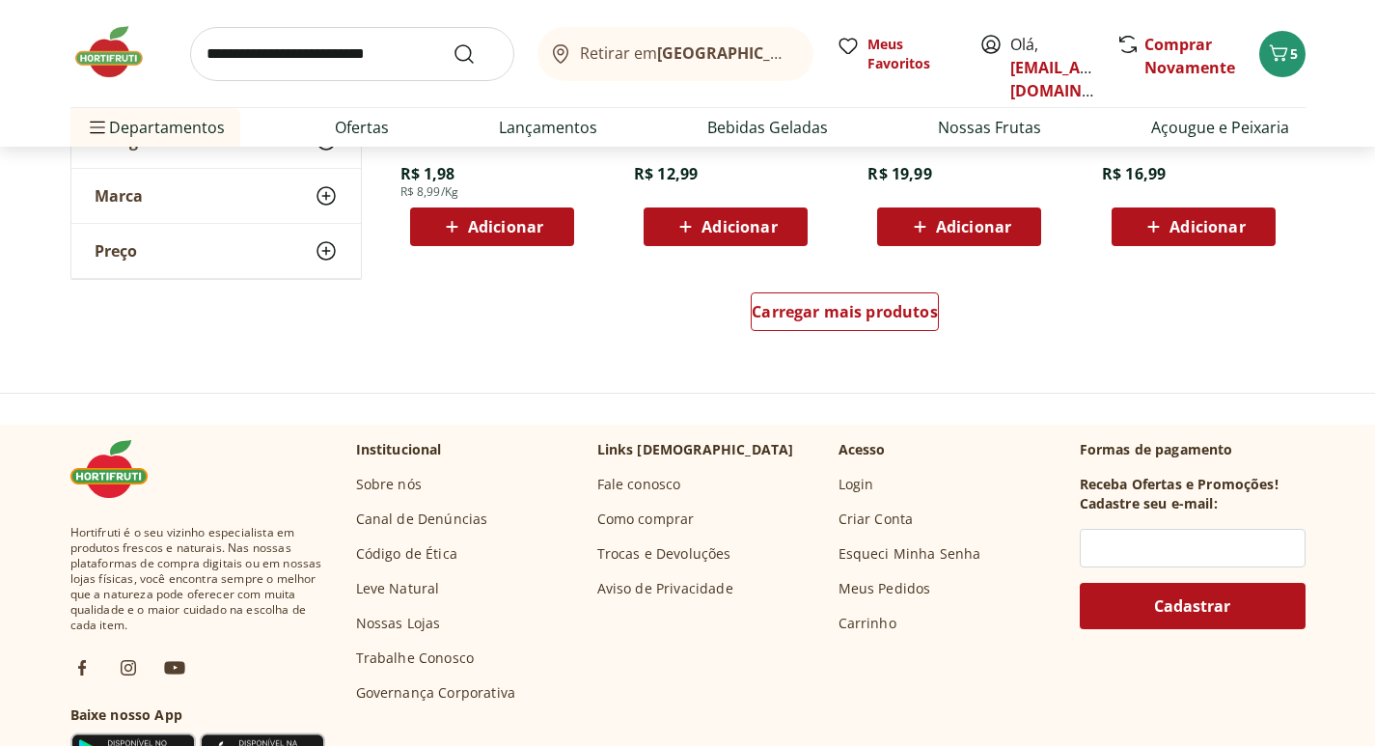
scroll to position [3859, 0]
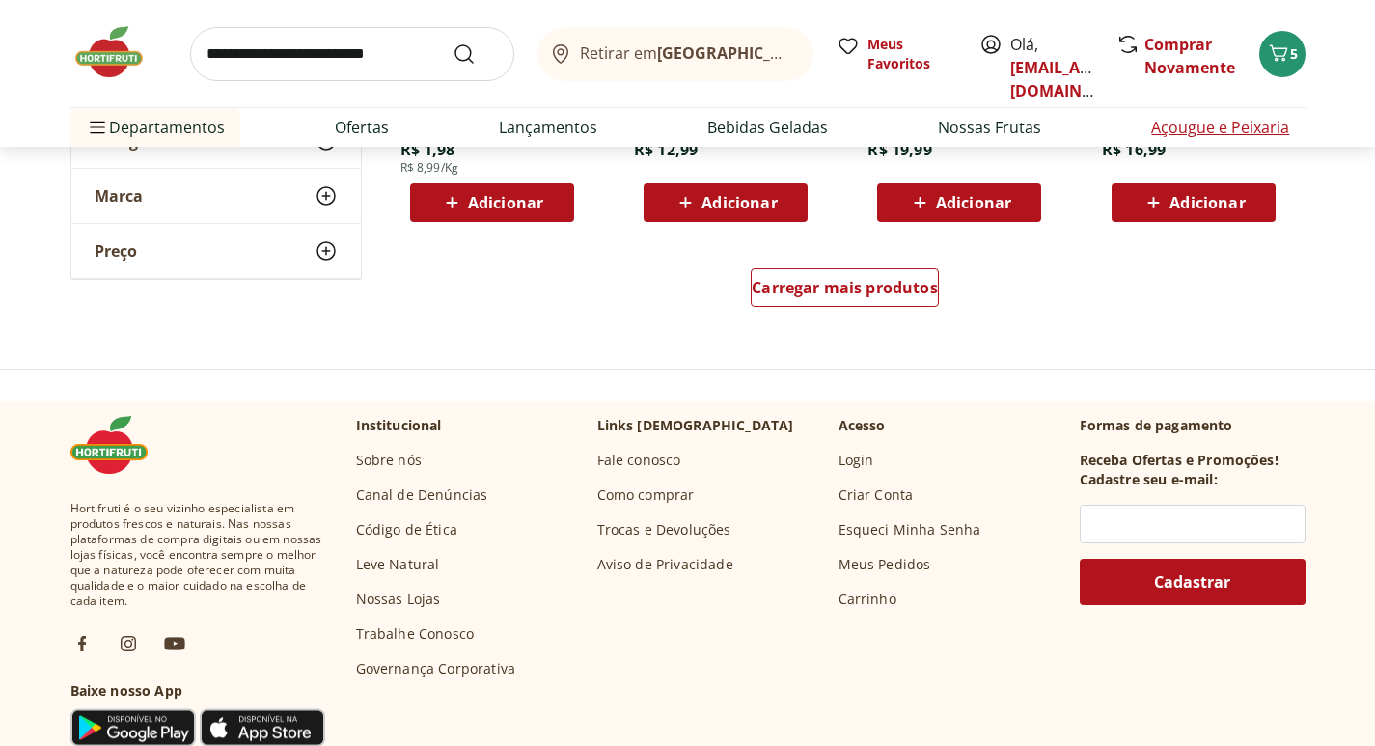
click at [1234, 134] on link "Açougue e Peixaria" at bounding box center [1220, 127] width 138 height 23
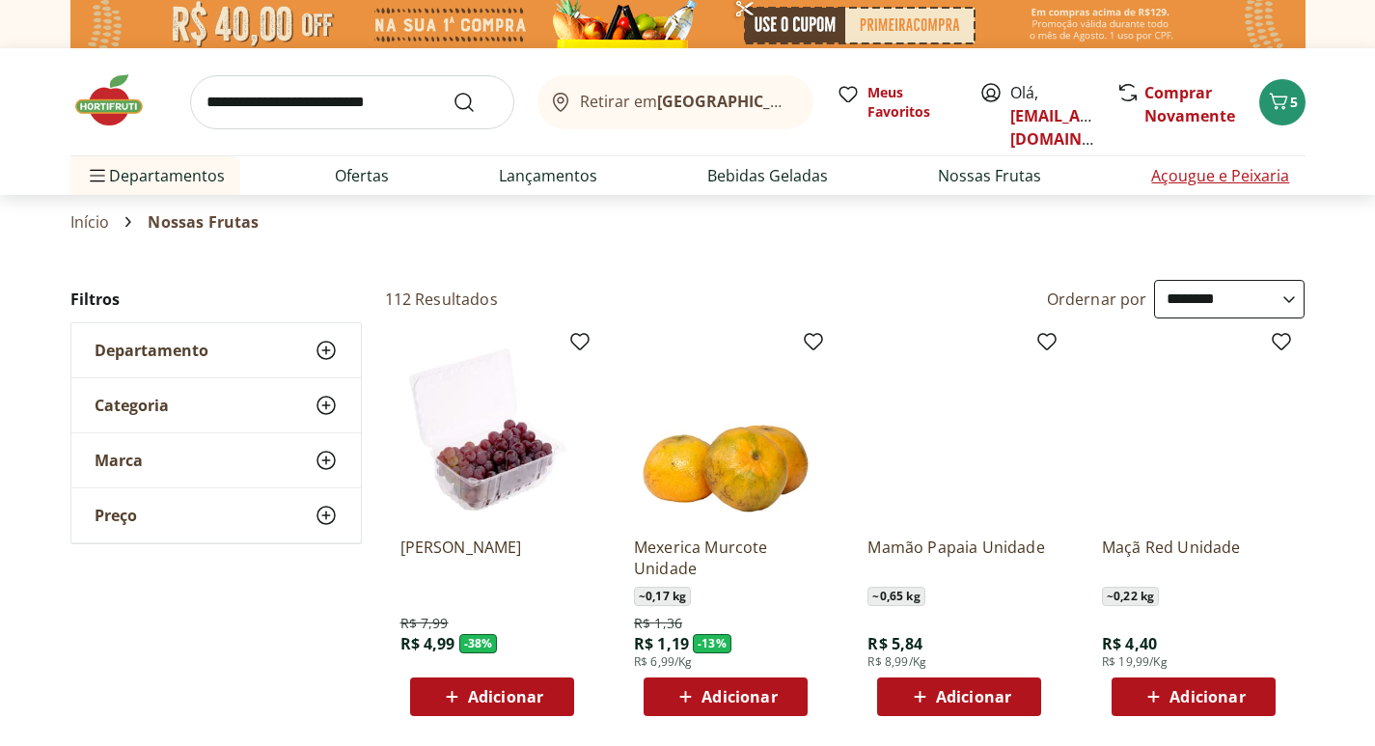
select select "**********"
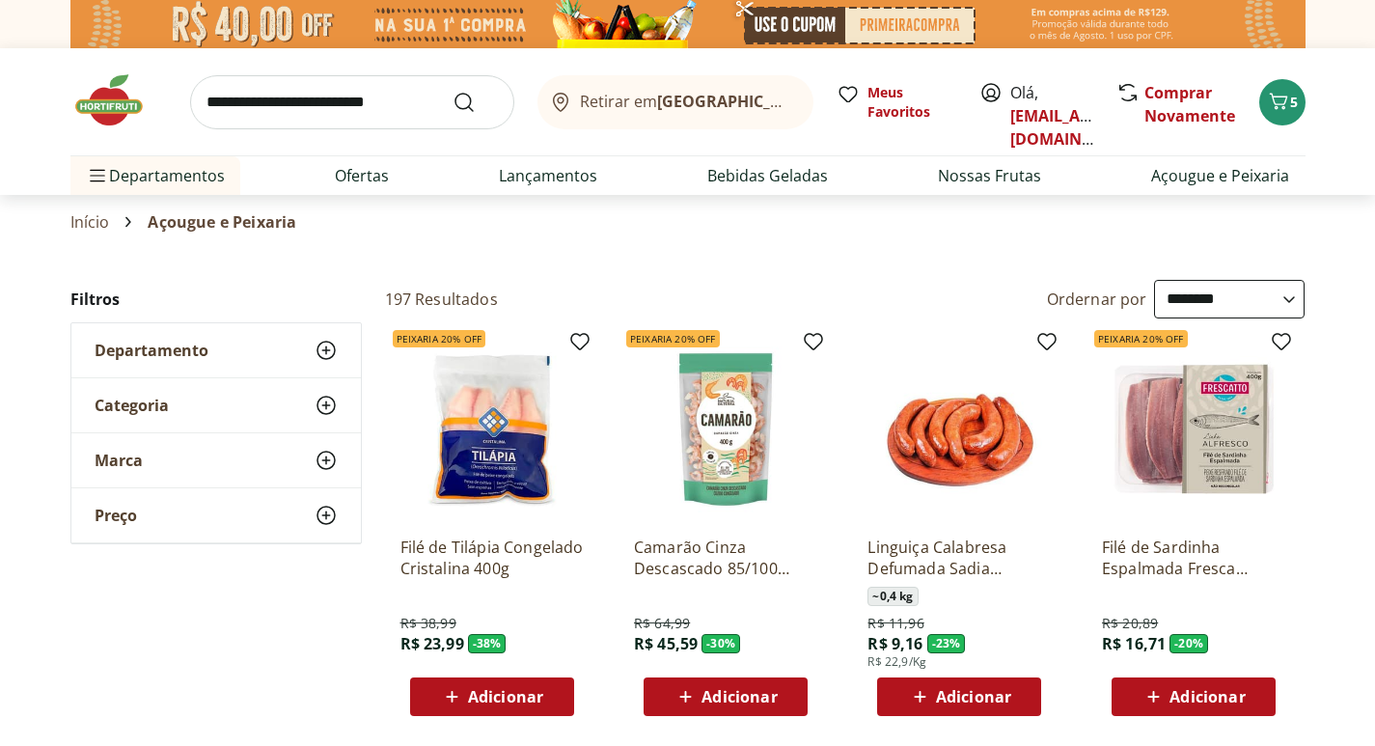
click at [490, 466] on img at bounding box center [491, 429] width 183 height 183
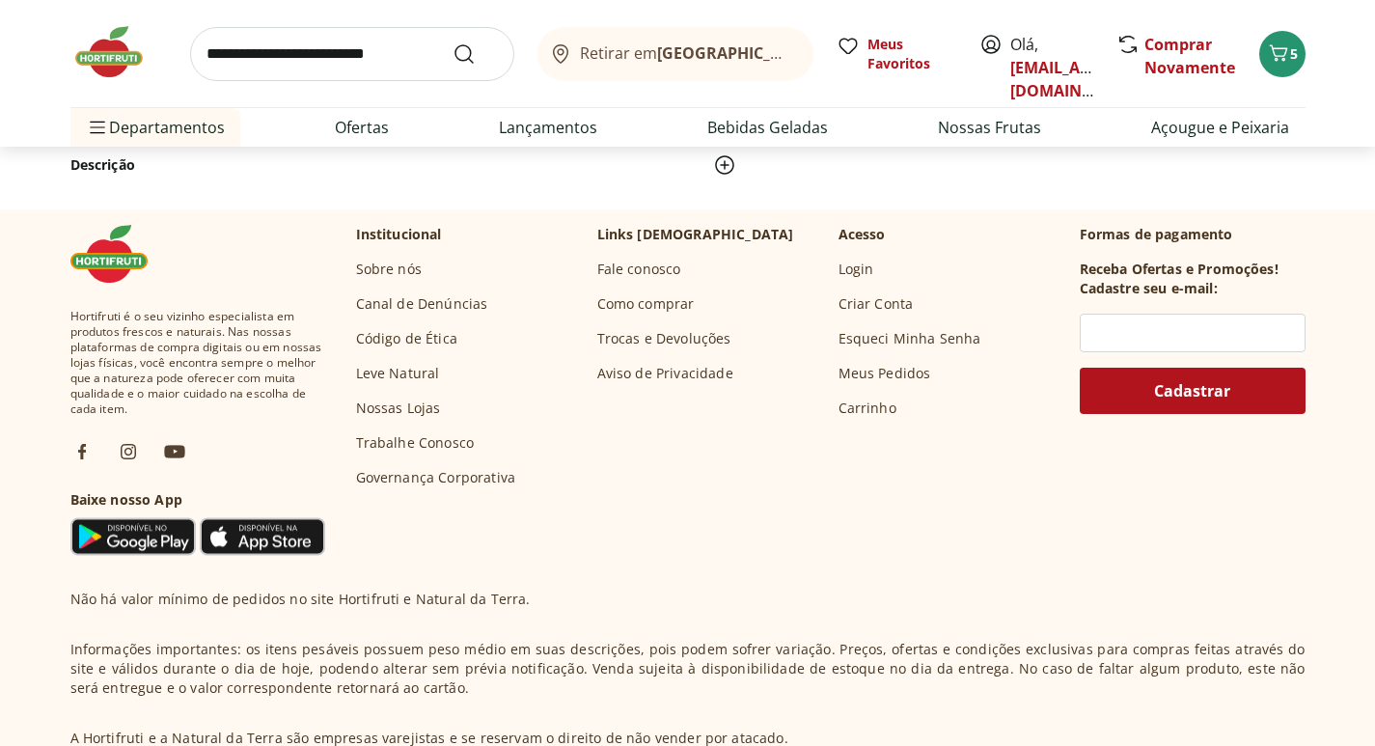
scroll to position [675, 0]
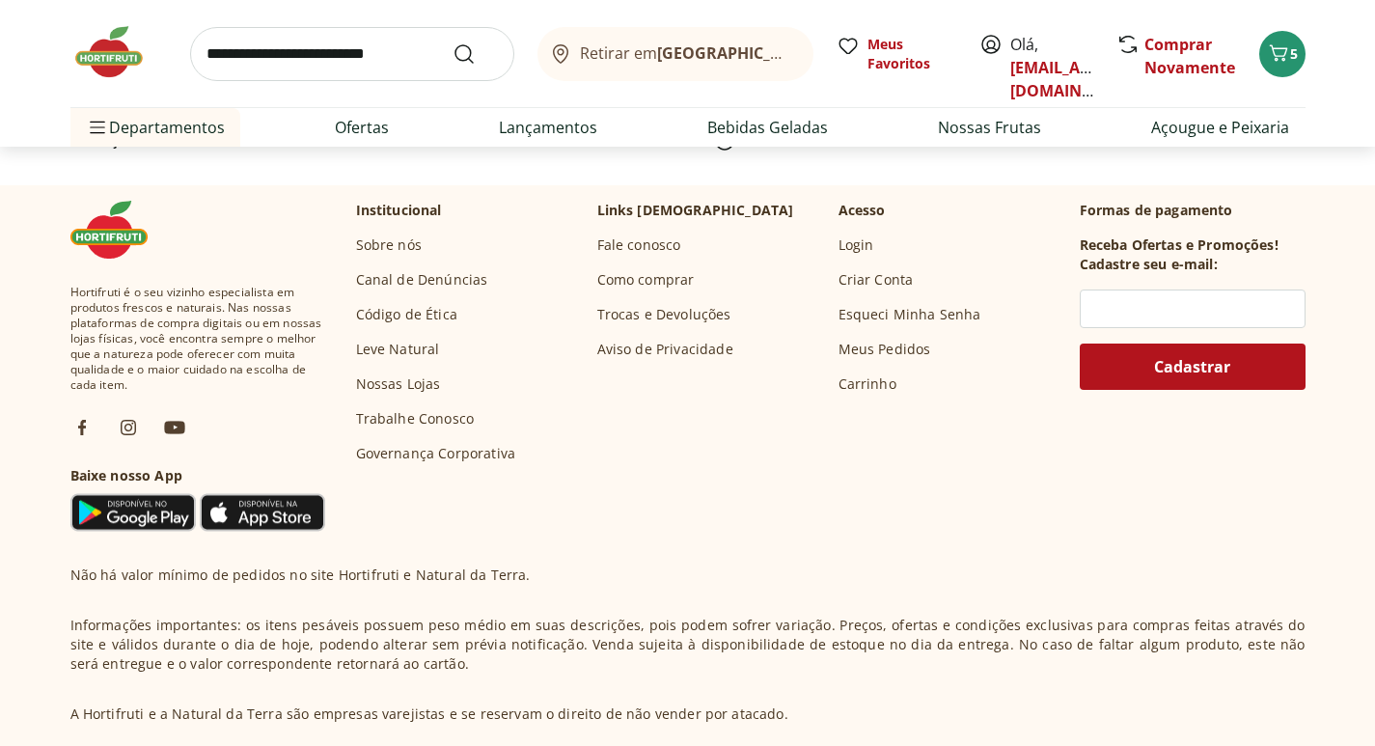
select select "**********"
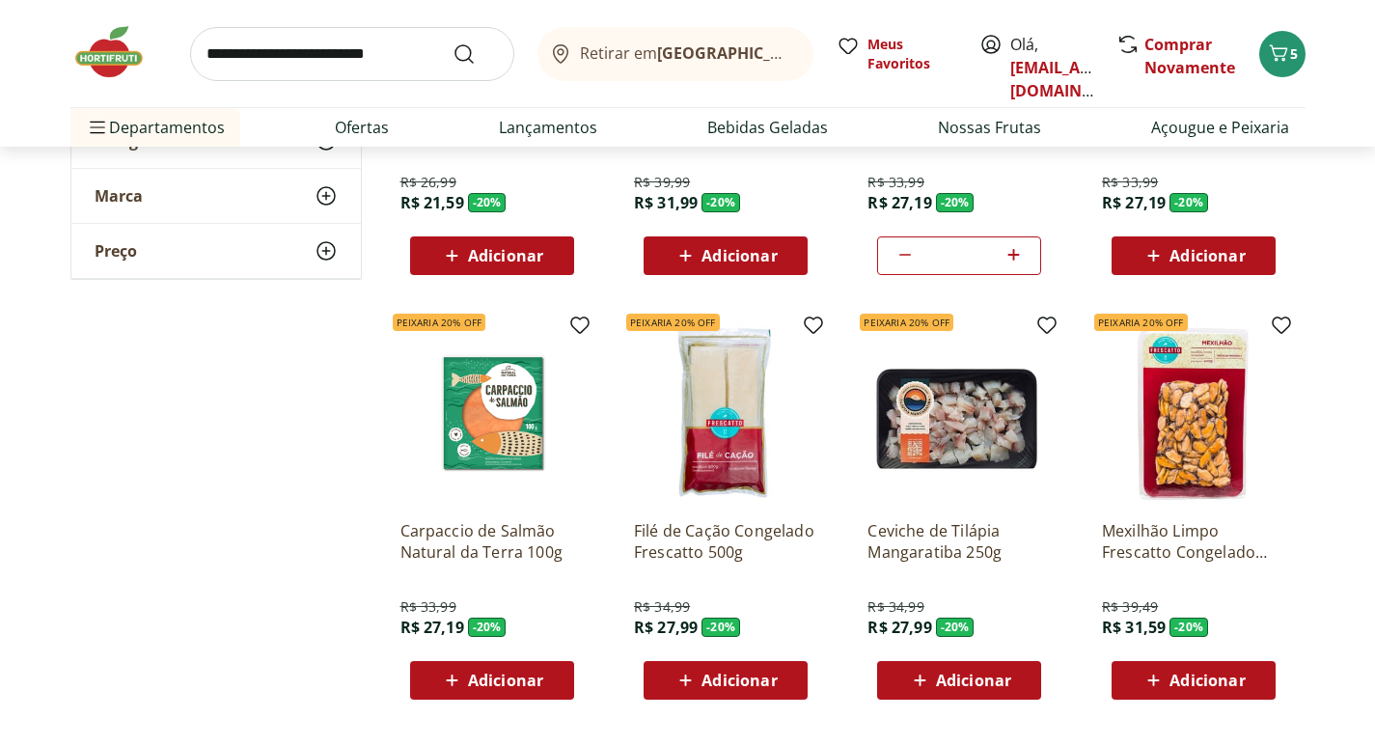
scroll to position [868, 0]
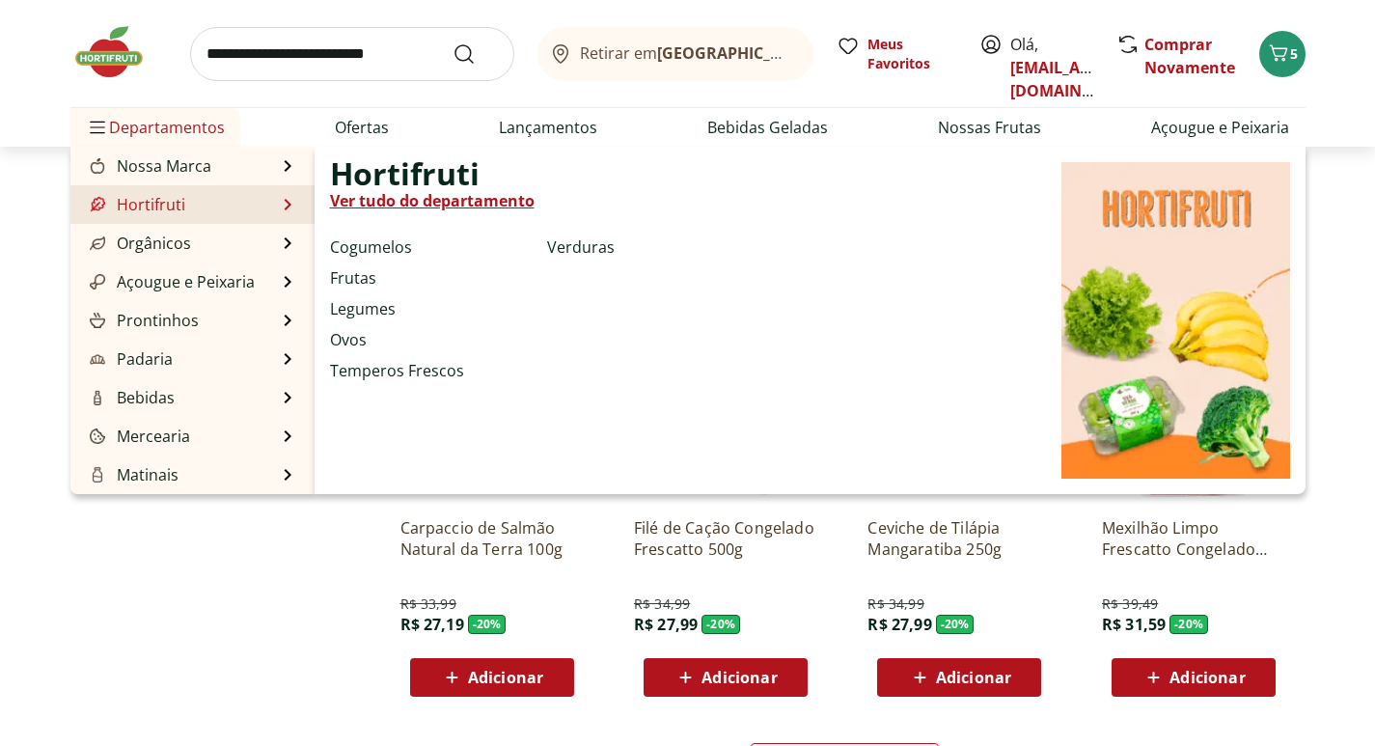
click at [175, 199] on link "Hortifruti" at bounding box center [135, 204] width 99 height 23
select select "**********"
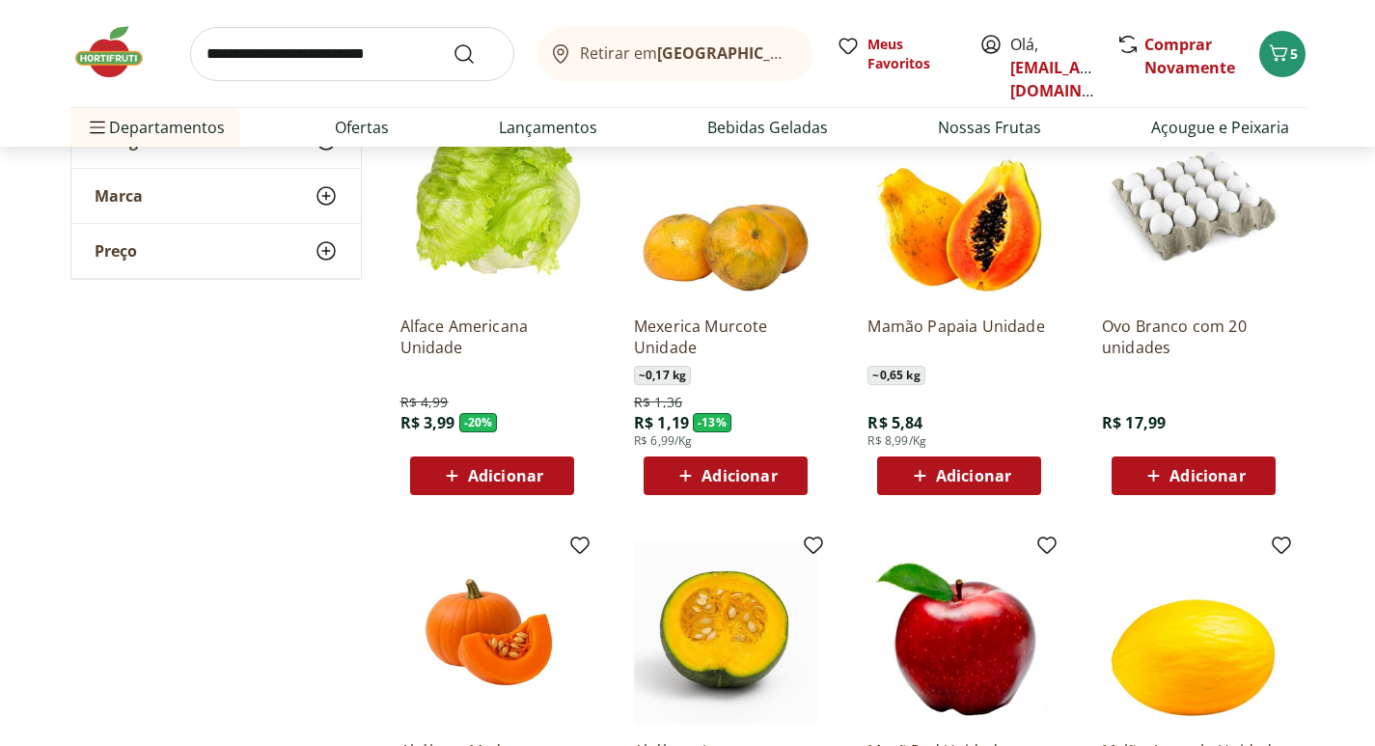
scroll to position [675, 0]
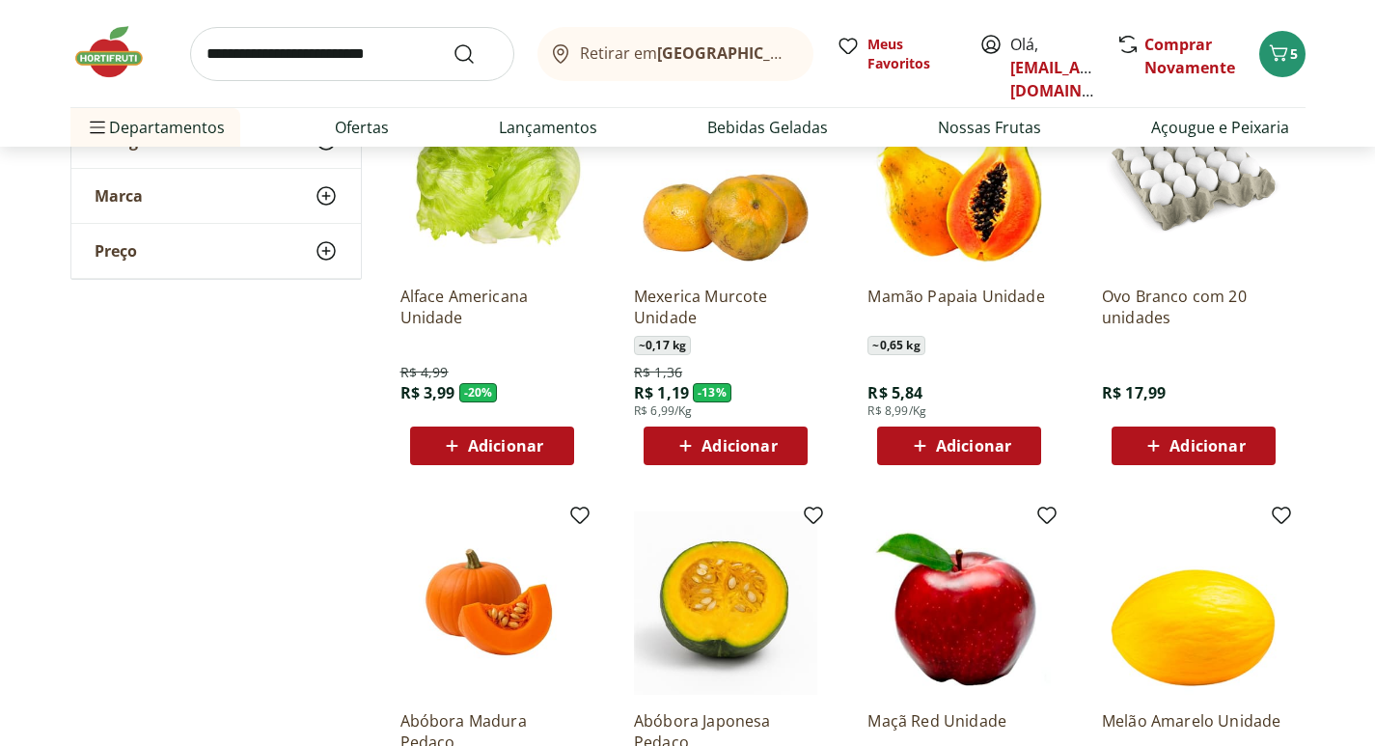
click at [516, 446] on span "Adicionar" at bounding box center [505, 445] width 75 height 15
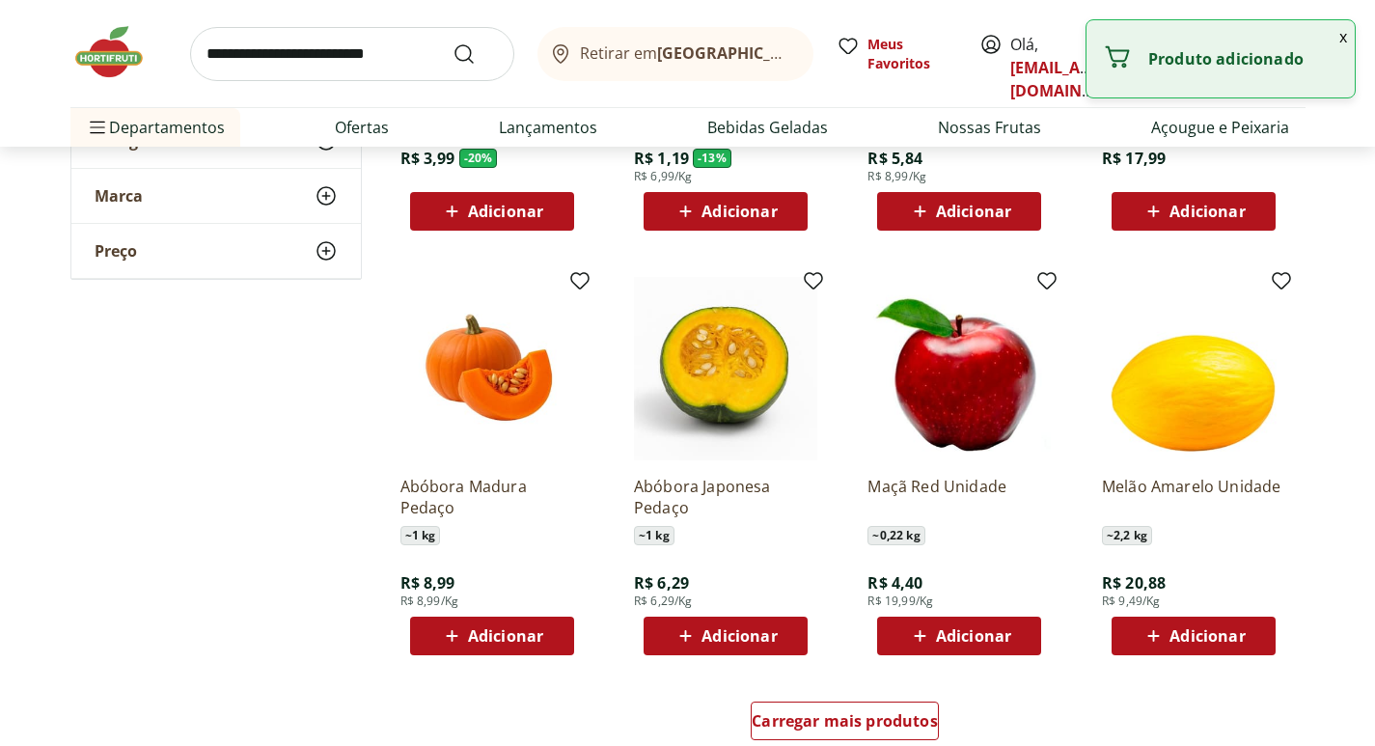
scroll to position [965, 0]
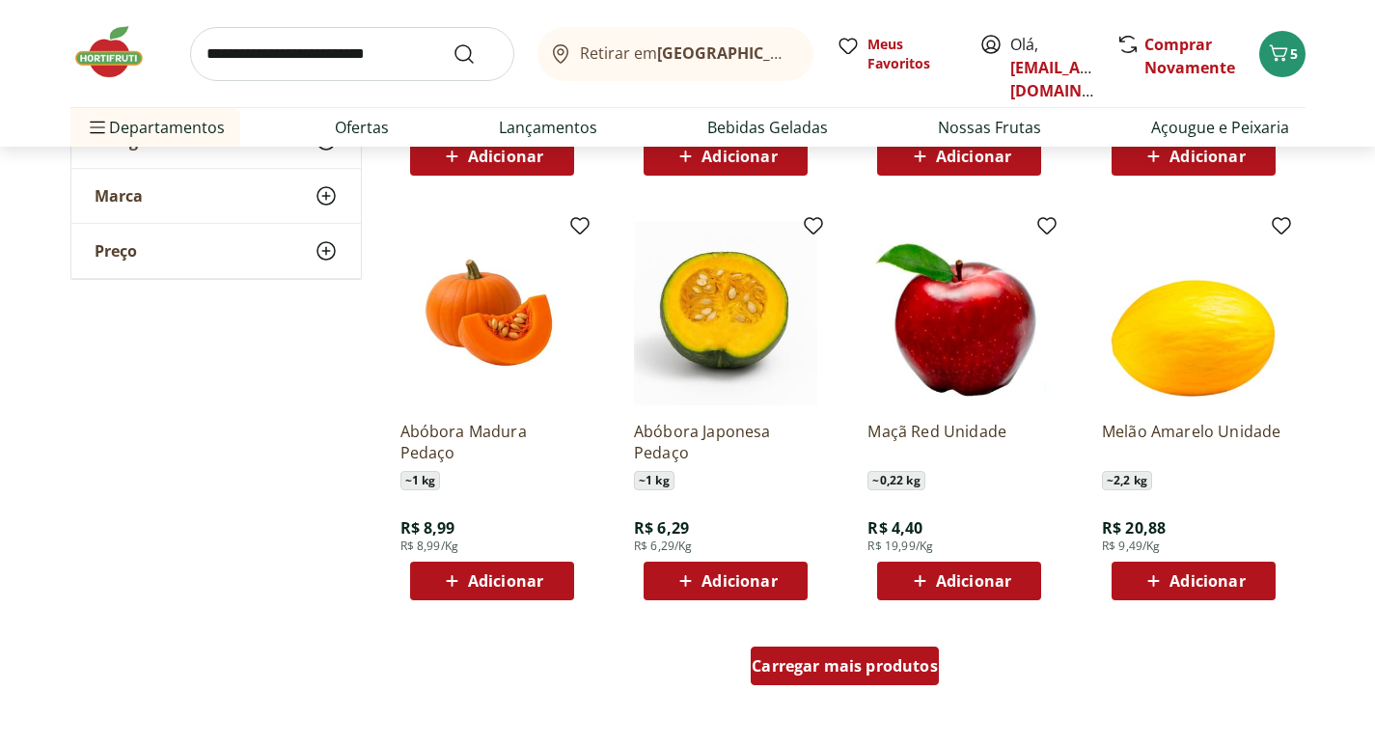
click at [907, 660] on span "Carregar mais produtos" at bounding box center [844, 665] width 186 height 15
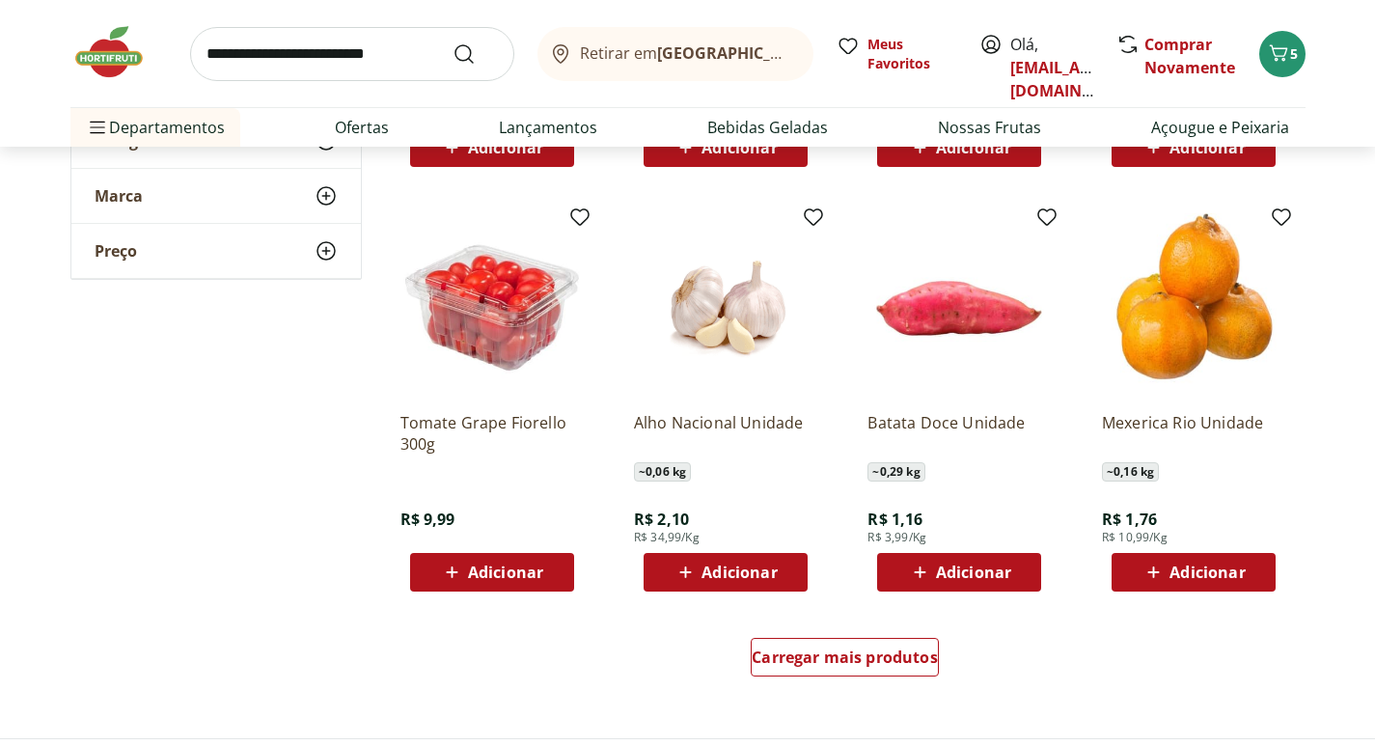
scroll to position [2412, 0]
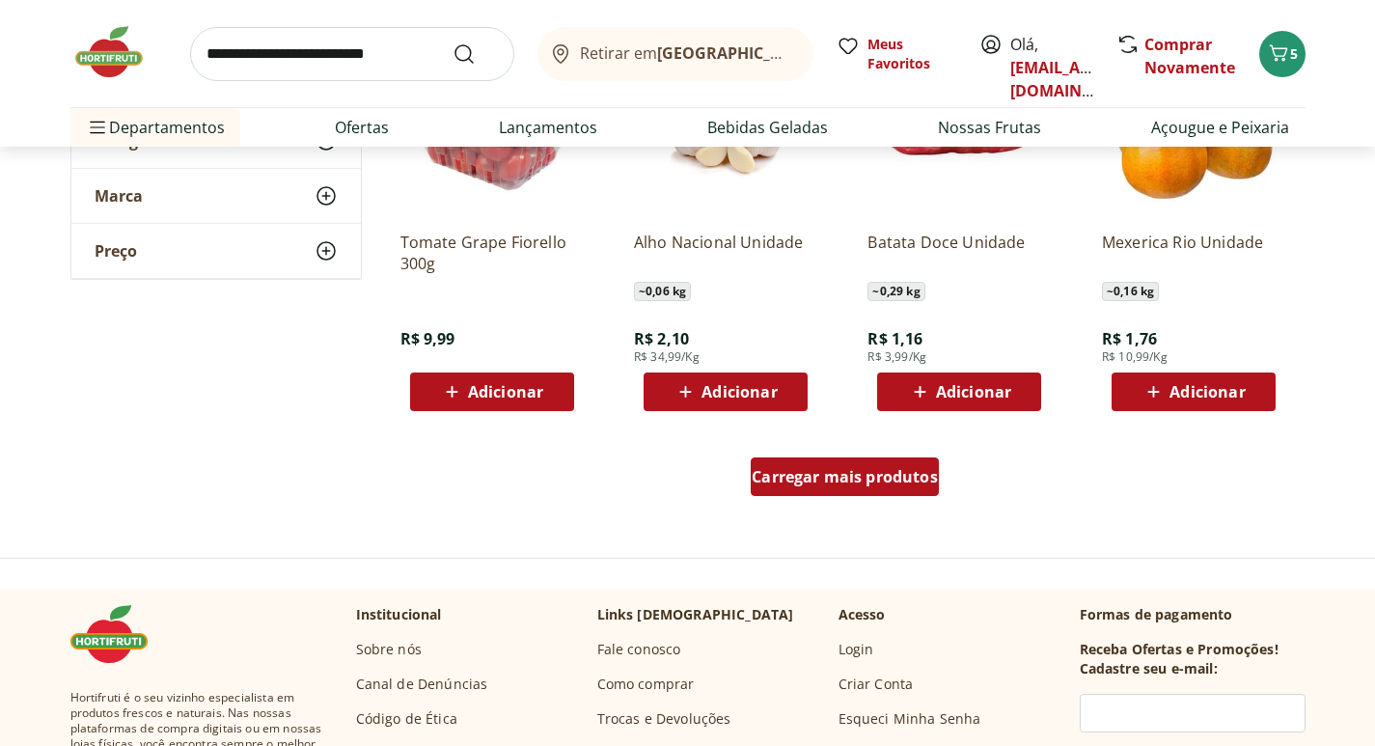
click at [822, 494] on div "Carregar mais produtos" at bounding box center [845, 476] width 188 height 39
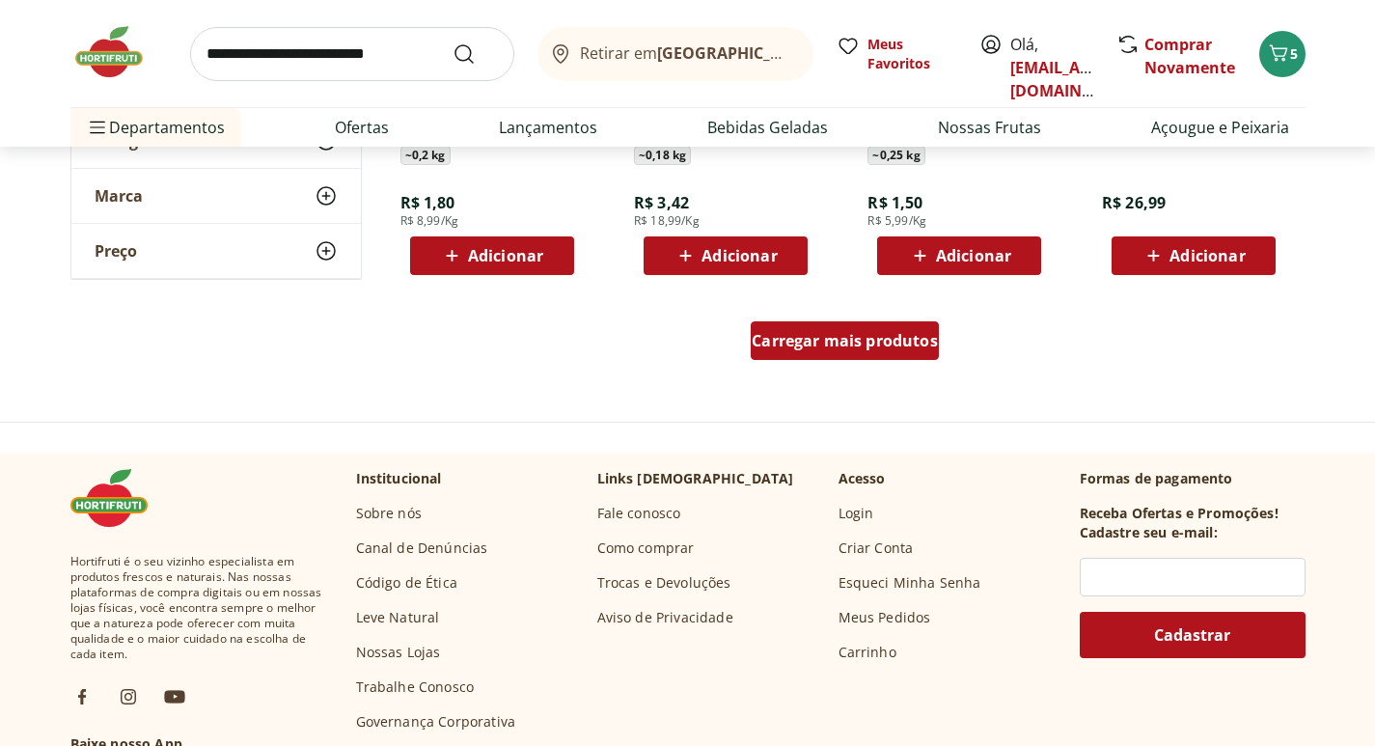
scroll to position [3859, 0]
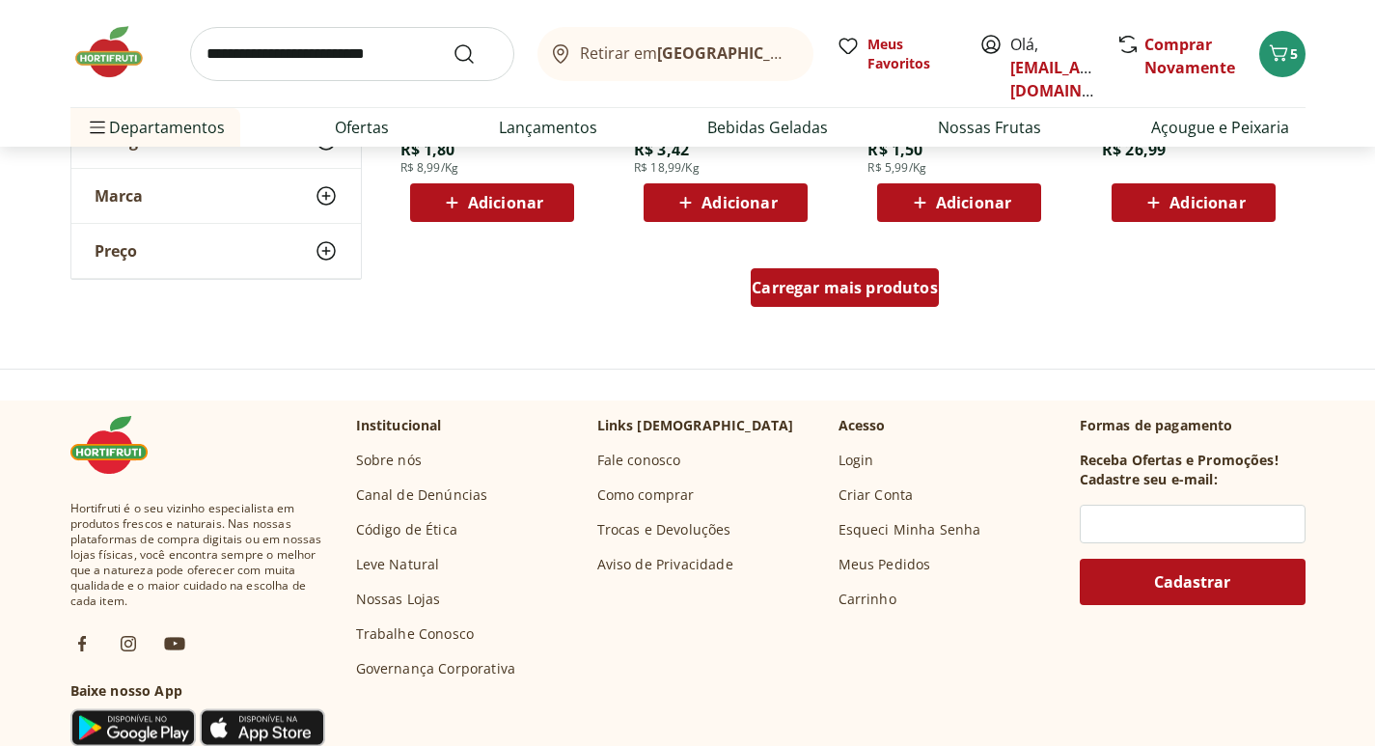
click at [811, 287] on span "Carregar mais produtos" at bounding box center [844, 287] width 186 height 15
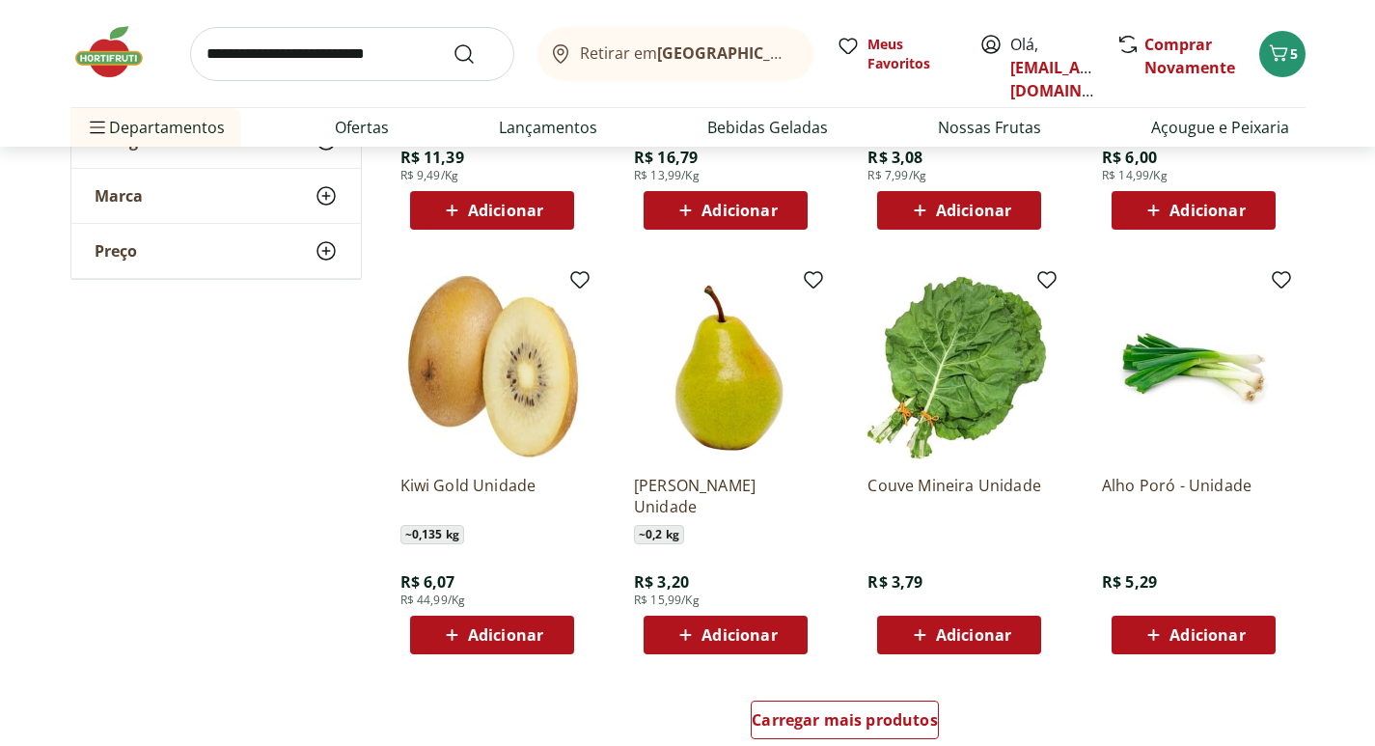
scroll to position [4727, 0]
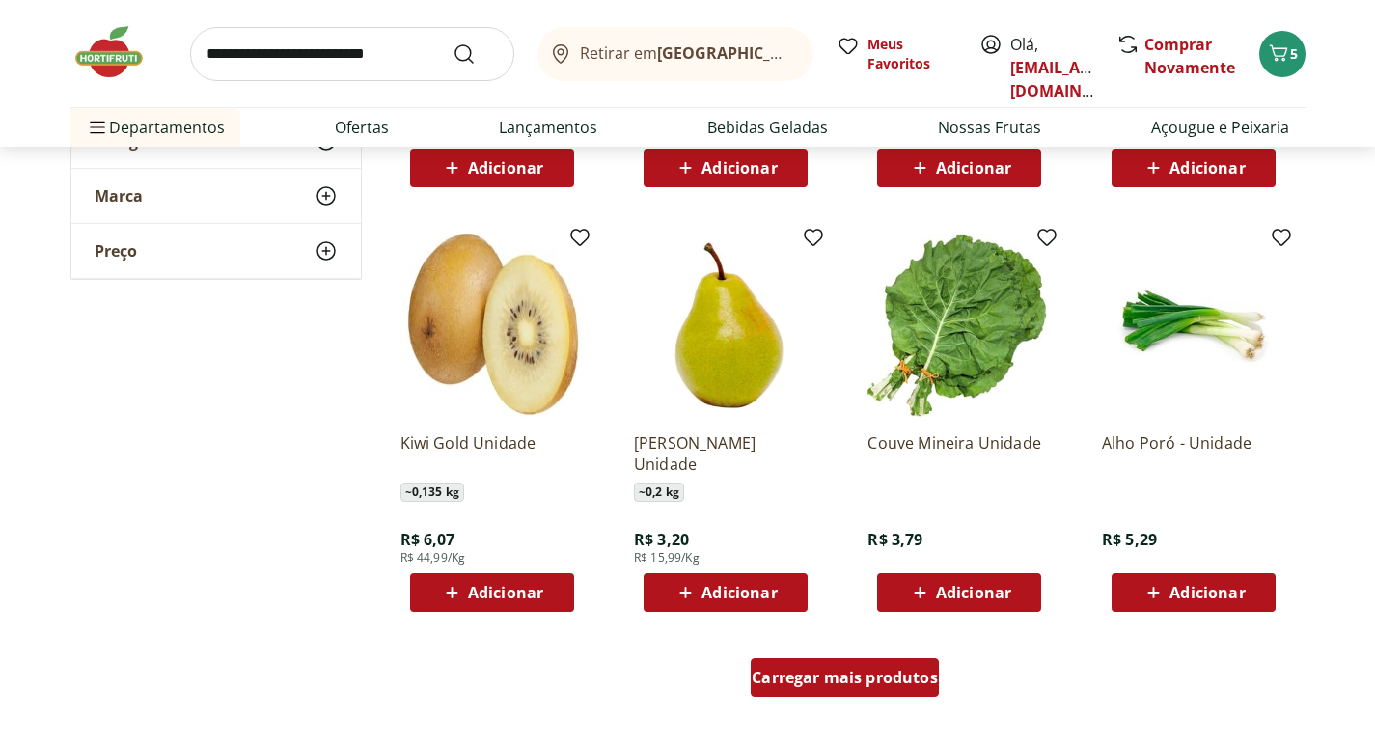
click at [813, 672] on span "Carregar mais produtos" at bounding box center [844, 676] width 186 height 15
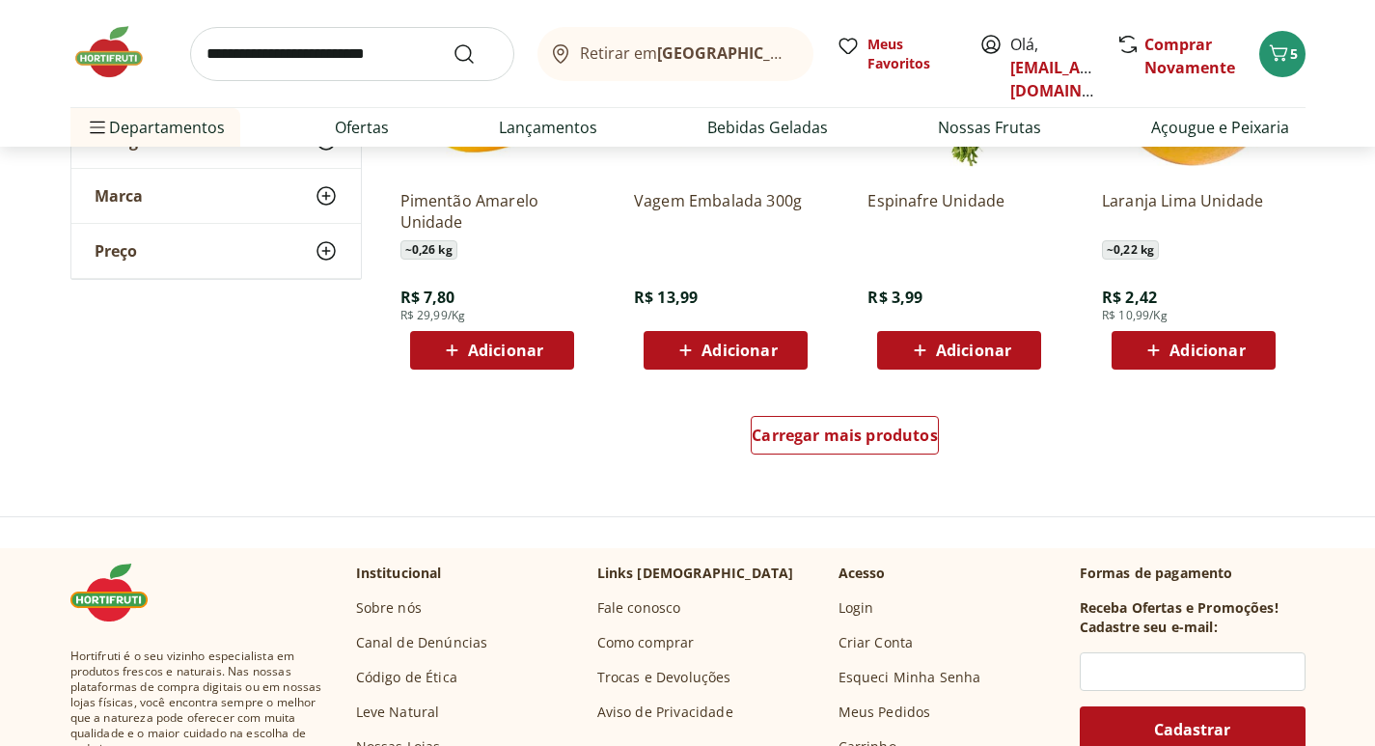
scroll to position [6270, 0]
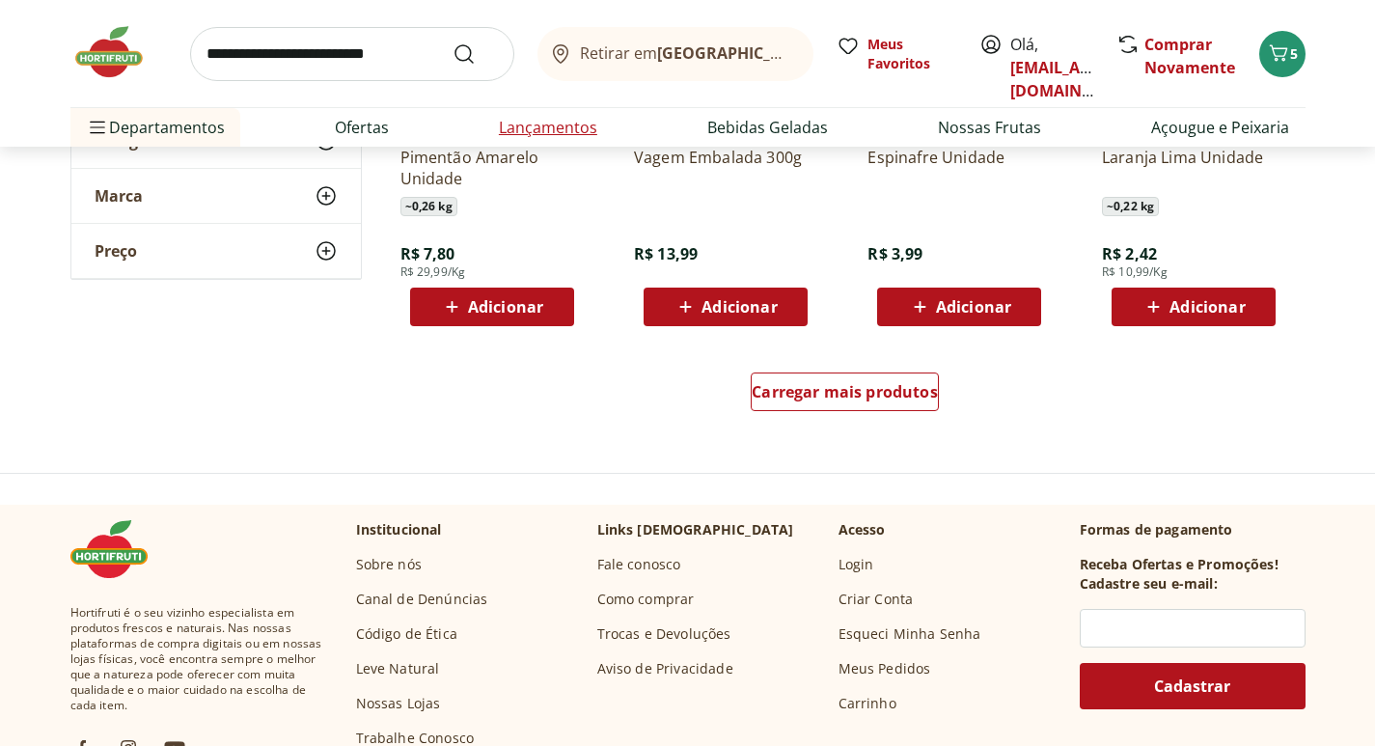
click at [538, 132] on link "Lançamentos" at bounding box center [548, 127] width 98 height 23
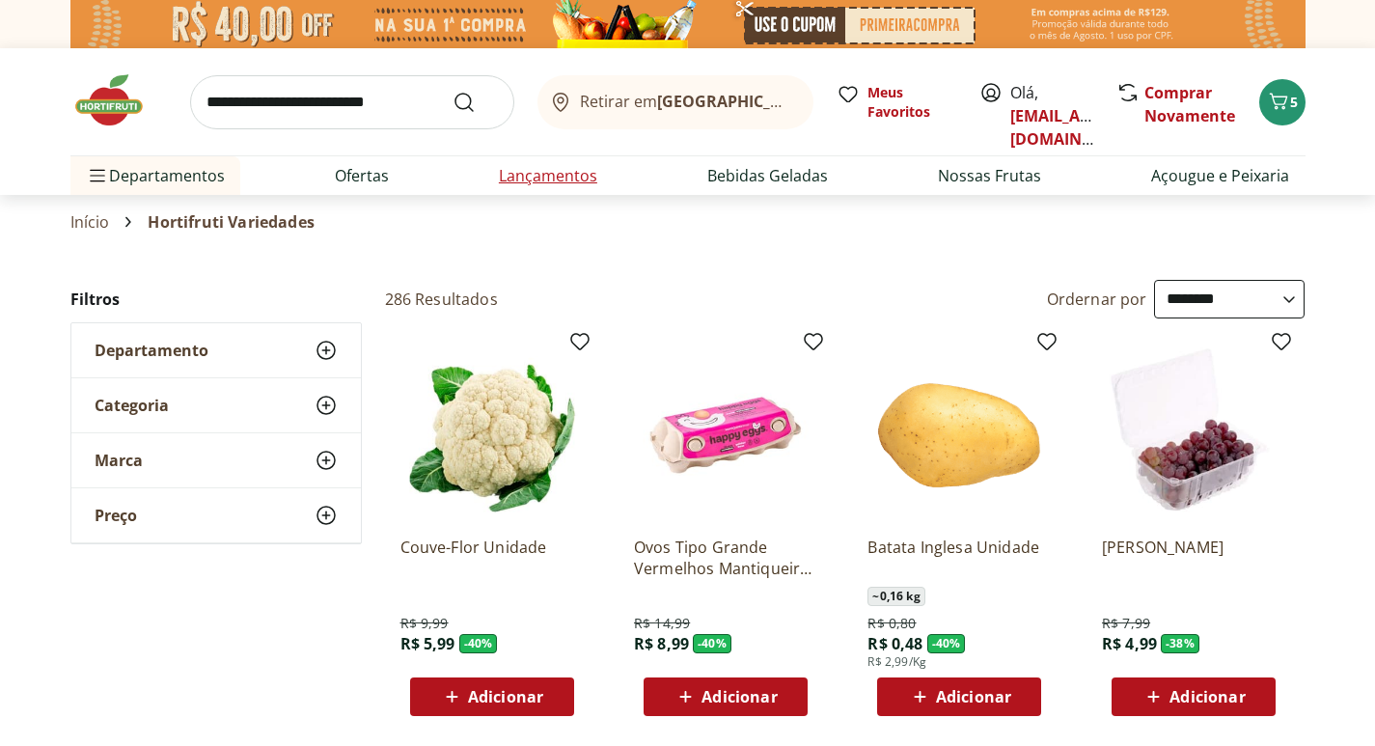
select select "**********"
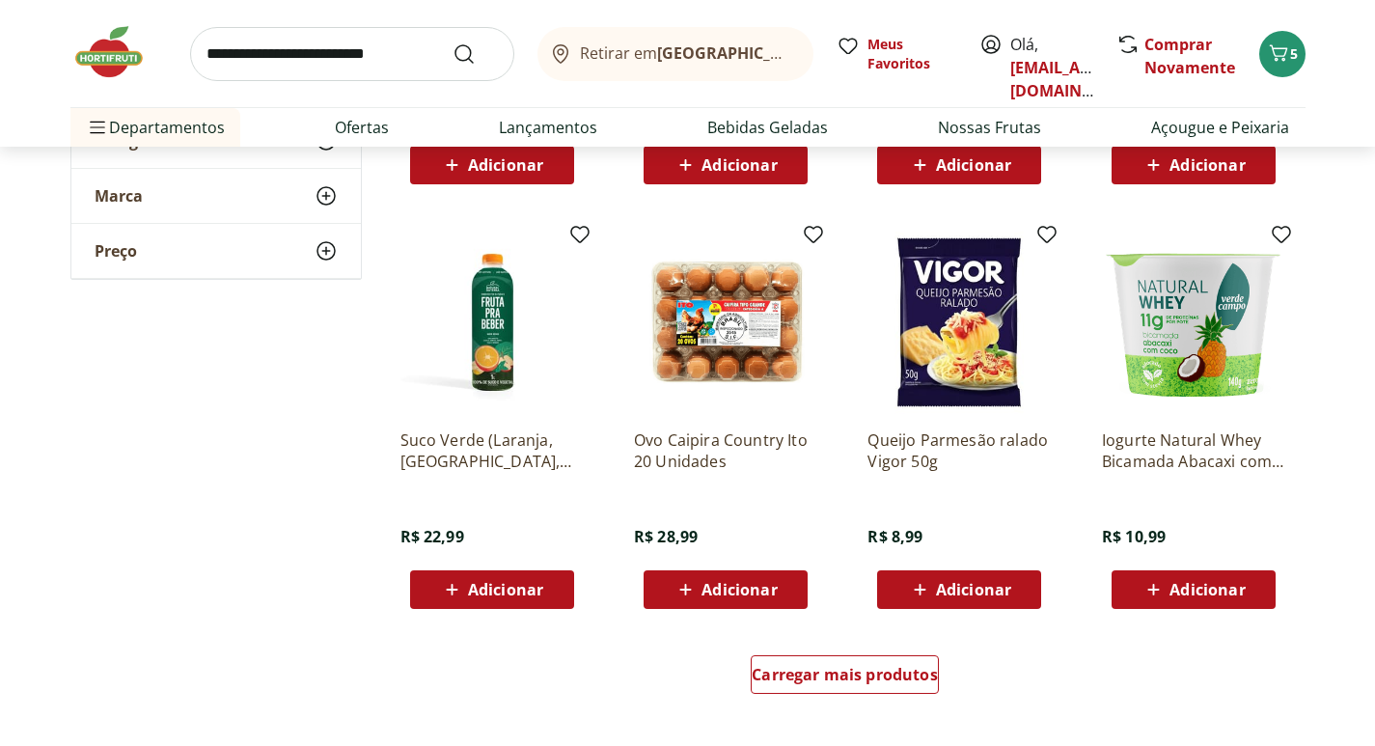
scroll to position [965, 0]
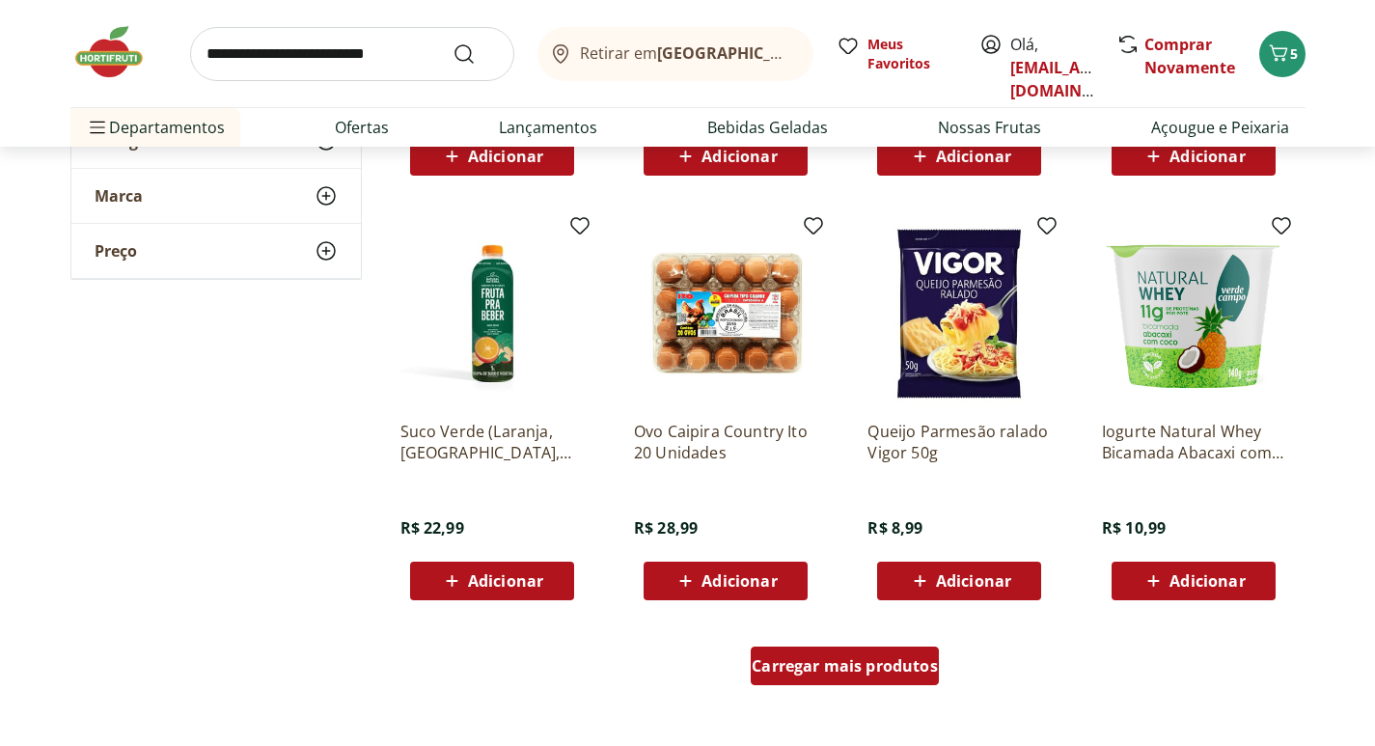
click at [812, 669] on span "Carregar mais produtos" at bounding box center [844, 665] width 186 height 15
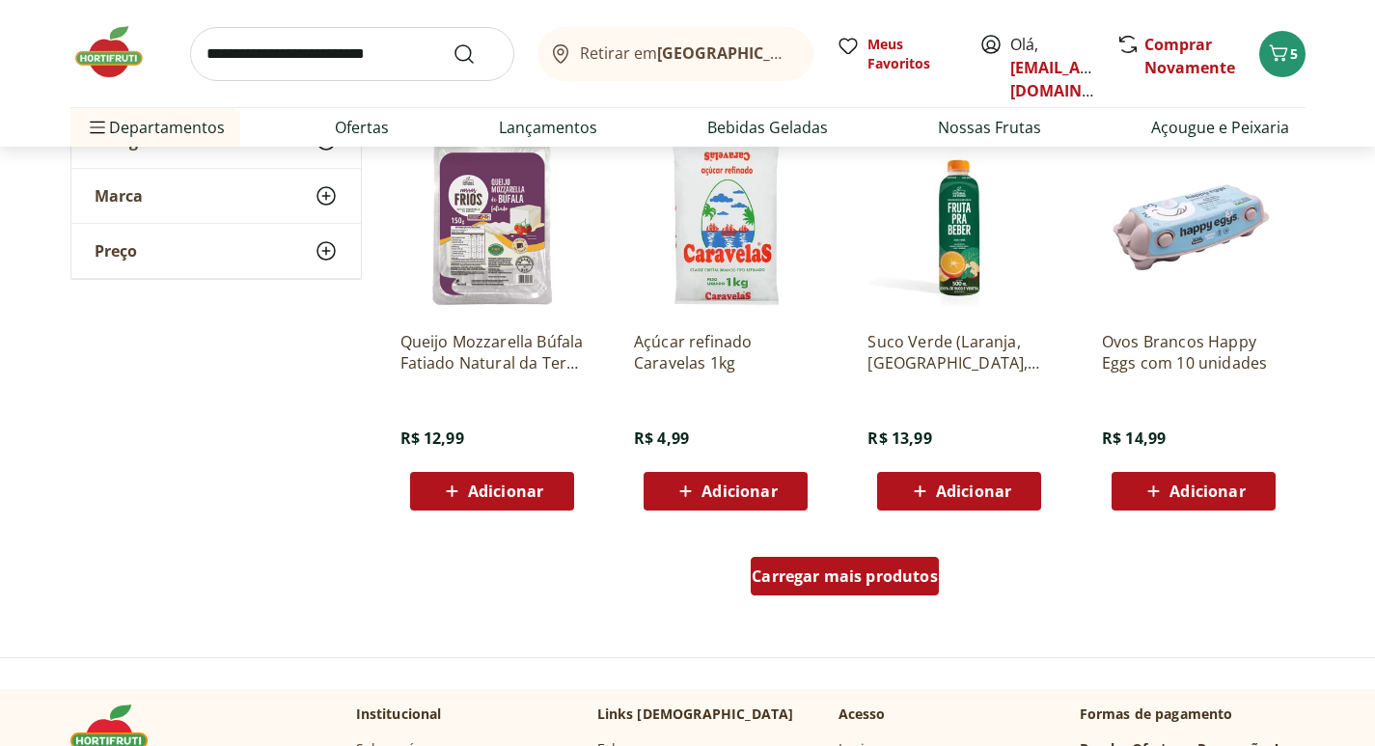
scroll to position [2315, 0]
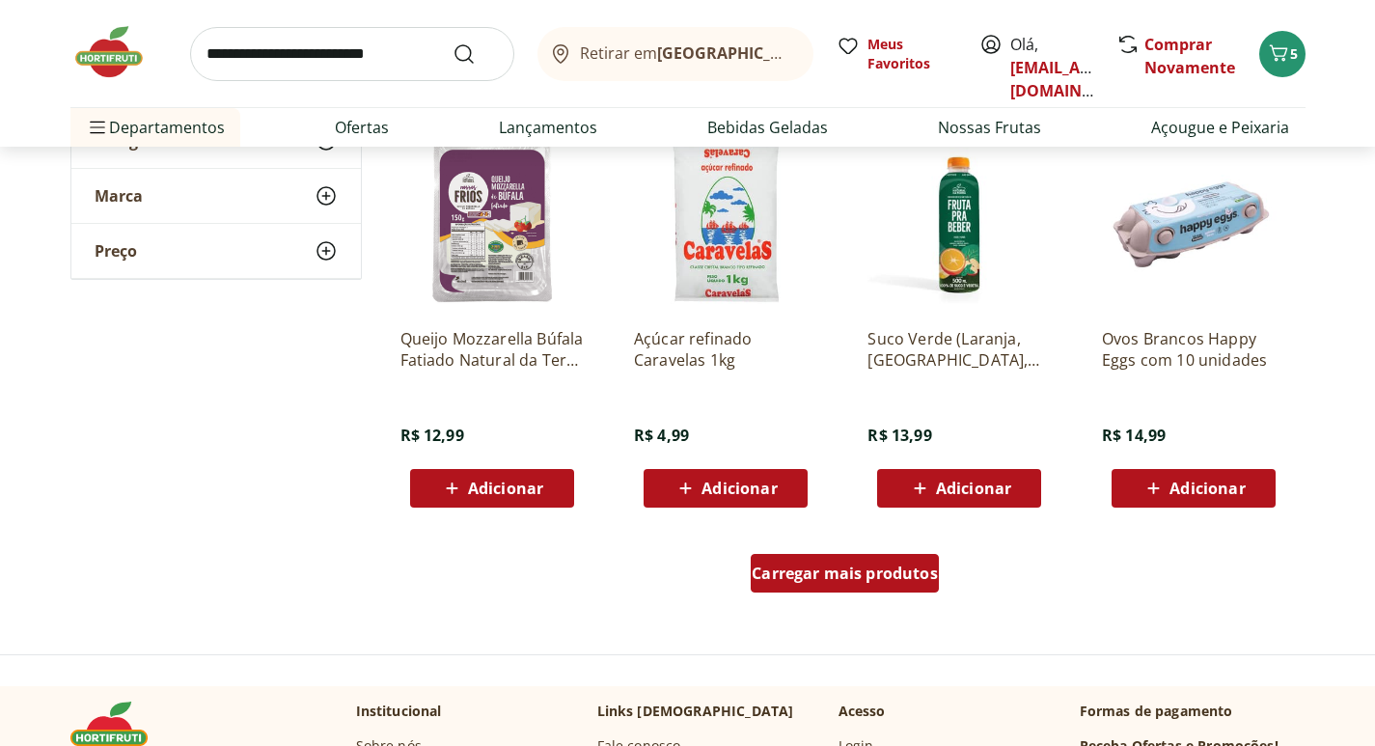
click at [871, 578] on span "Carregar mais produtos" at bounding box center [844, 572] width 186 height 15
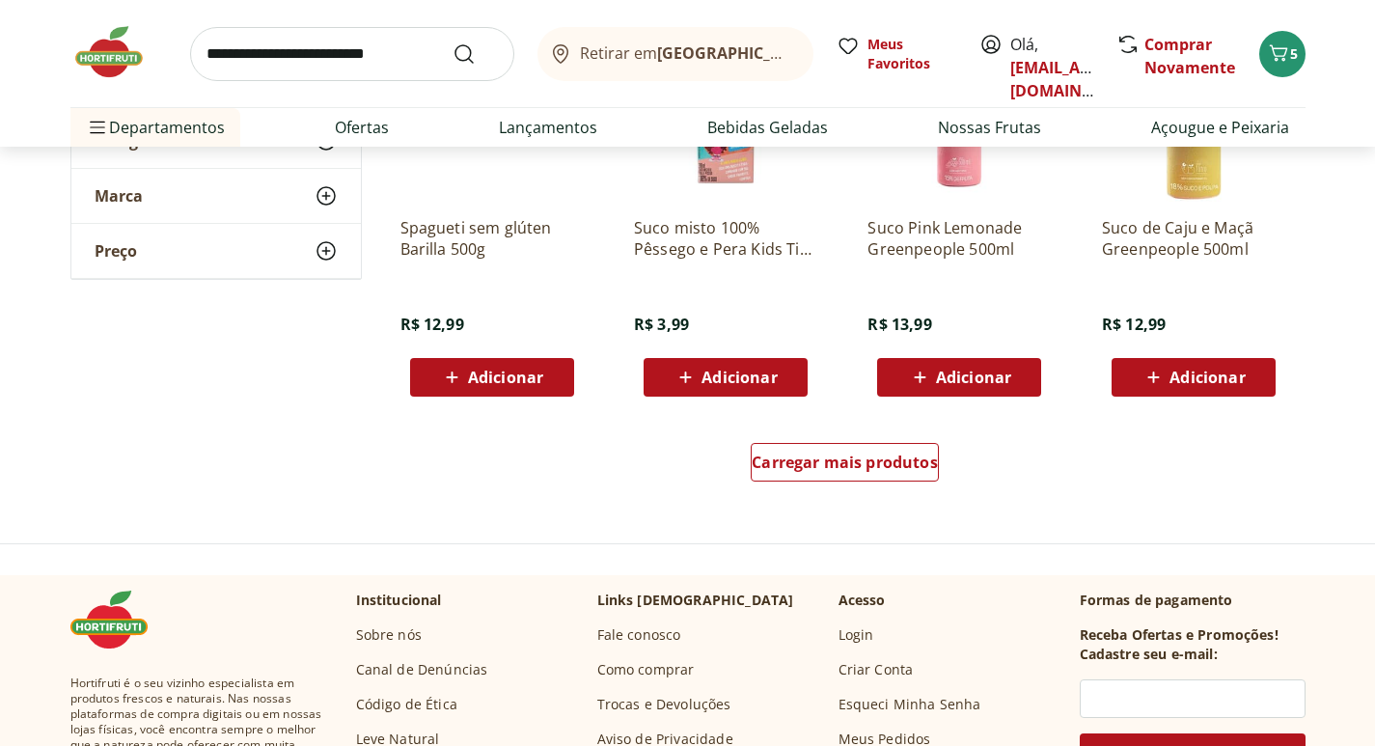
scroll to position [3859, 0]
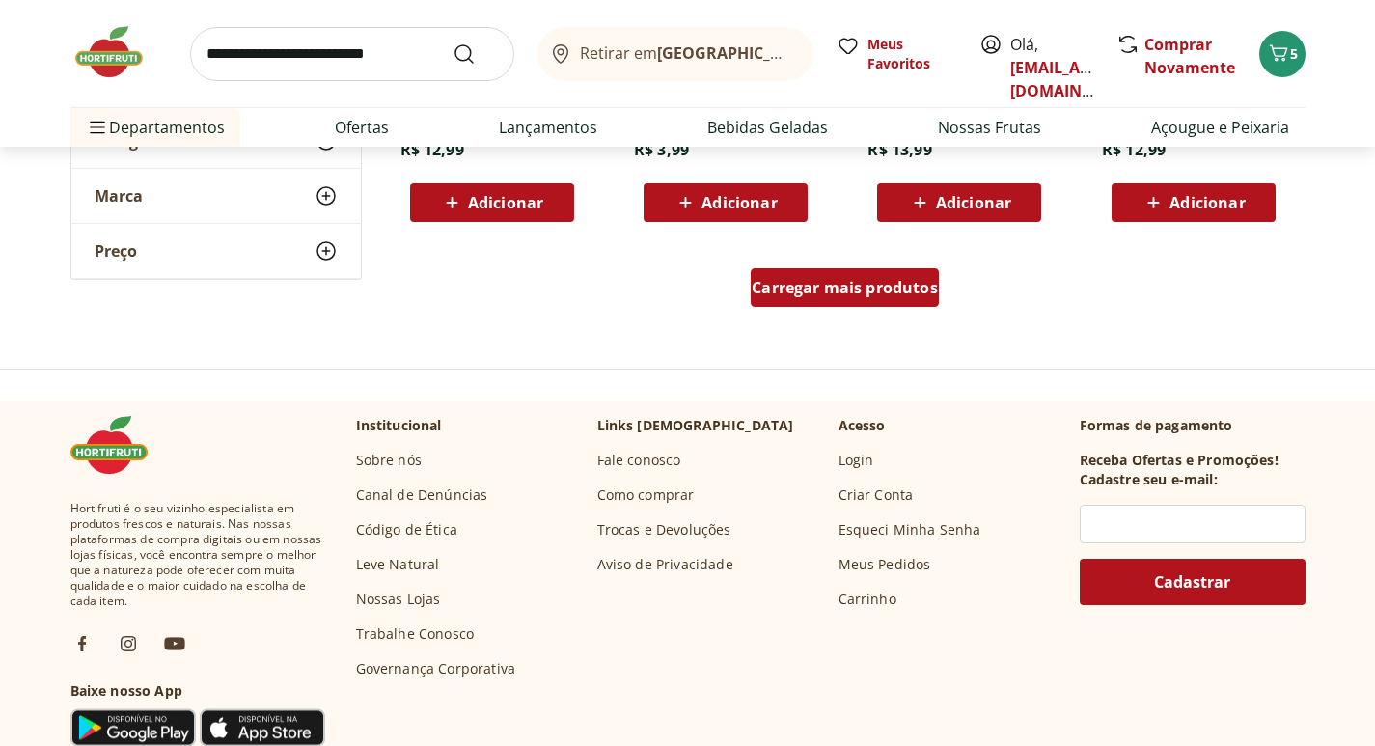
click at [867, 292] on span "Carregar mais produtos" at bounding box center [844, 287] width 186 height 15
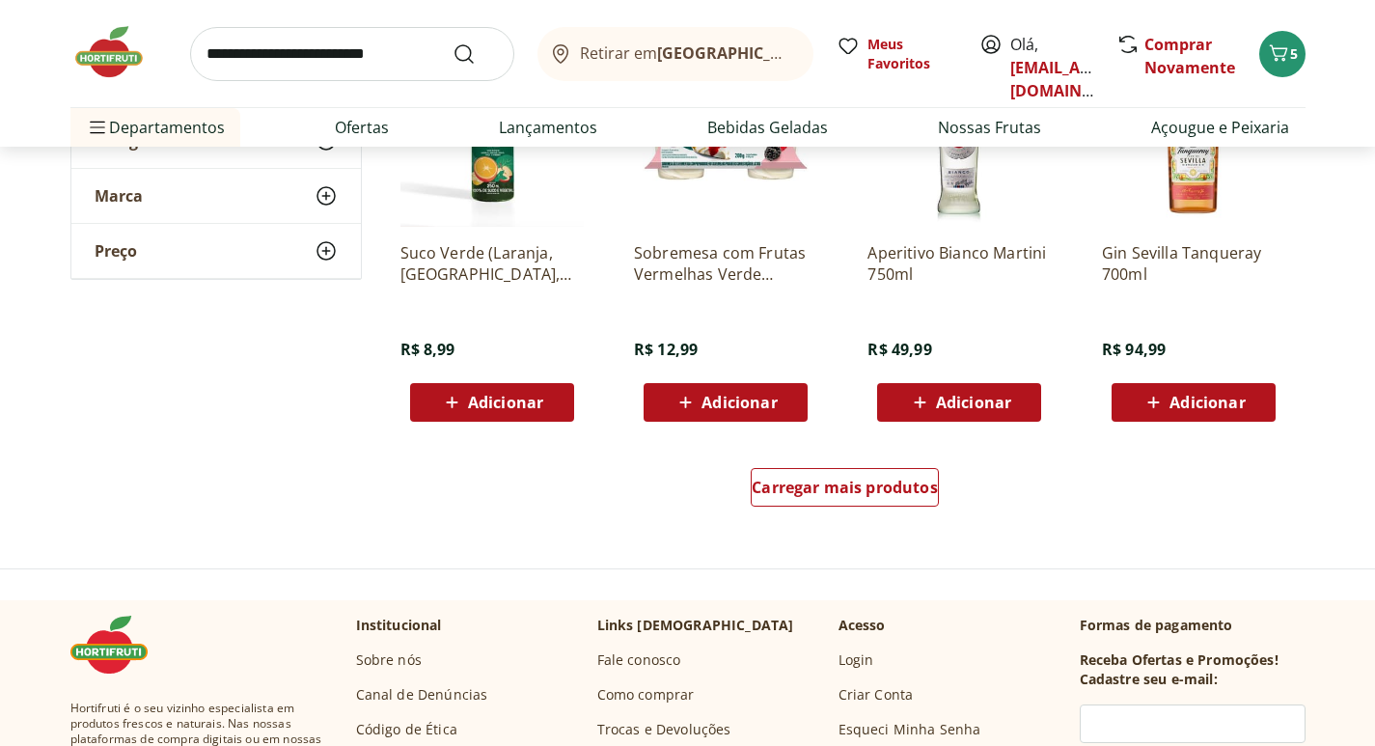
scroll to position [4920, 0]
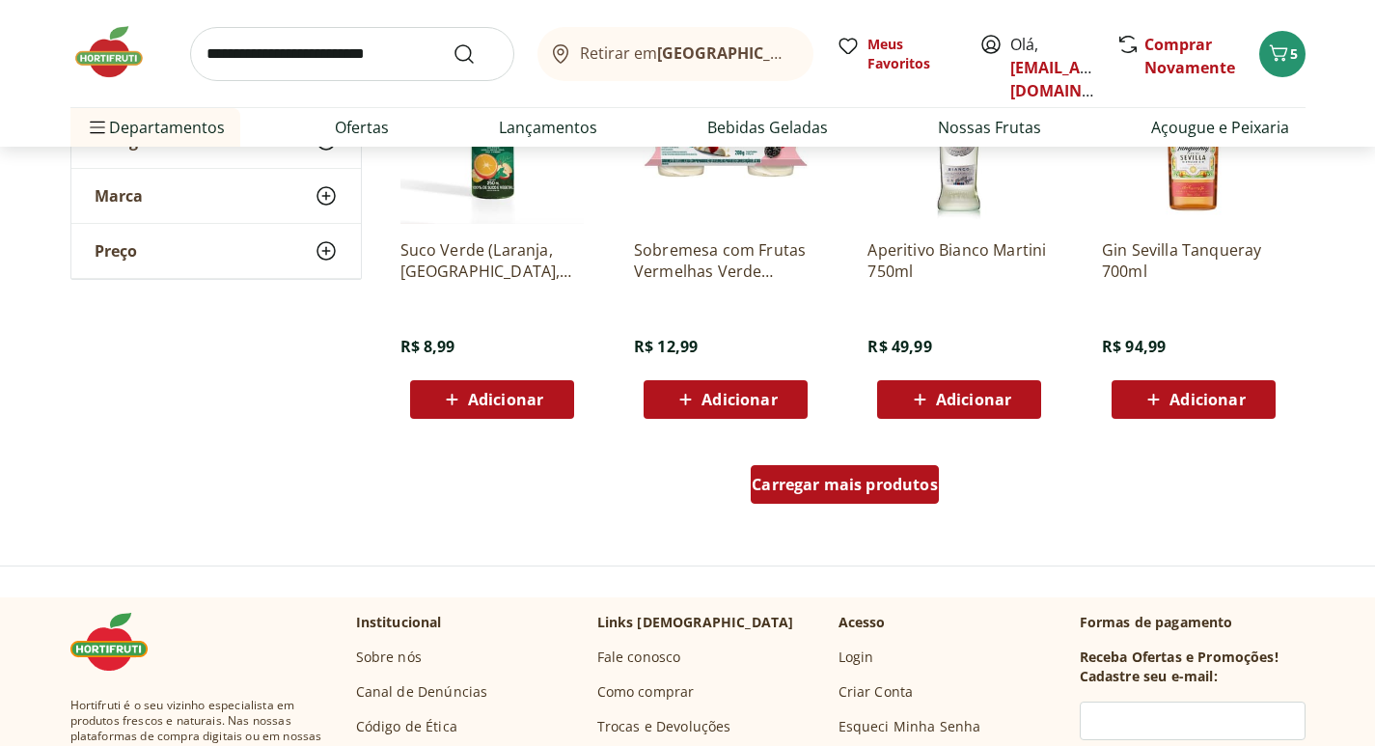
click at [867, 480] on span "Carregar mais produtos" at bounding box center [844, 484] width 186 height 15
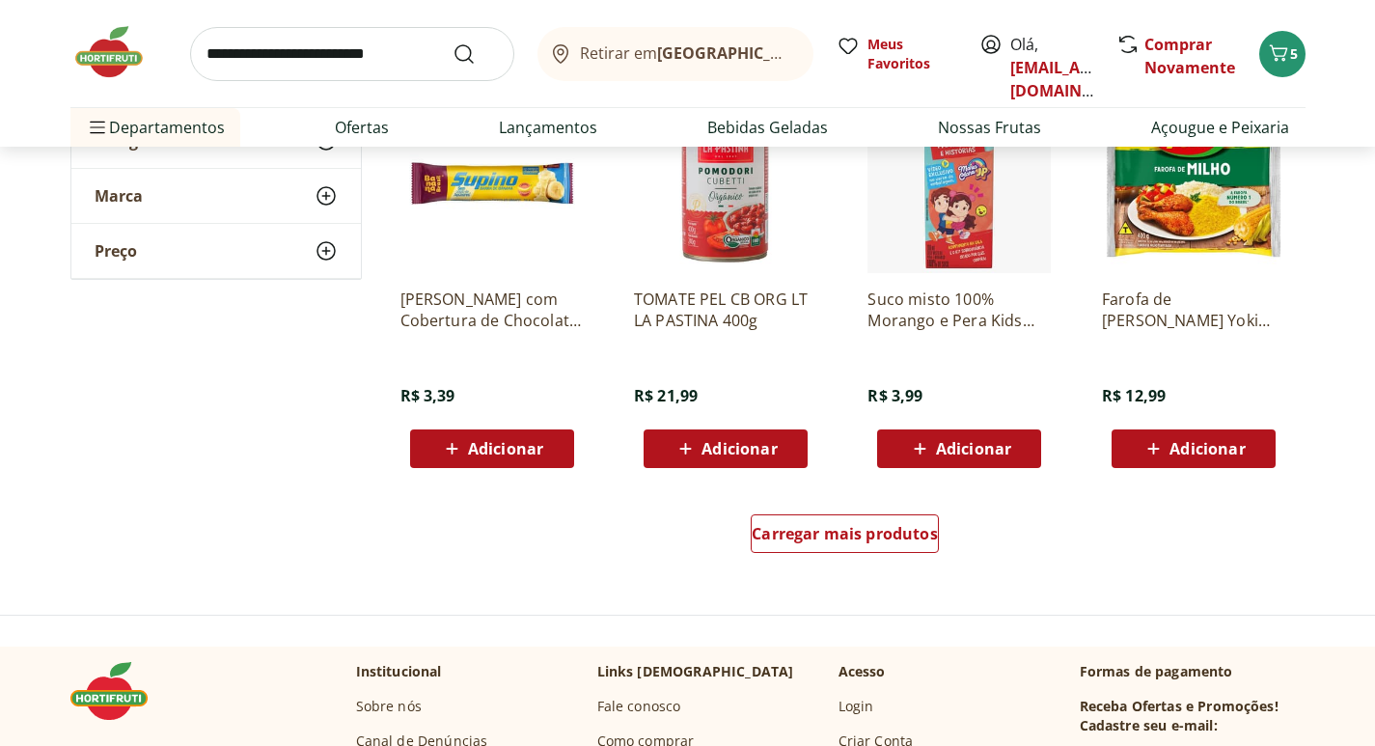
scroll to position [6174, 0]
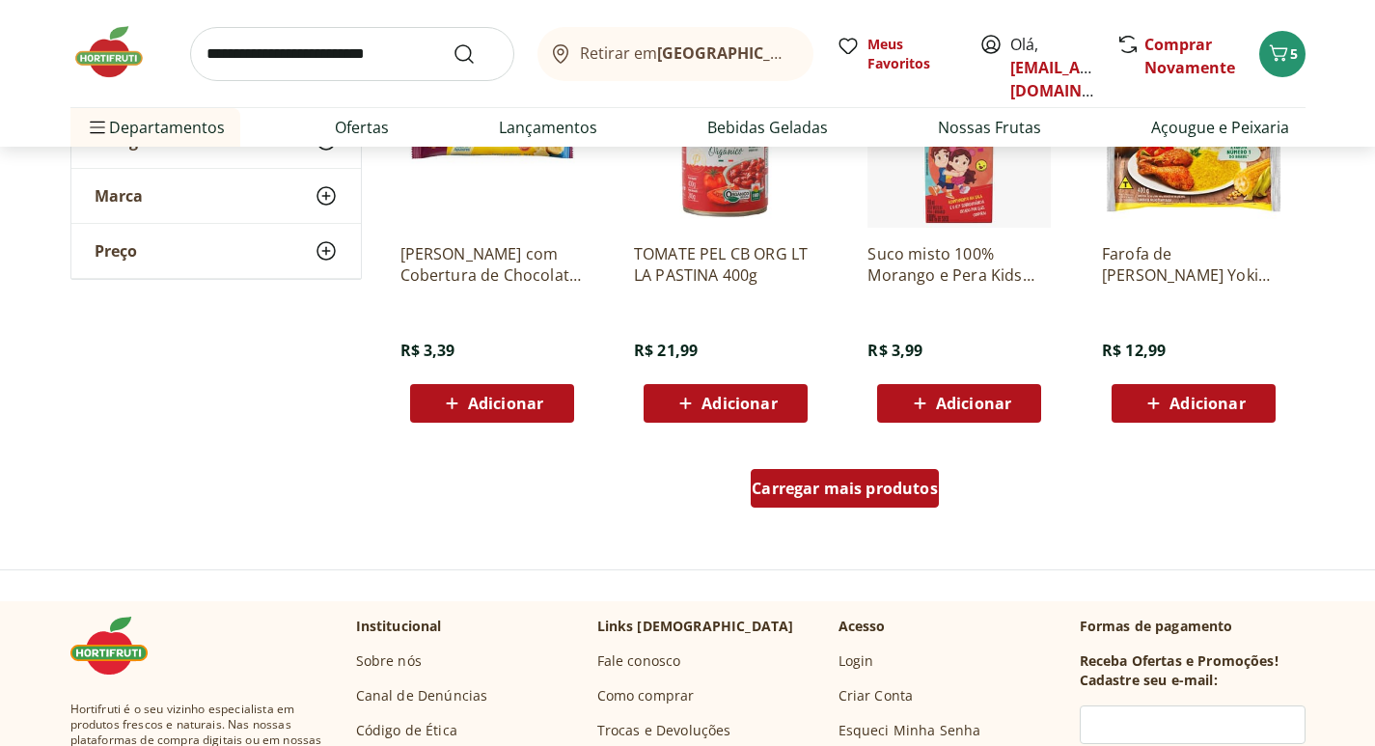
click at [823, 501] on div "Carregar mais produtos" at bounding box center [845, 488] width 188 height 39
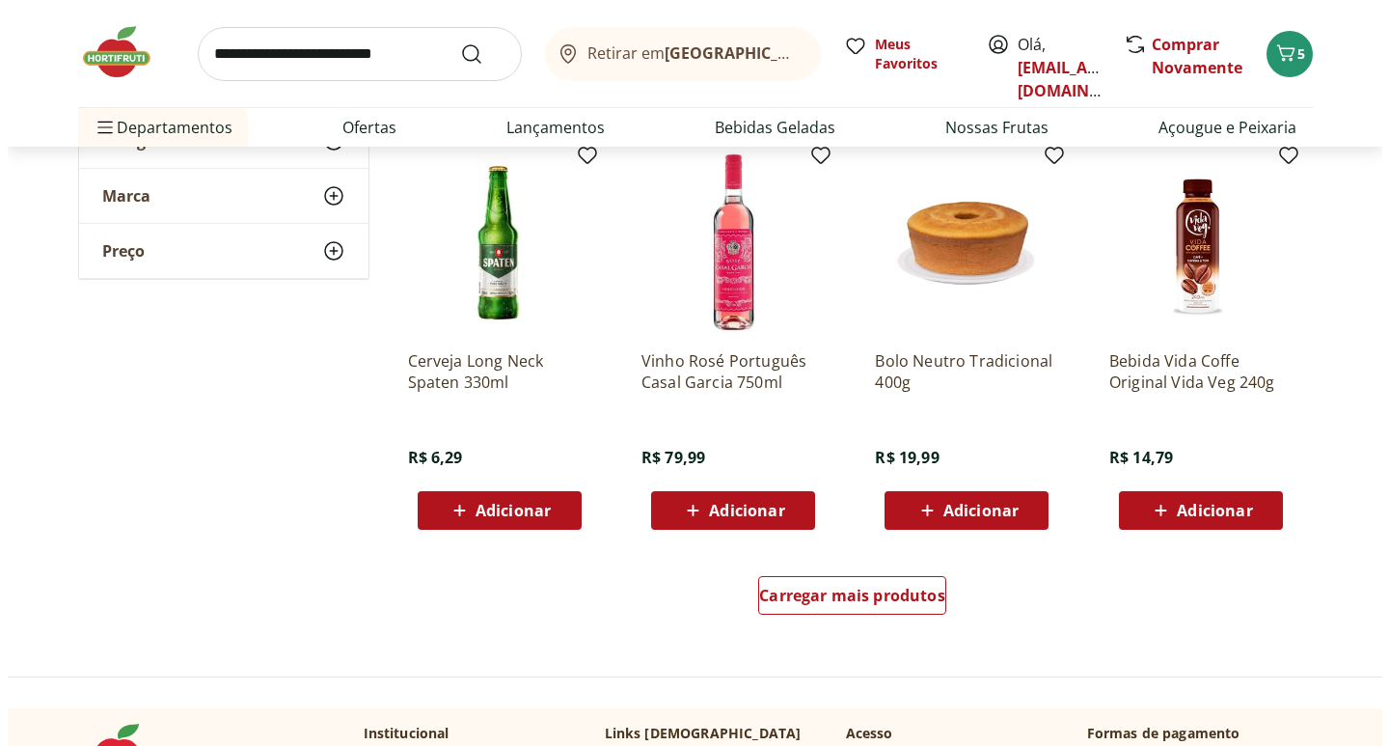
scroll to position [7332, 0]
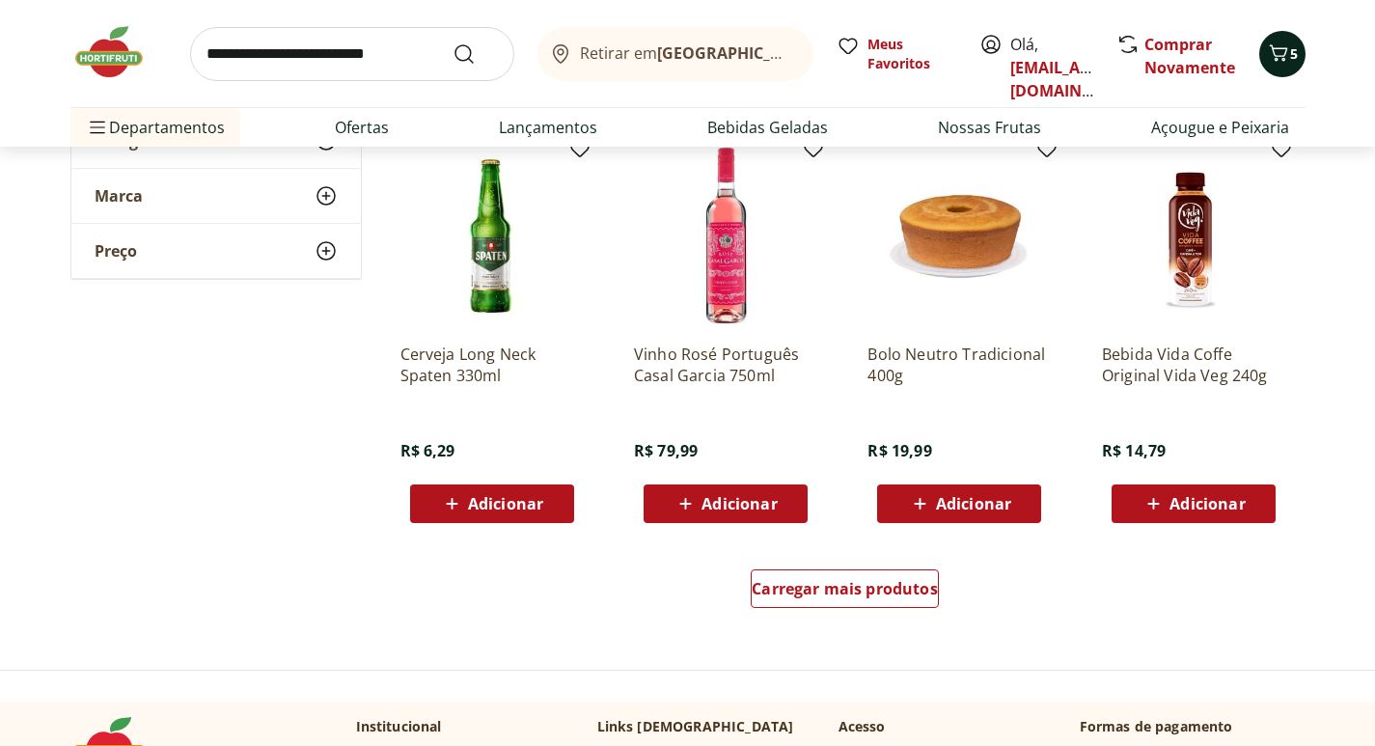
click at [1279, 59] on icon "Carrinho" at bounding box center [1278, 52] width 23 height 23
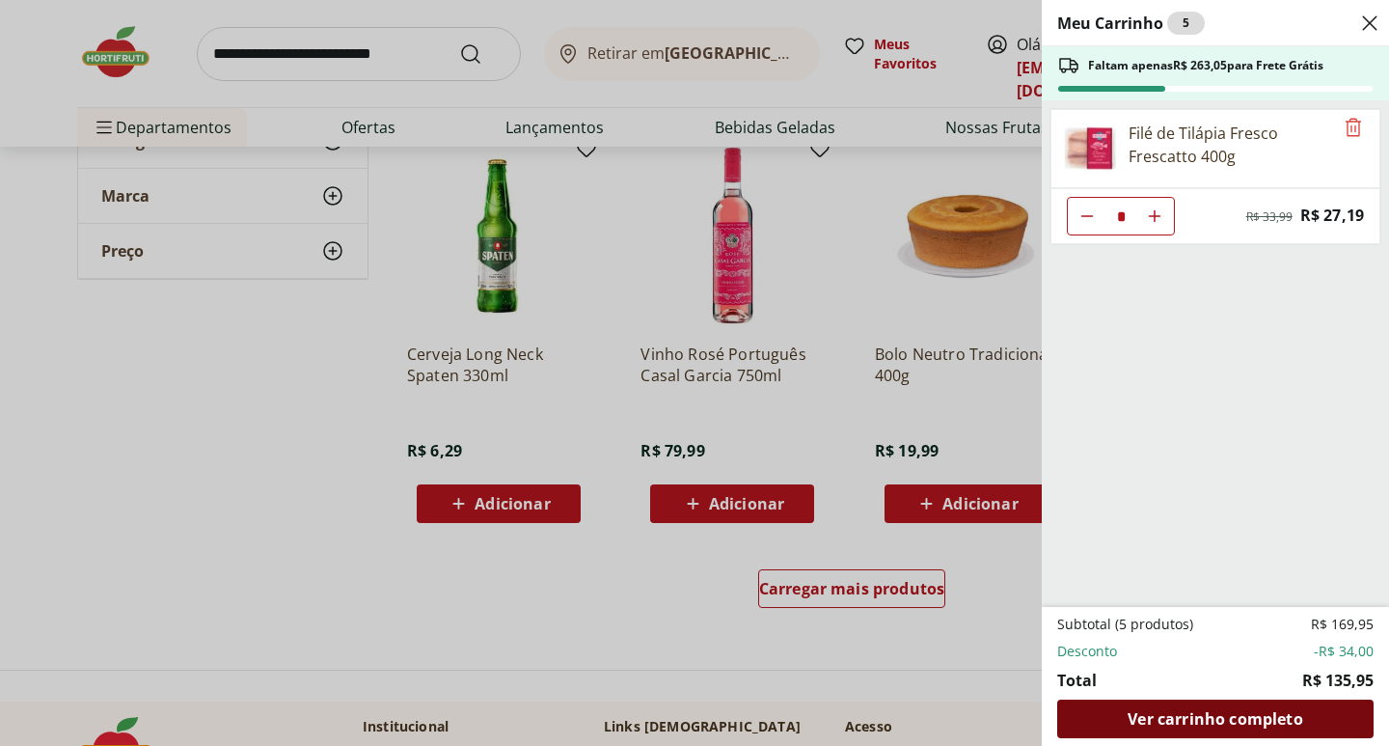
click at [1227, 714] on span "Ver carrinho completo" at bounding box center [1215, 718] width 175 height 15
